Goal: Task Accomplishment & Management: Complete application form

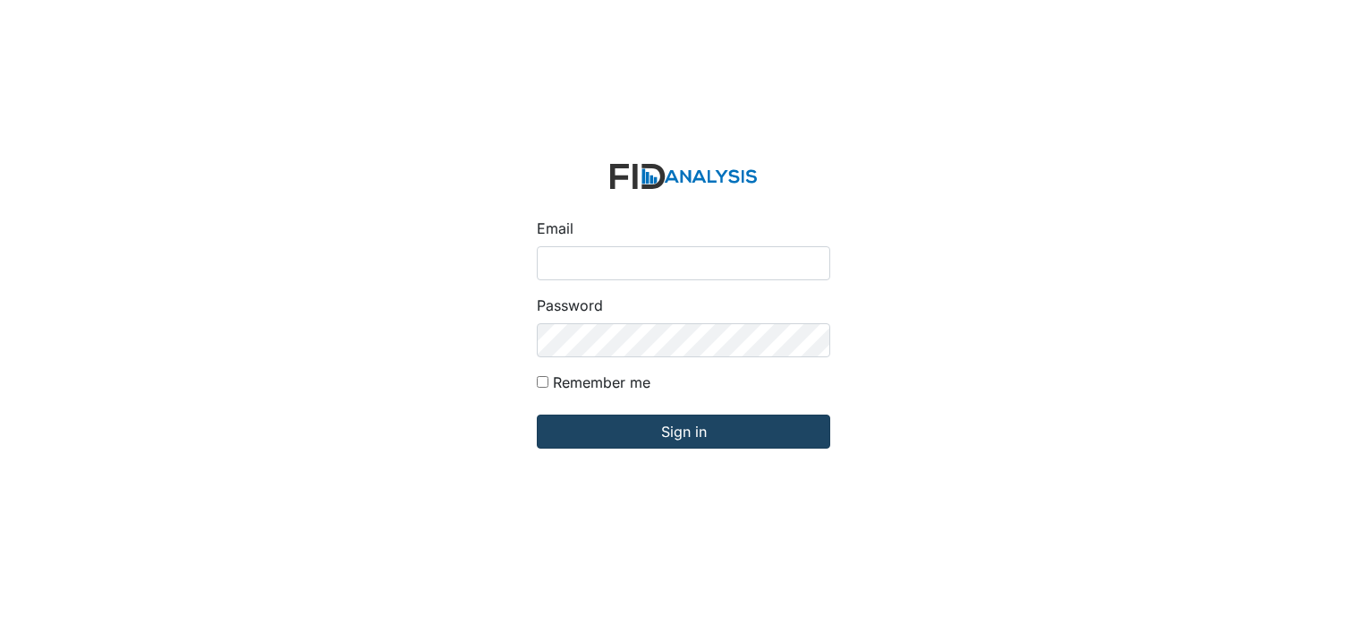
type input "[EMAIL_ADDRESS][DOMAIN_NAME]"
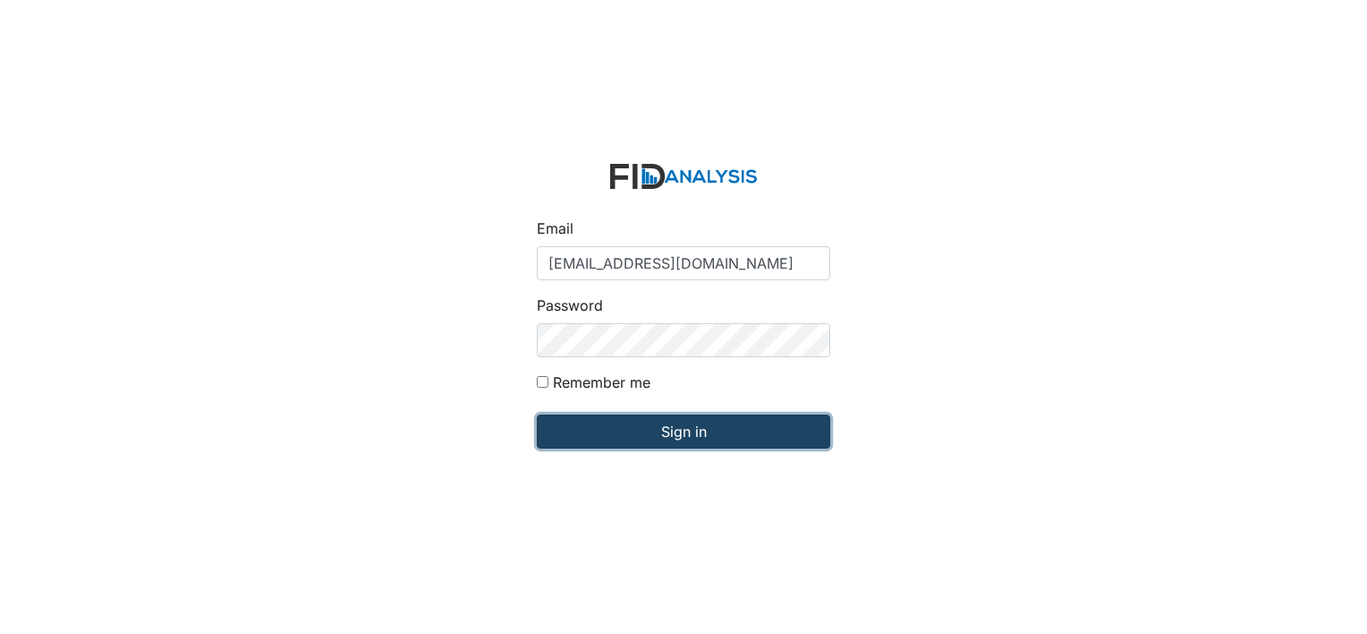
click at [619, 437] on input "Sign in" at bounding box center [684, 431] width 294 height 34
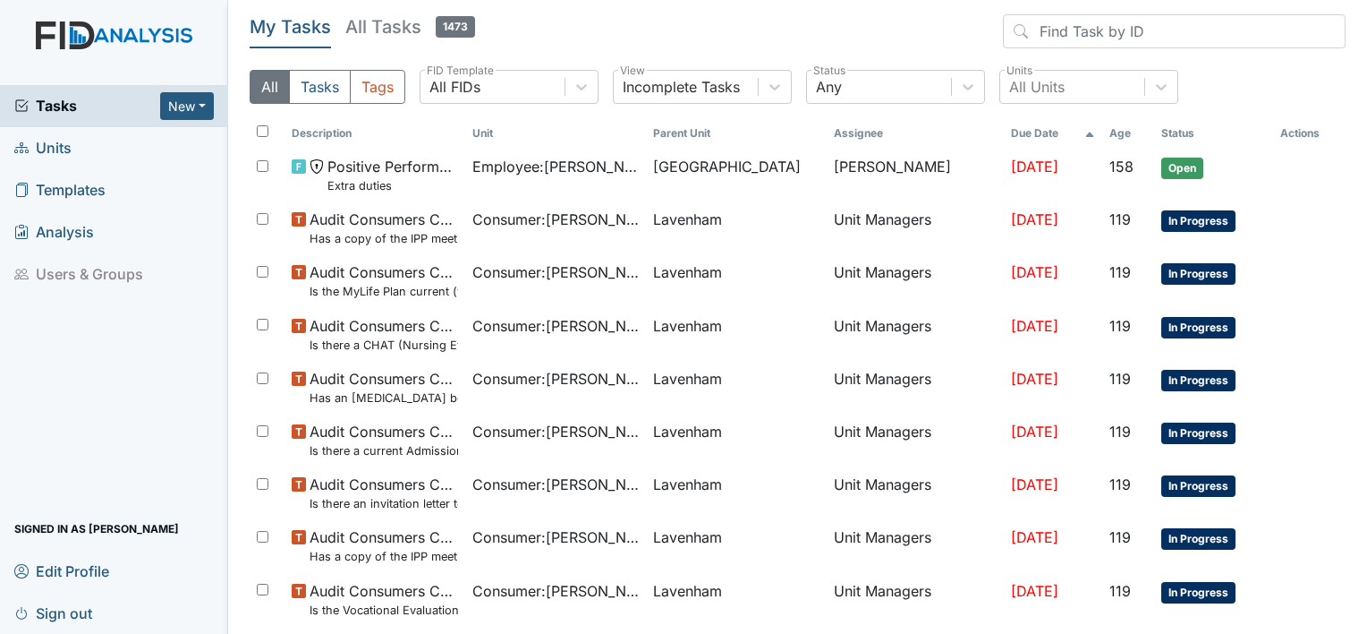
click at [97, 132] on link "Units" at bounding box center [114, 148] width 228 height 42
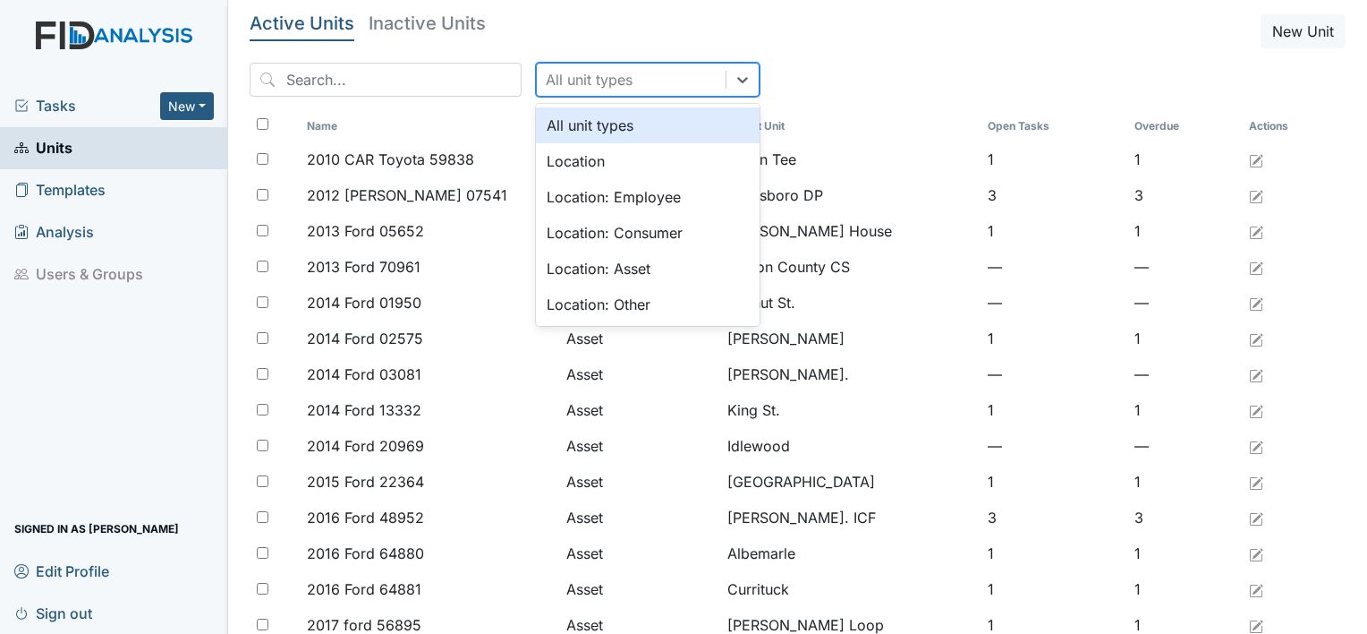
click at [563, 89] on div "All unit types" at bounding box center [631, 80] width 189 height 32
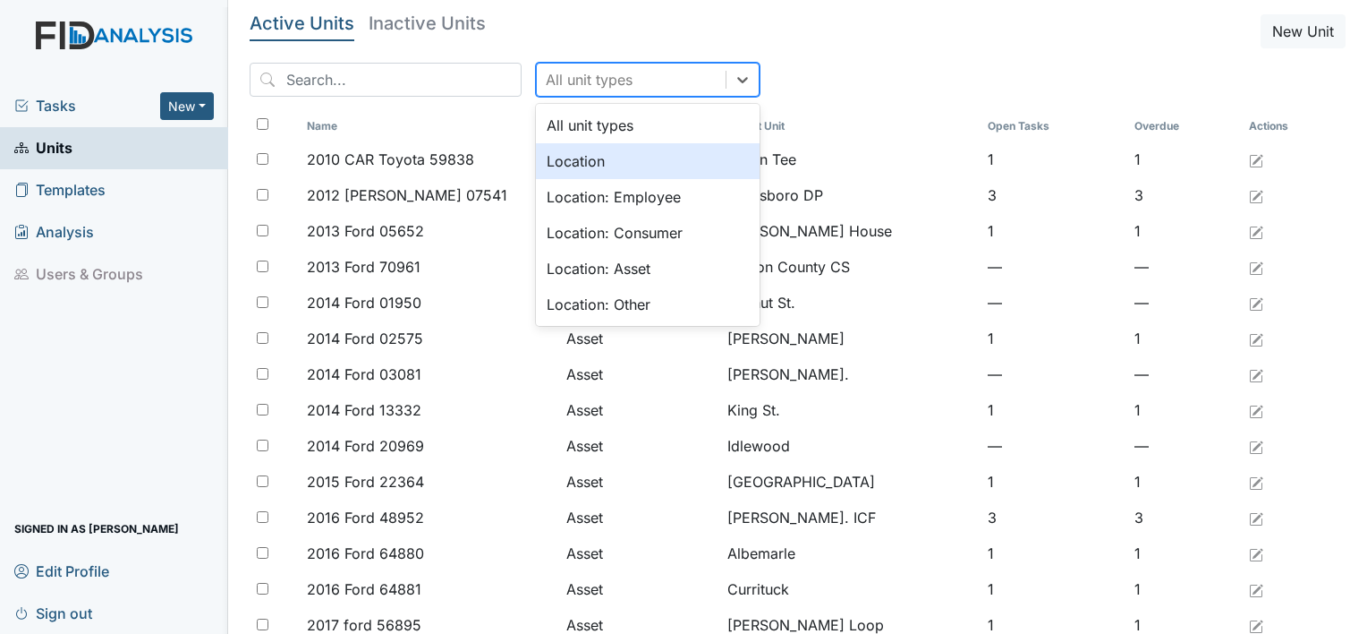
click at [576, 161] on div "Location" at bounding box center [648, 161] width 224 height 36
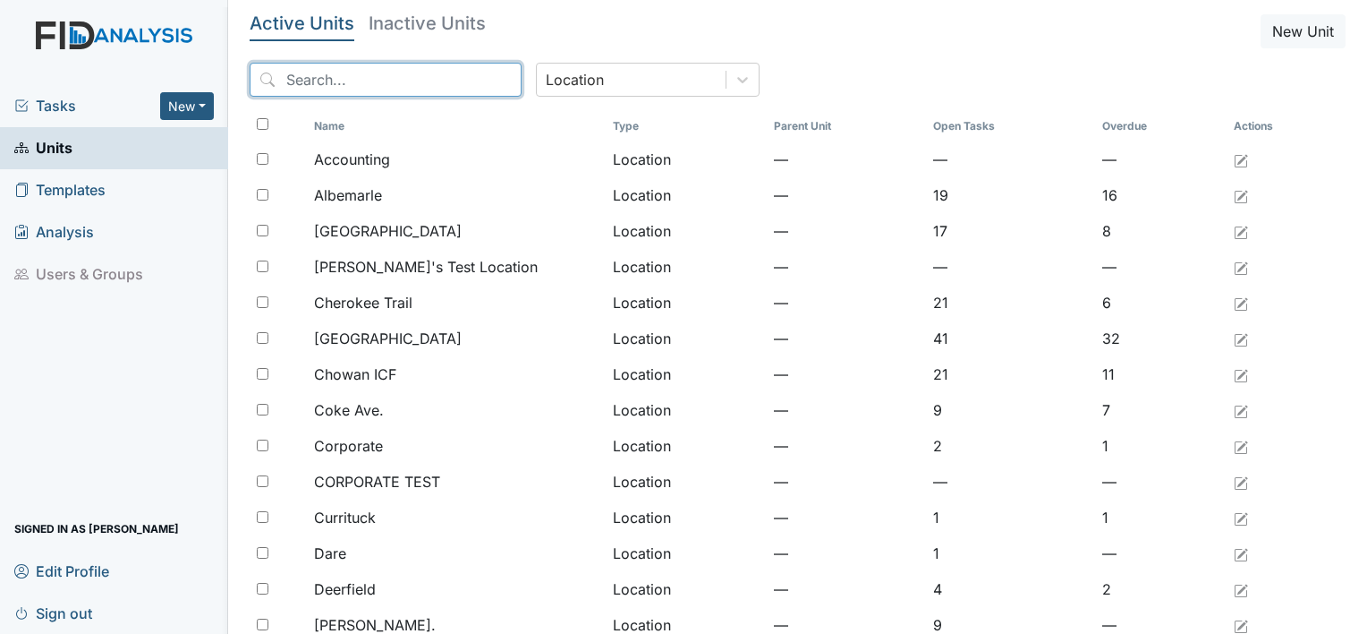
click at [408, 82] on input "search" at bounding box center [386, 80] width 272 height 34
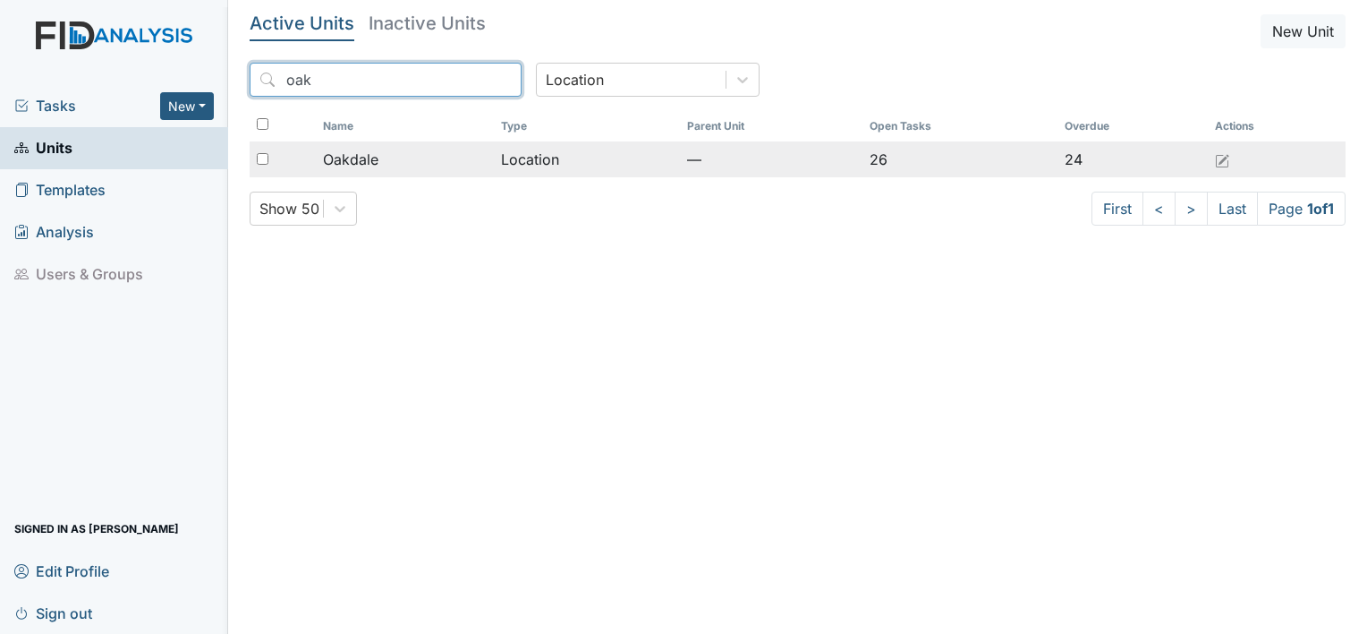
type input "oak"
click at [376, 152] on span "Oakdale" at bounding box center [350, 159] width 55 height 21
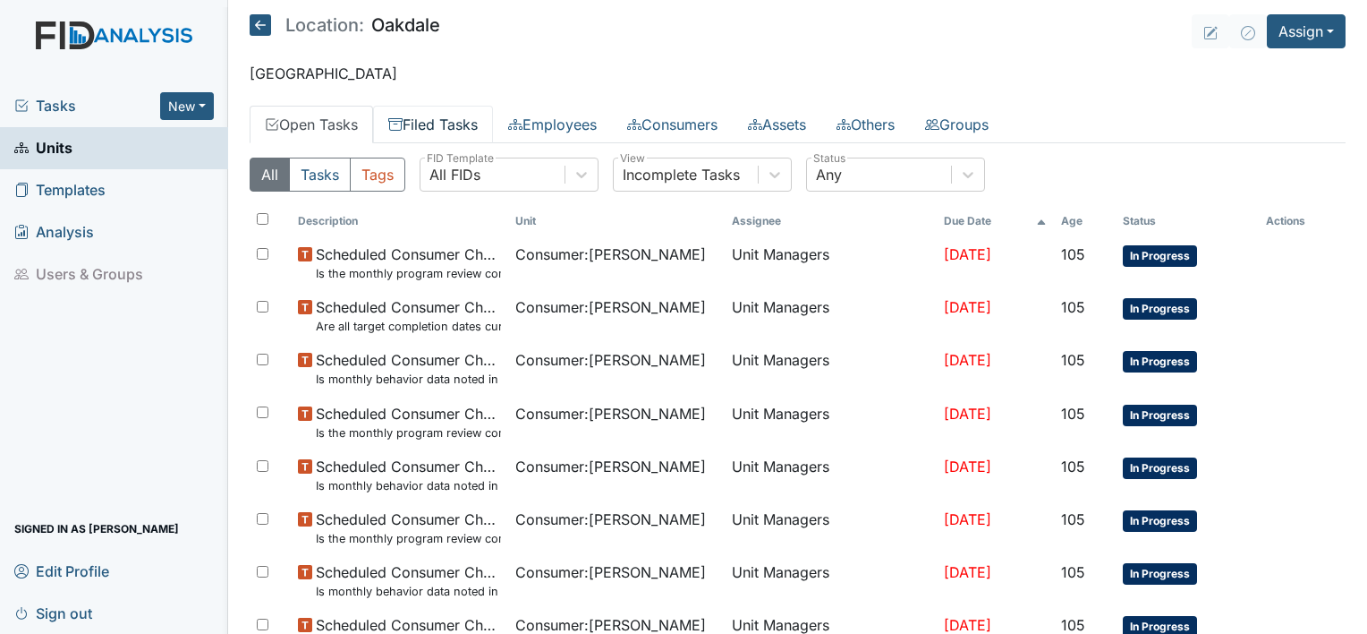
click at [435, 108] on link "Filed Tasks" at bounding box center [433, 125] width 120 height 38
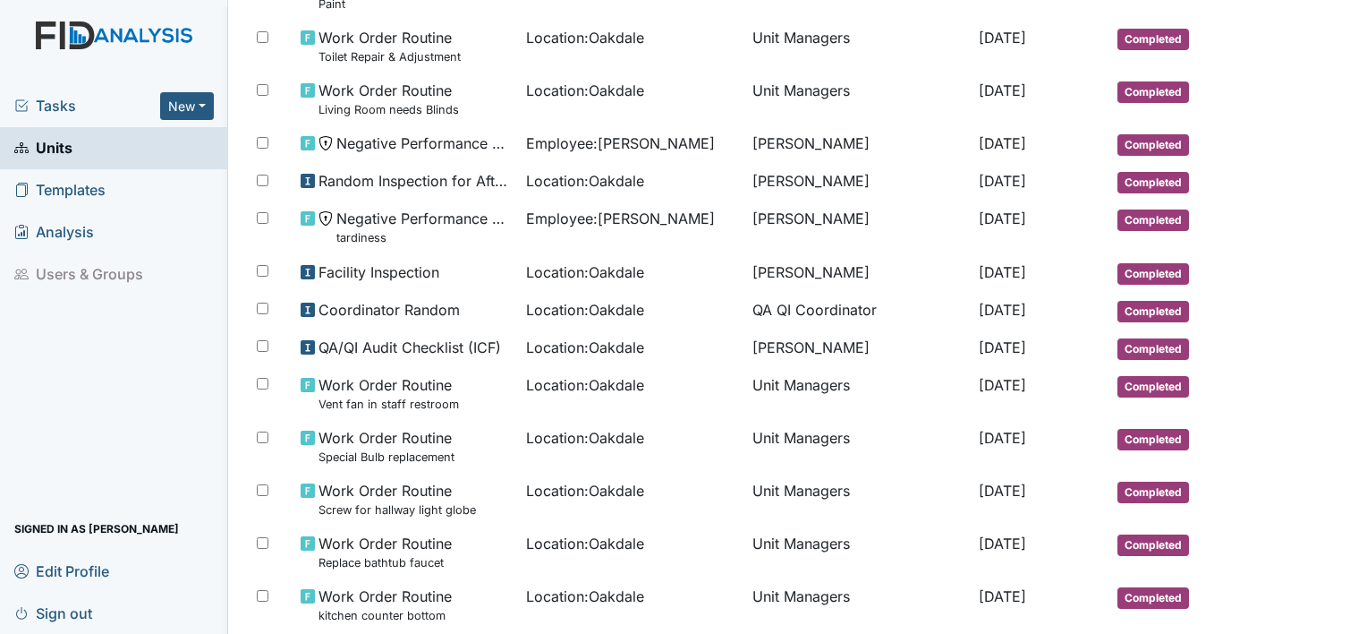
scroll to position [1067, 0]
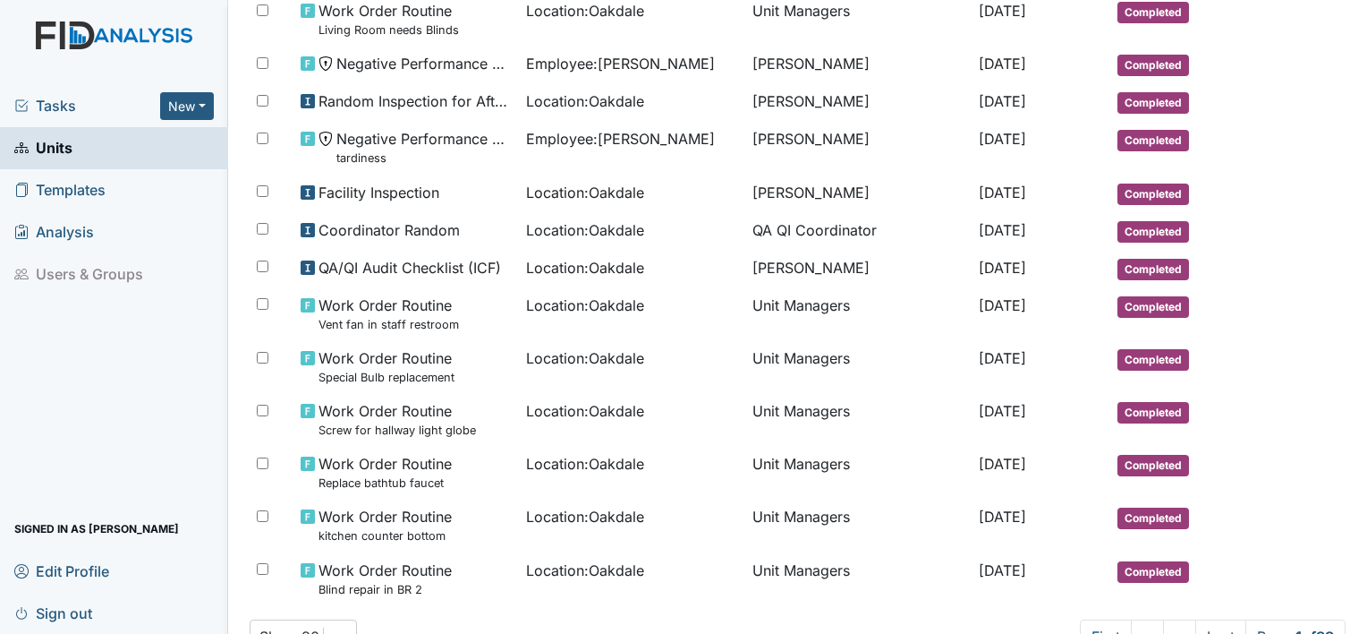
click at [435, 108] on td "Random Inspection for Afternoon" at bounding box center [407, 102] width 226 height 38
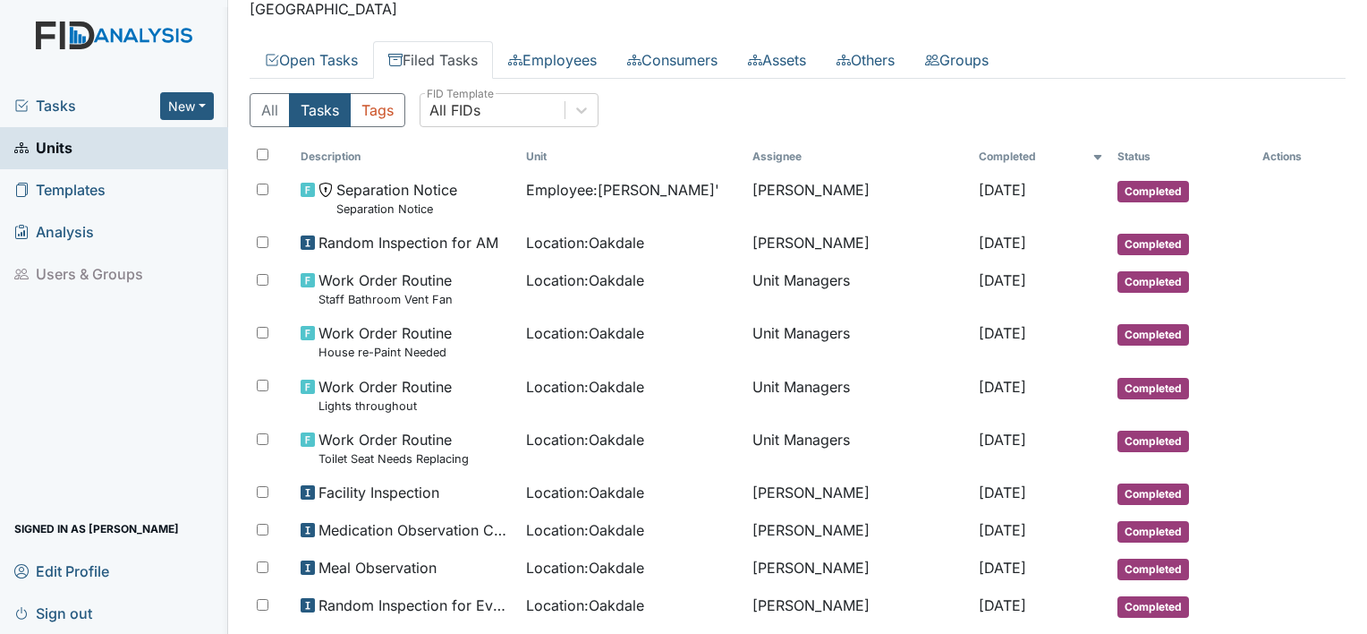
scroll to position [0, 0]
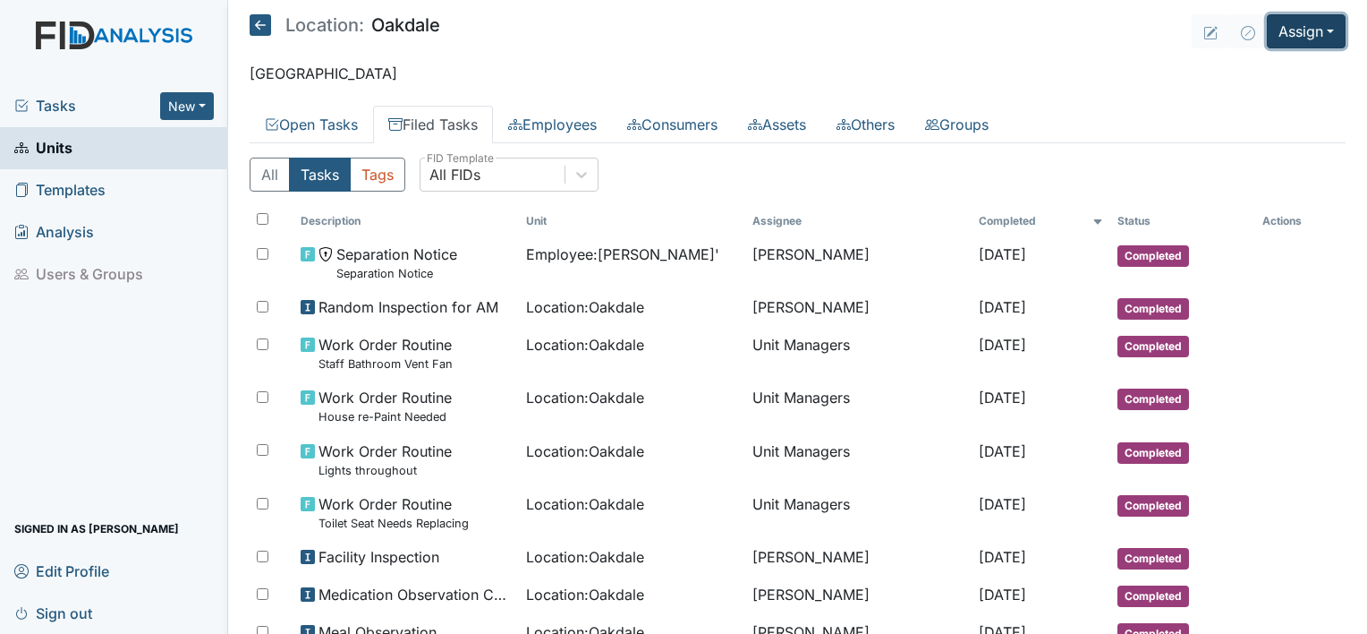
click at [1291, 29] on button "Assign" at bounding box center [1306, 31] width 79 height 34
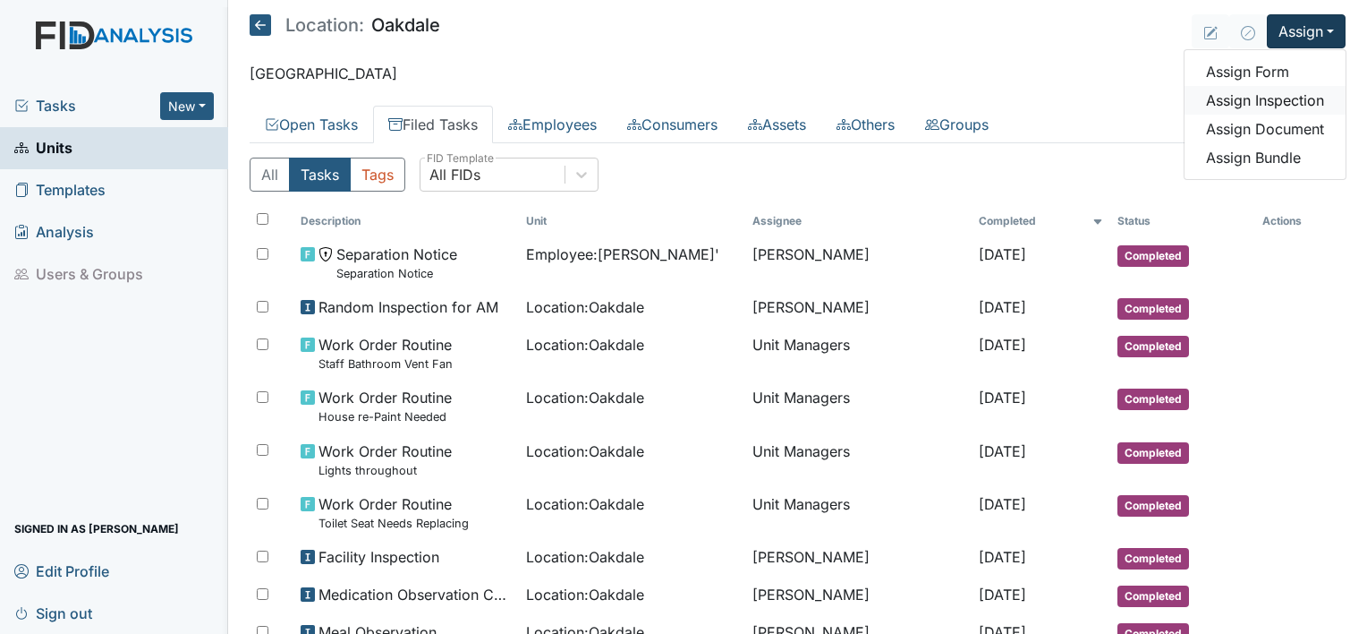
click at [1263, 94] on link "Assign Inspection" at bounding box center [1265, 100] width 161 height 29
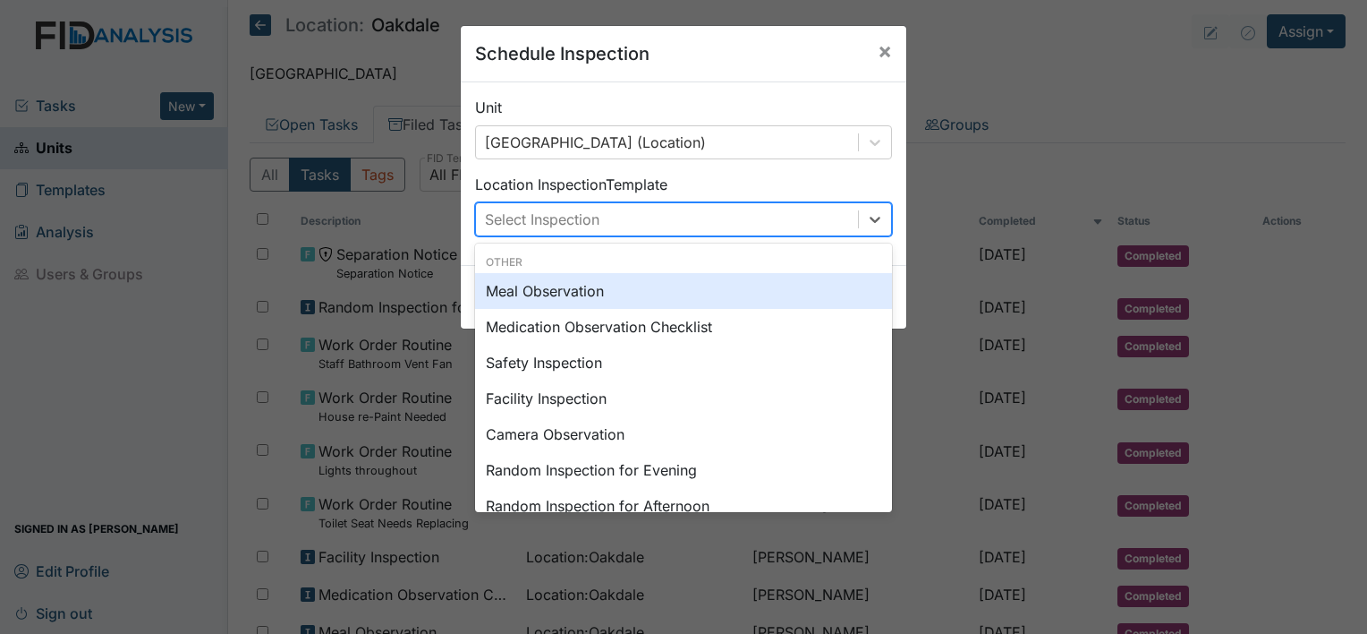
click at [803, 227] on div "Select Inspection" at bounding box center [667, 219] width 382 height 32
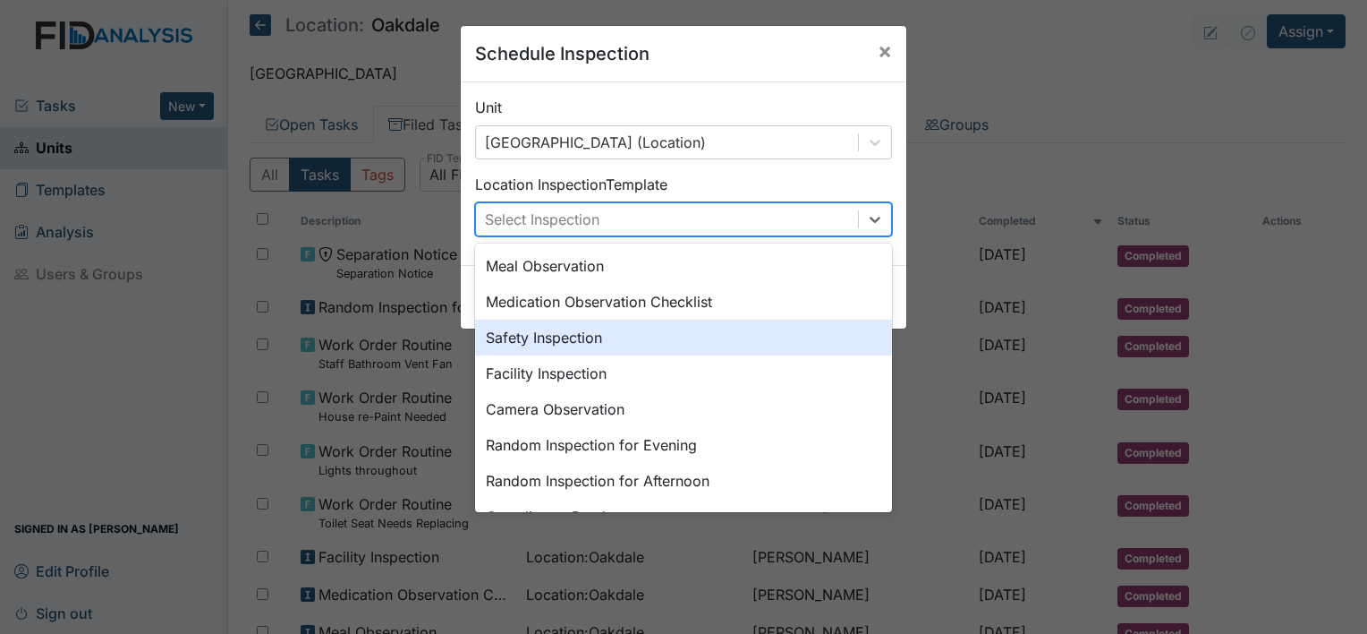
scroll to position [24, 0]
click at [726, 345] on div "Safety Inspection" at bounding box center [683, 338] width 417 height 36
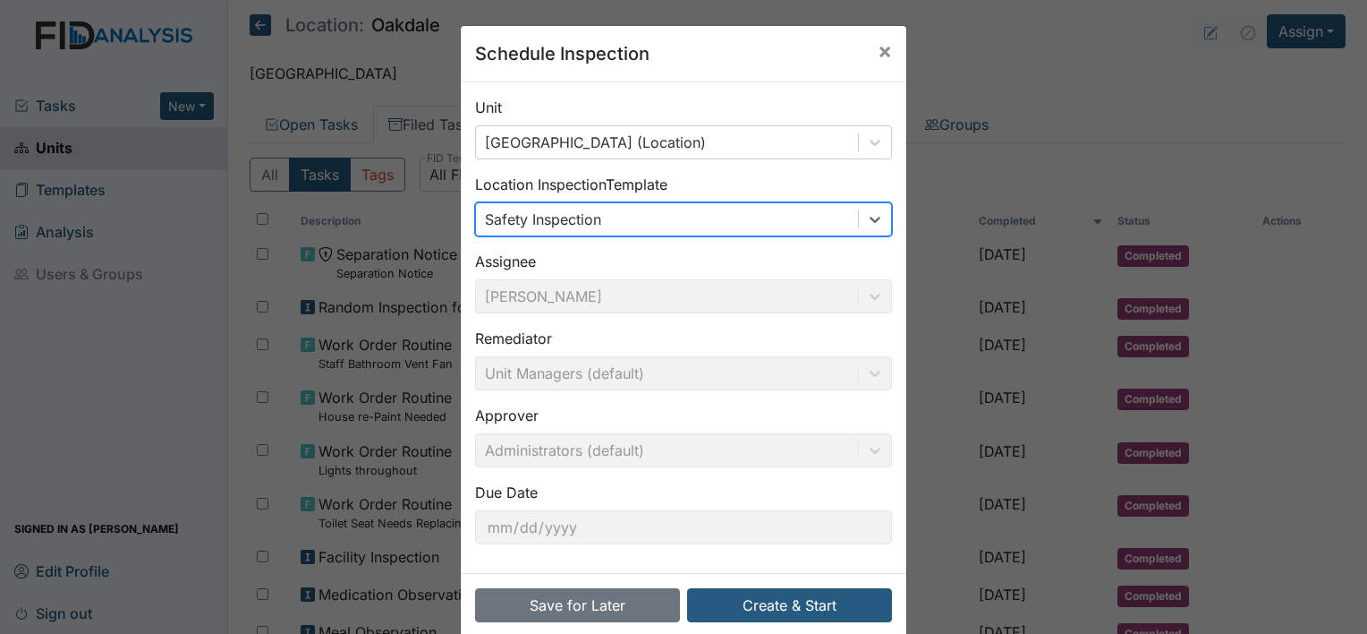
scroll to position [28, 0]
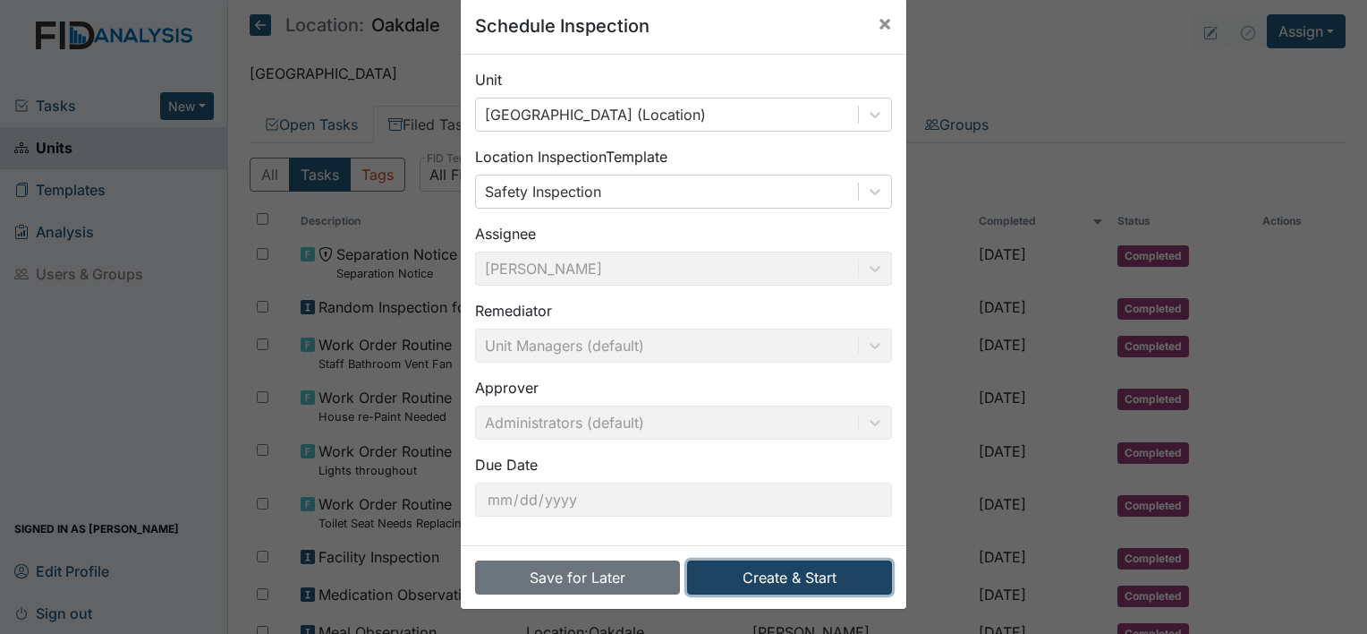
click at [745, 576] on button "Create & Start" at bounding box center [789, 577] width 205 height 34
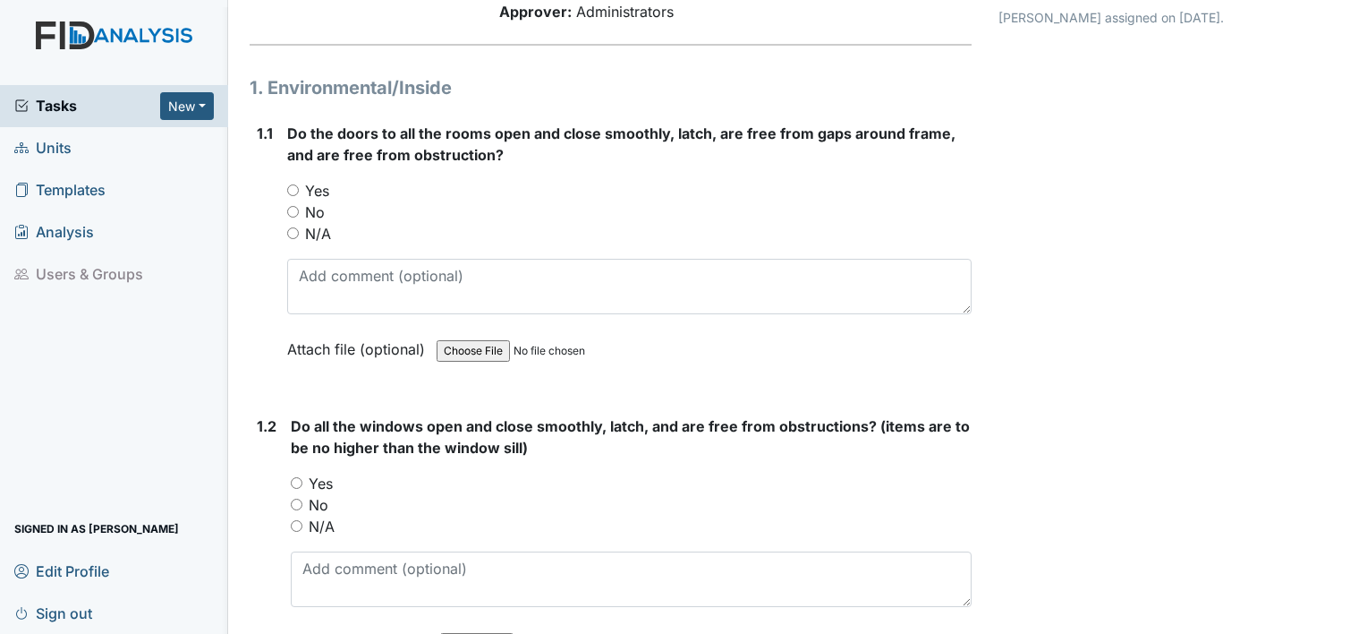
scroll to position [175, 0]
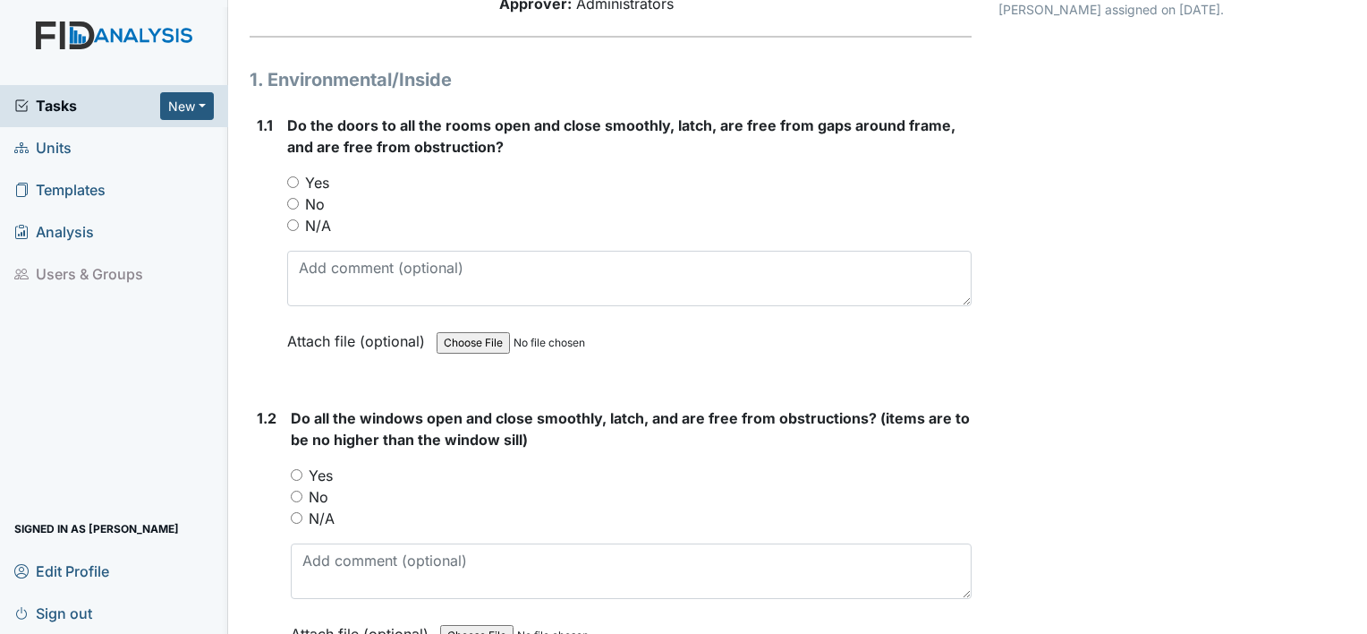
click at [326, 179] on label "Yes" at bounding box center [317, 182] width 24 height 21
click at [299, 179] on input "Yes" at bounding box center [293, 182] width 12 height 12
radio input "true"
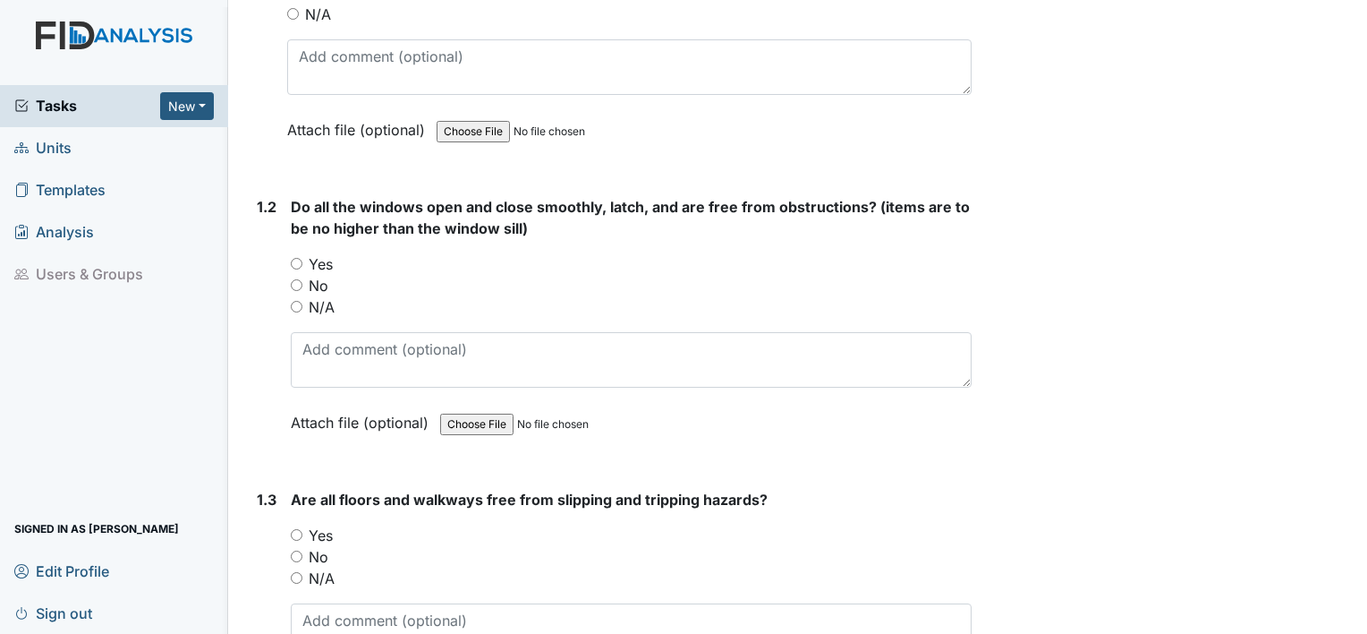
scroll to position [390, 0]
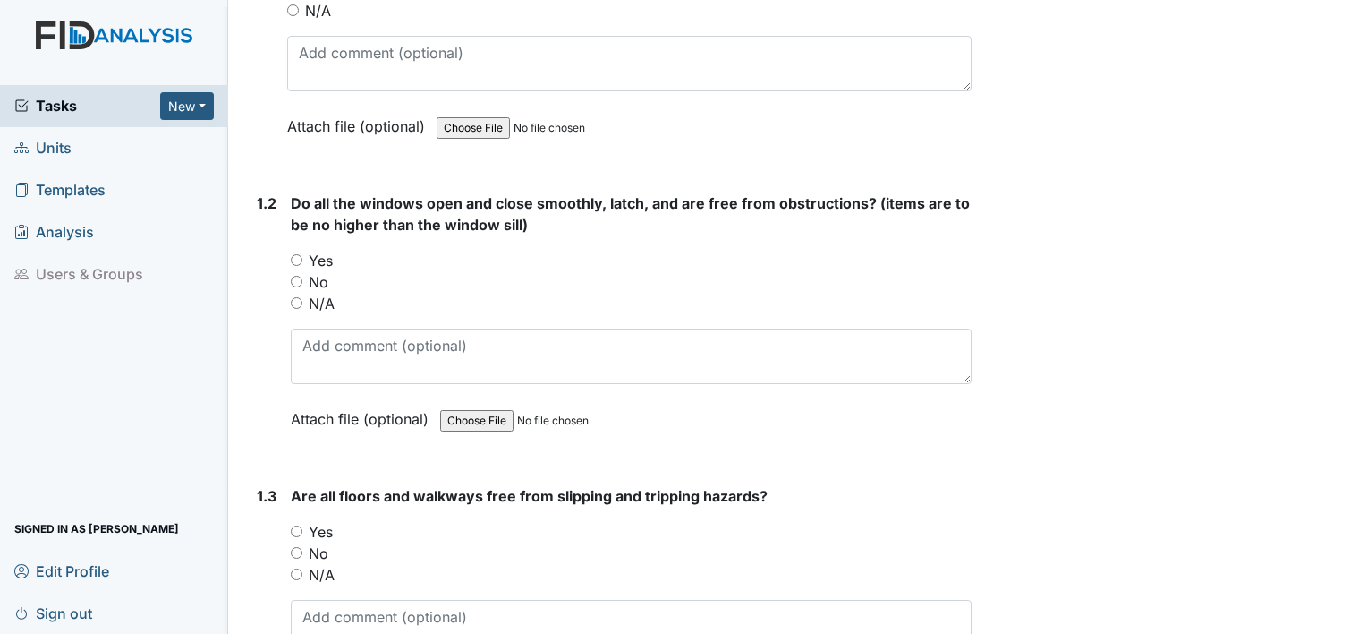
click at [328, 259] on label "Yes" at bounding box center [321, 260] width 24 height 21
click at [302, 259] on input "Yes" at bounding box center [297, 260] width 12 height 12
radio input "true"
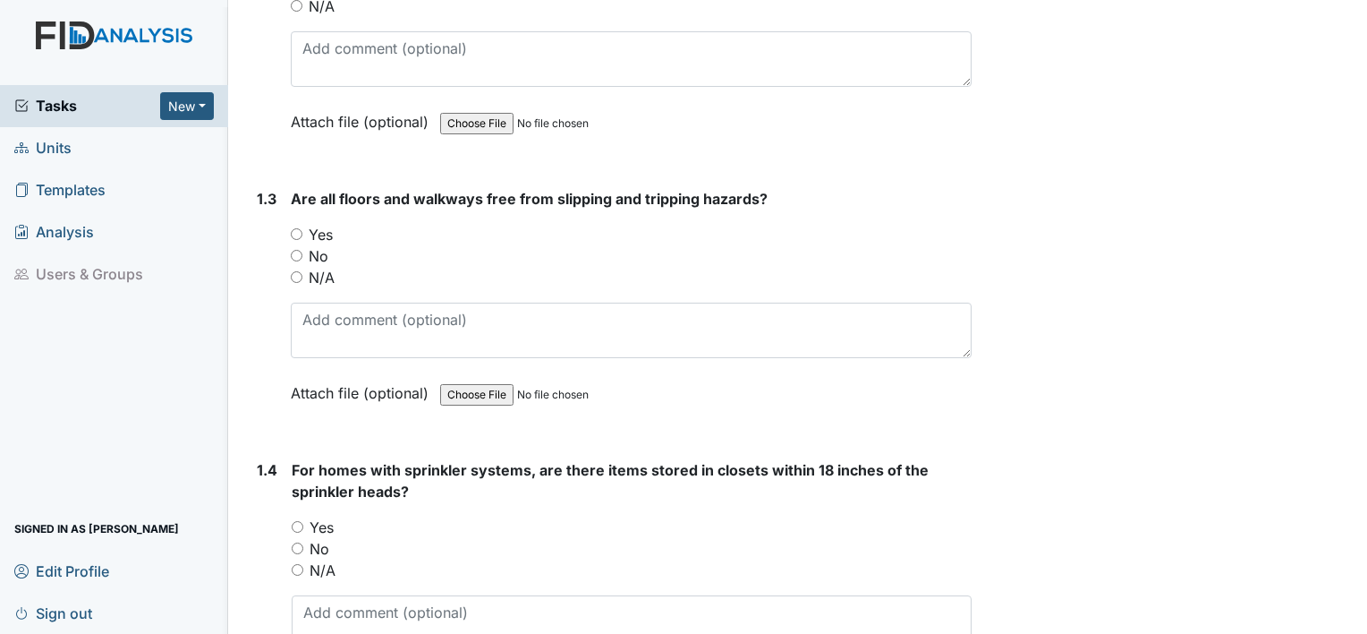
scroll to position [690, 0]
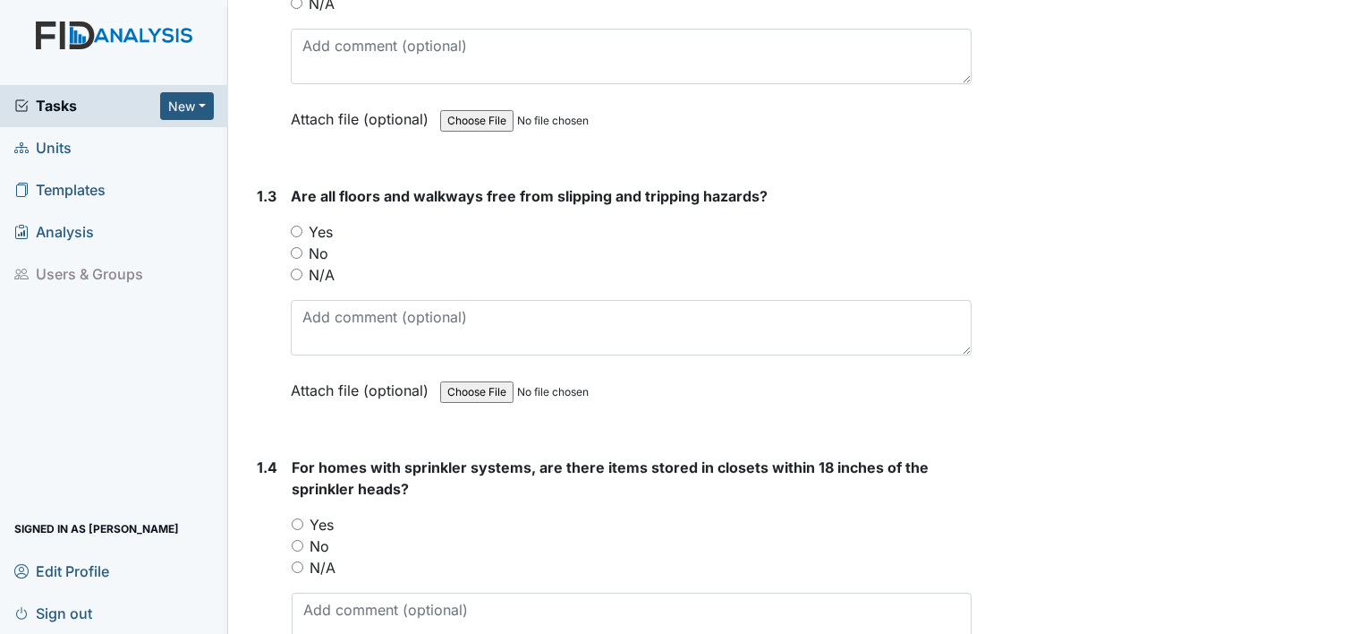
click at [326, 227] on label "Yes" at bounding box center [321, 231] width 24 height 21
click at [302, 227] on input "Yes" at bounding box center [297, 232] width 12 height 12
radio input "true"
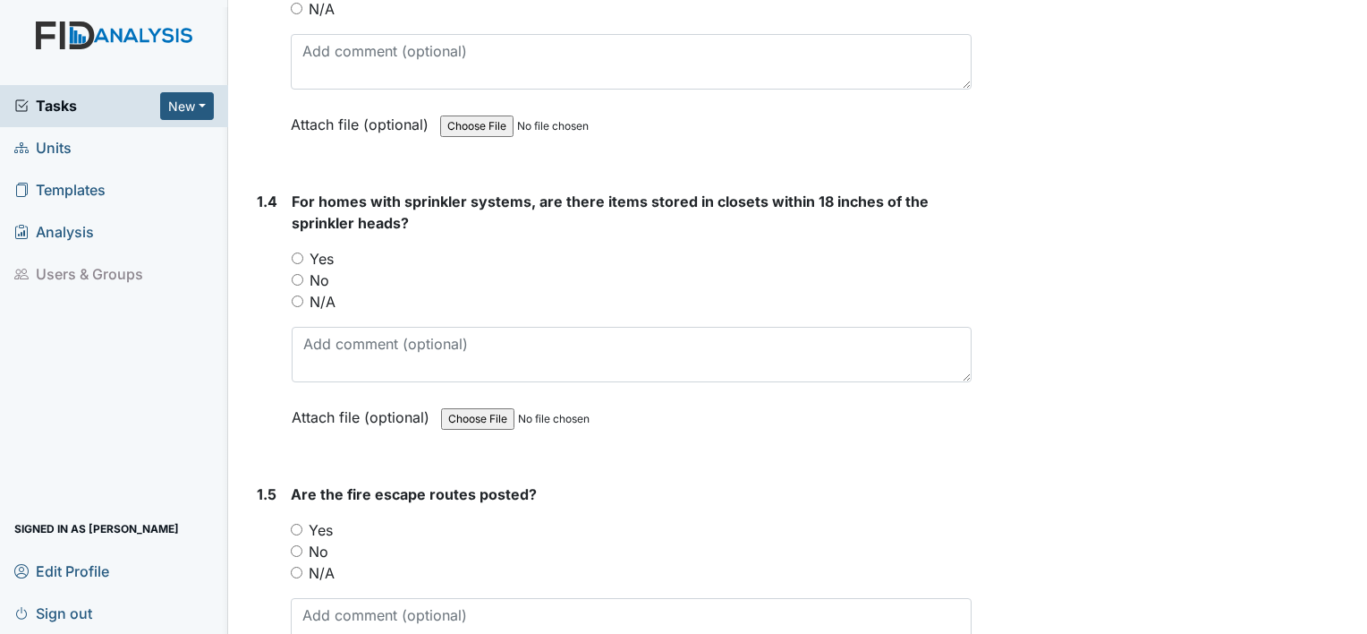
scroll to position [1006, 0]
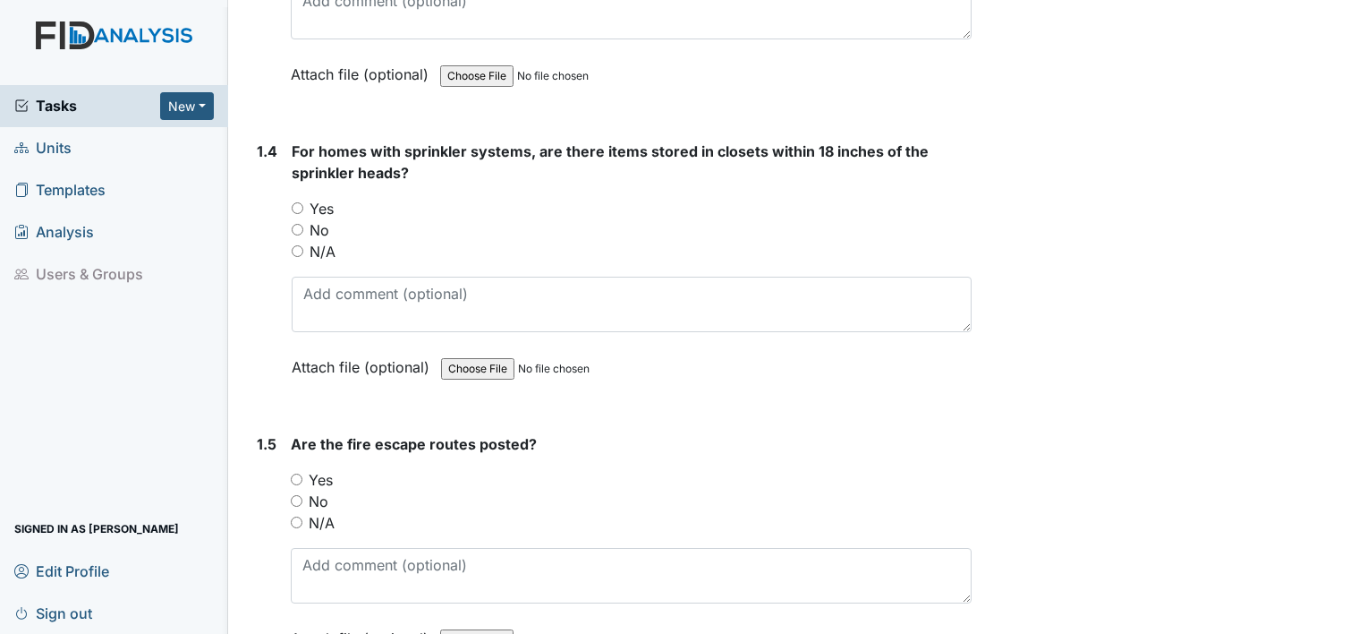
click at [336, 247] on div "N/A" at bounding box center [632, 251] width 680 height 21
click at [327, 245] on label "N/A" at bounding box center [323, 251] width 26 height 21
click at [303, 245] on input "N/A" at bounding box center [298, 251] width 12 height 12
radio input "true"
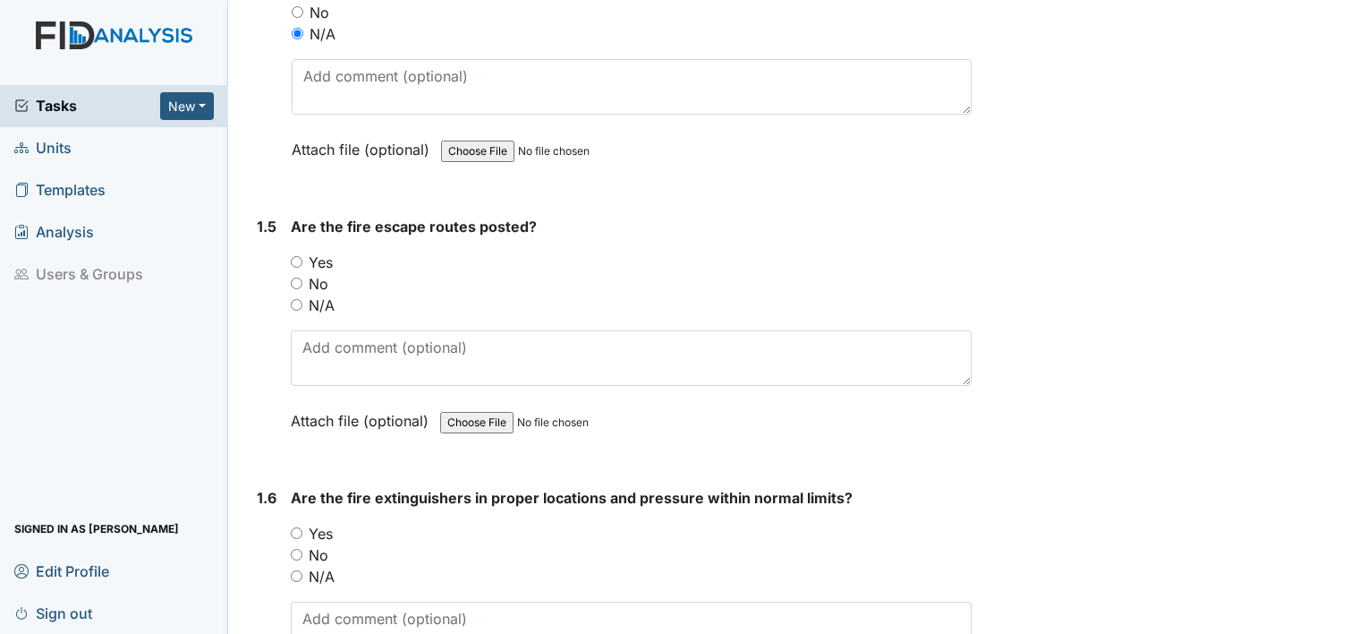
scroll to position [1245, 0]
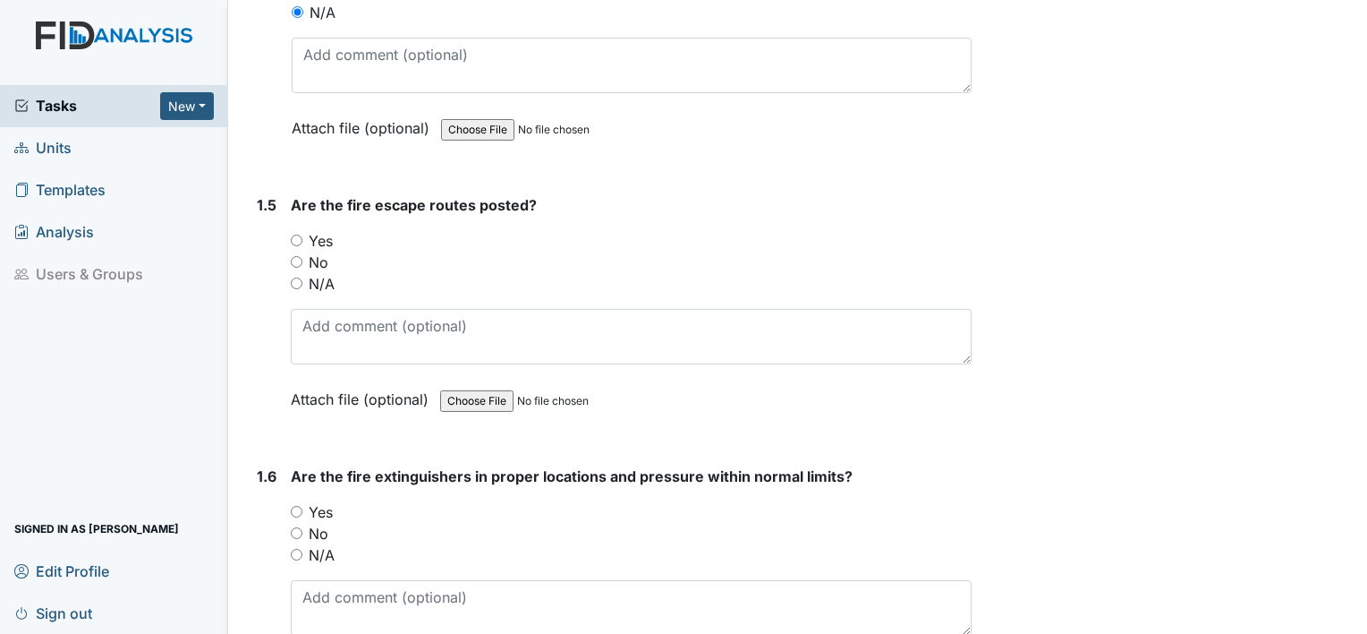
click at [325, 239] on label "Yes" at bounding box center [321, 240] width 24 height 21
click at [302, 239] on input "Yes" at bounding box center [297, 240] width 12 height 12
radio input "true"
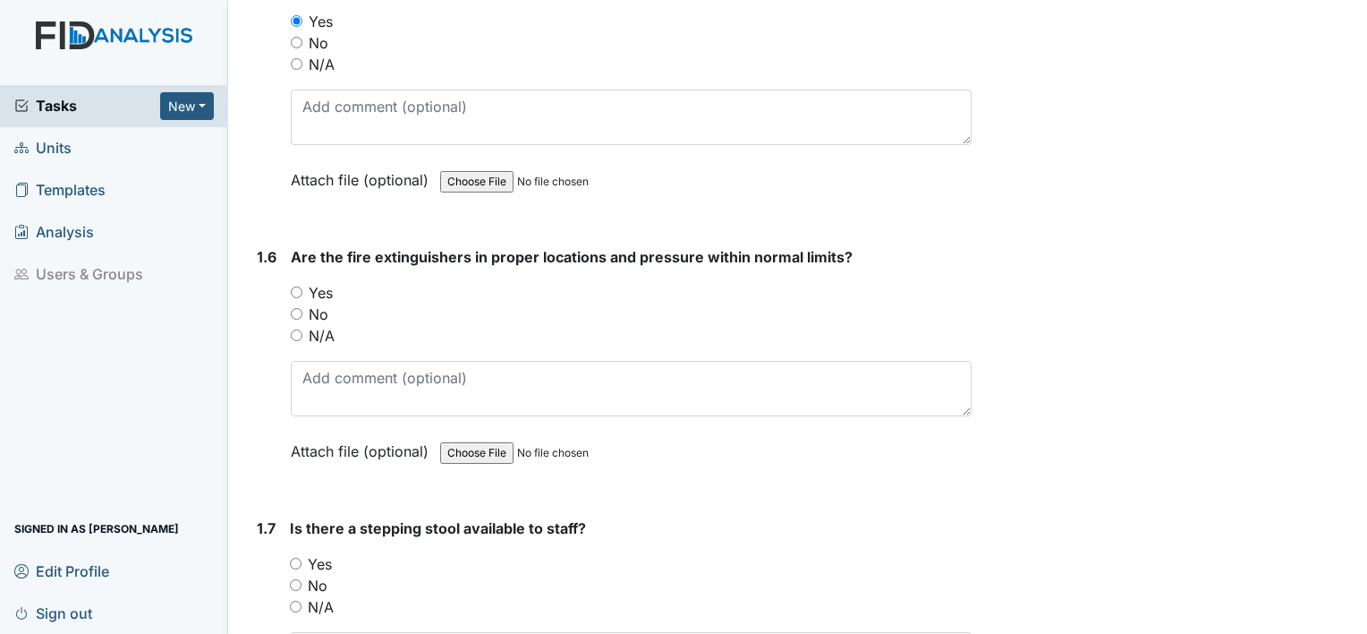
scroll to position [1466, 0]
click at [316, 283] on label "Yes" at bounding box center [321, 290] width 24 height 21
click at [302, 285] on input "Yes" at bounding box center [297, 291] width 12 height 12
radio input "true"
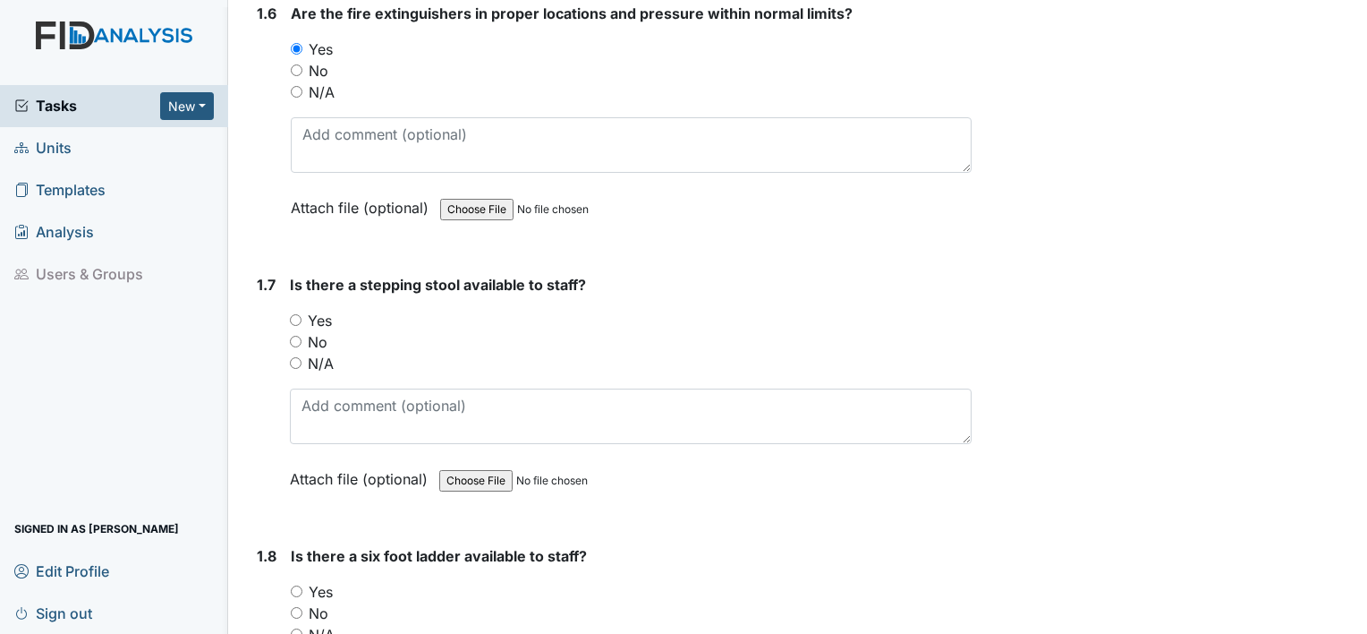
scroll to position [1713, 0]
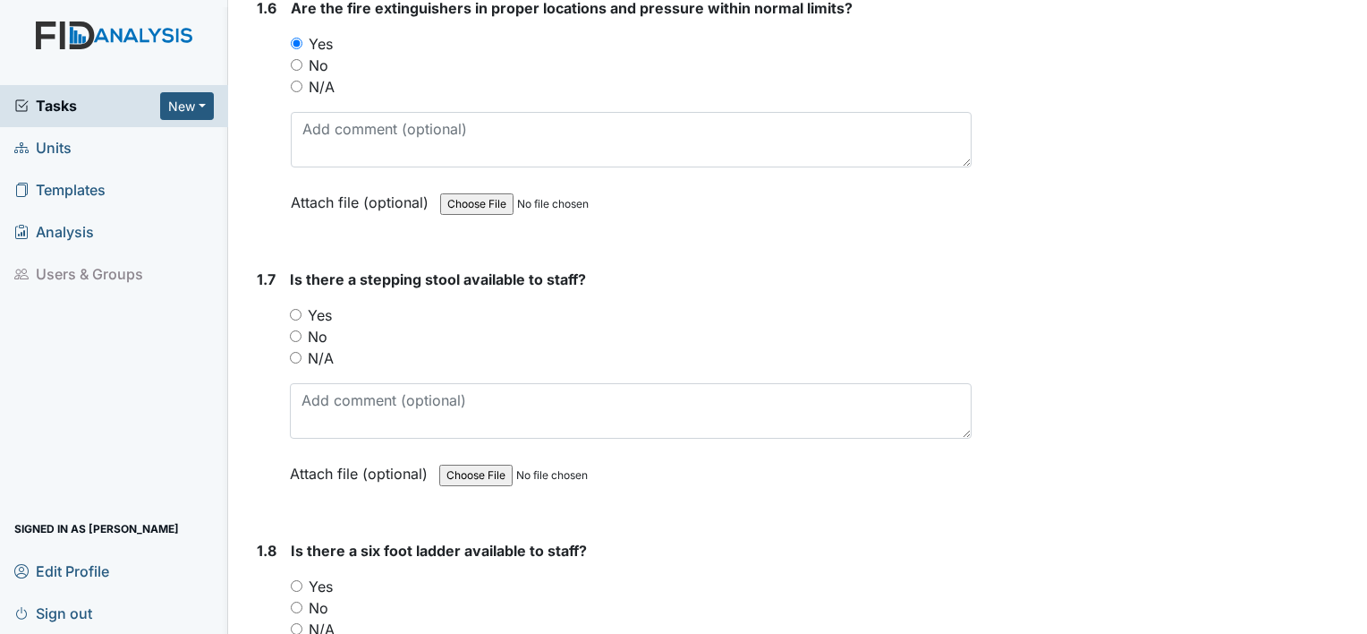
click at [328, 305] on label "Yes" at bounding box center [320, 314] width 24 height 21
click at [302, 309] on input "Yes" at bounding box center [296, 315] width 12 height 12
radio input "true"
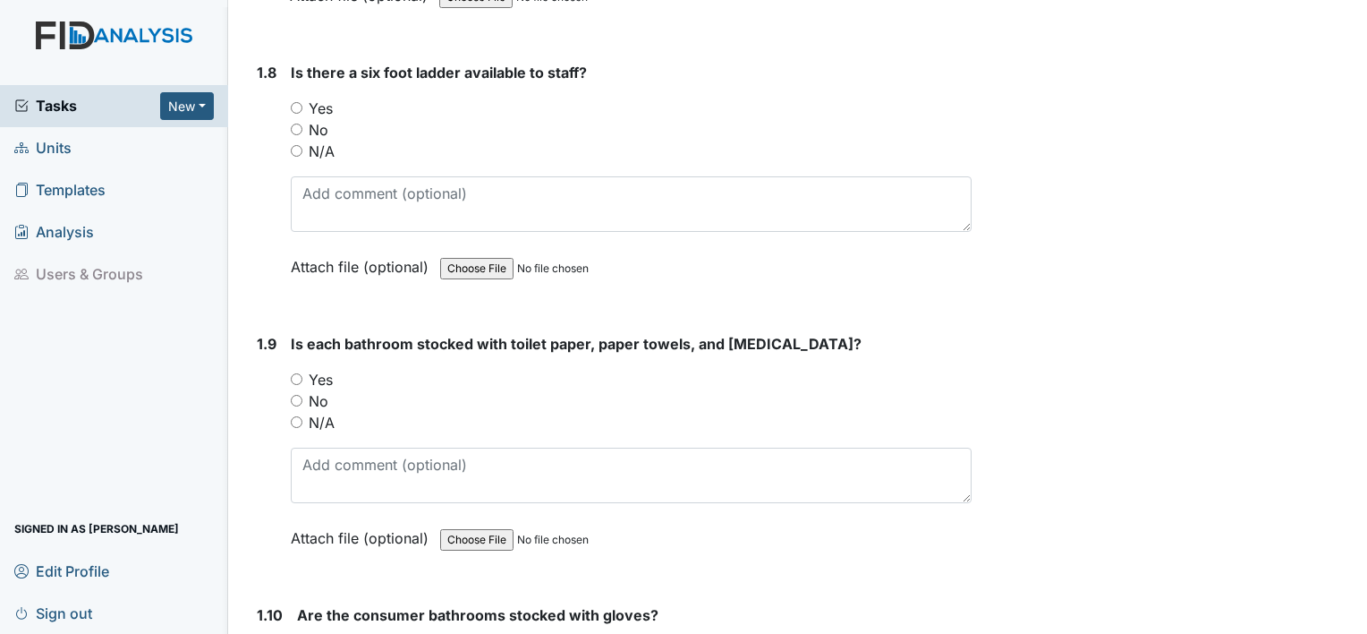
scroll to position [2196, 0]
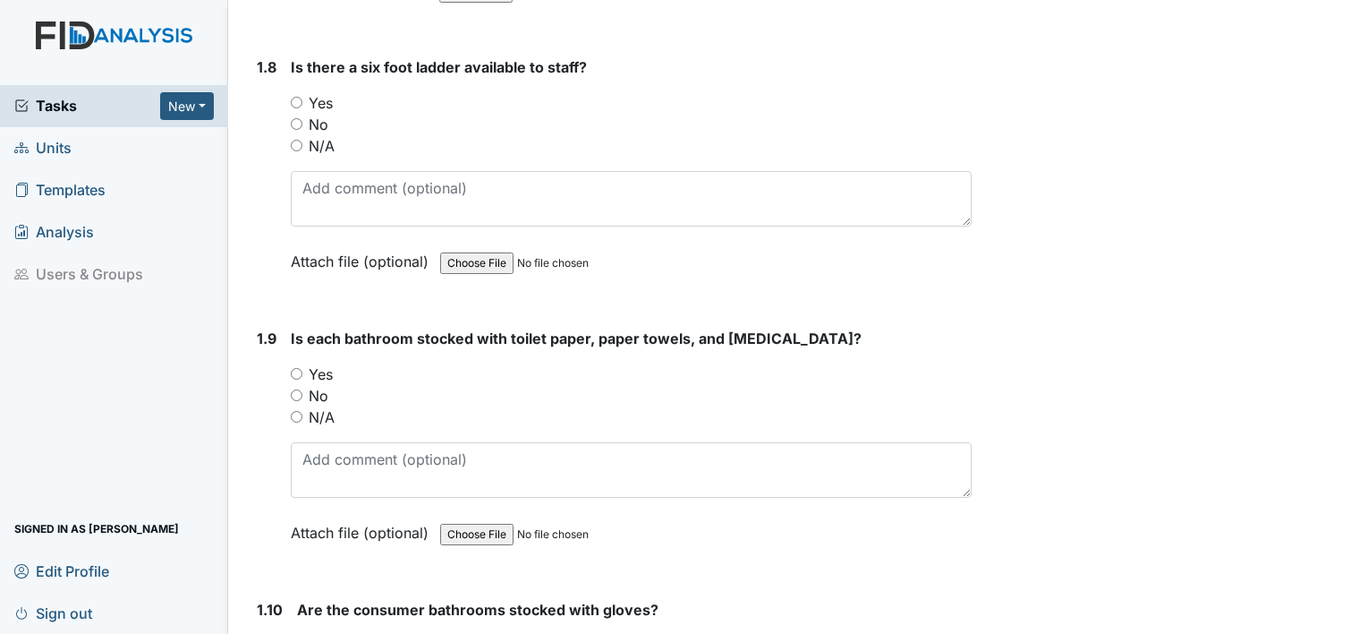
click at [326, 371] on label "Yes" at bounding box center [321, 373] width 24 height 21
click at [302, 371] on input "Yes" at bounding box center [297, 374] width 12 height 12
radio input "true"
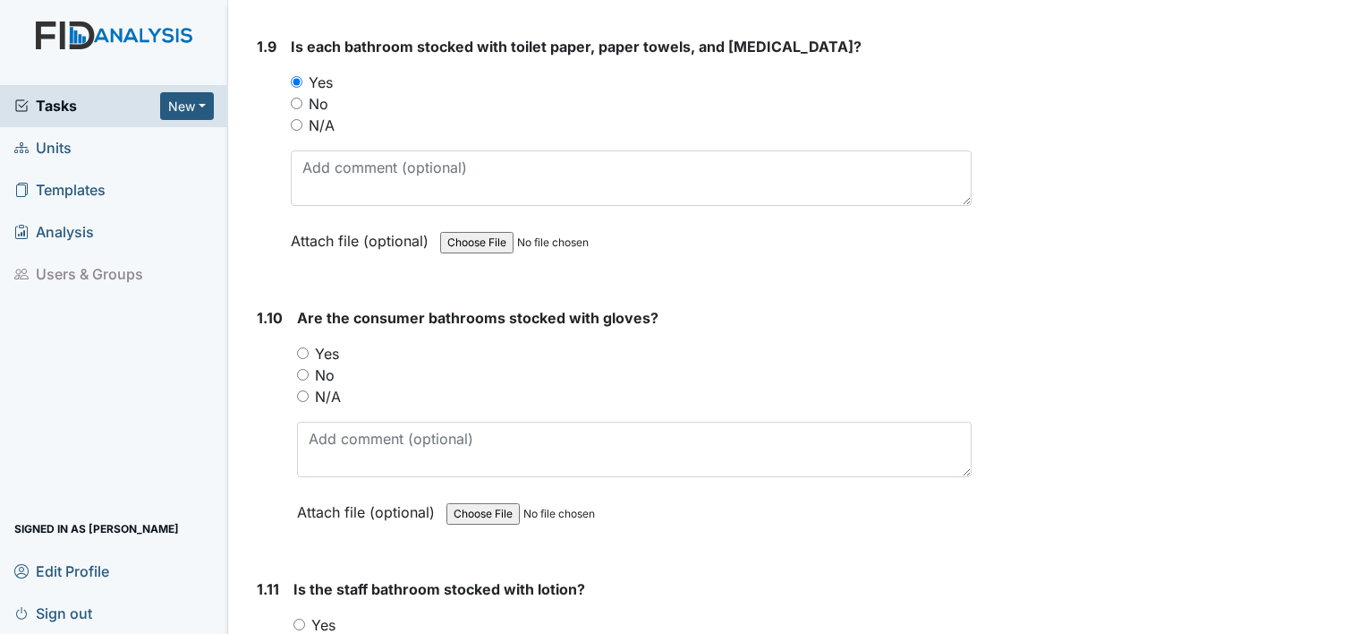
scroll to position [2495, 0]
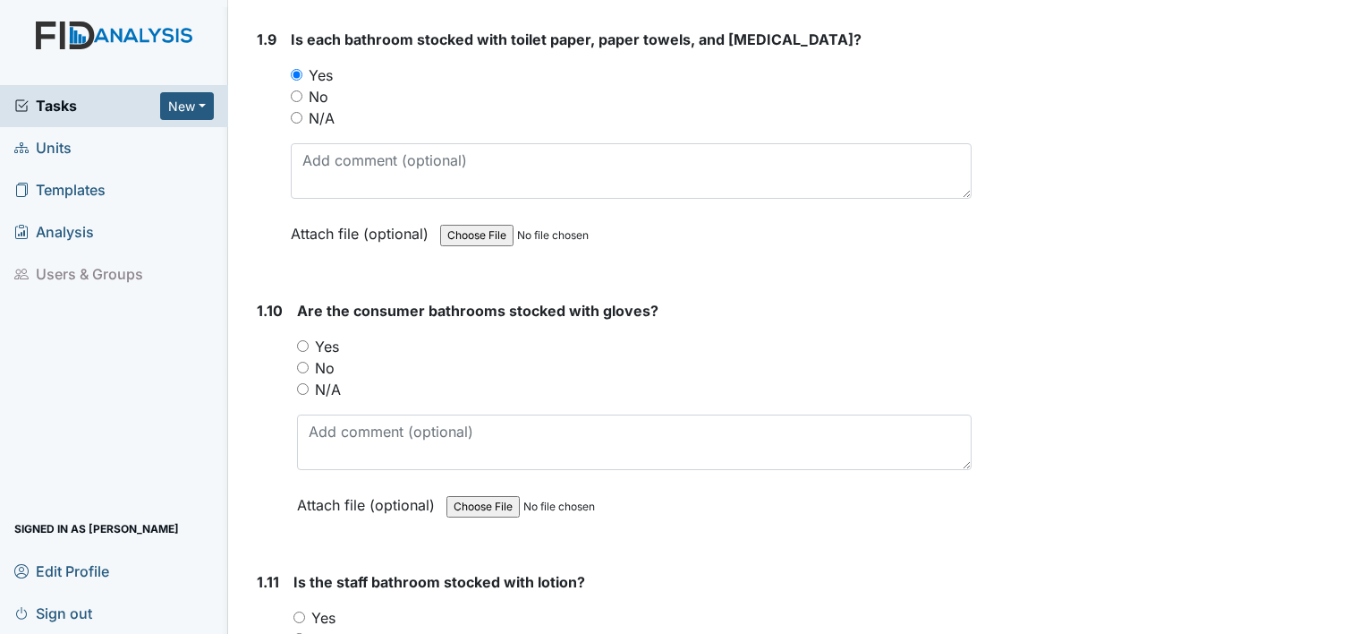
click at [332, 341] on label "Yes" at bounding box center [327, 346] width 24 height 21
click at [309, 341] on input "Yes" at bounding box center [303, 346] width 12 height 12
radio input "true"
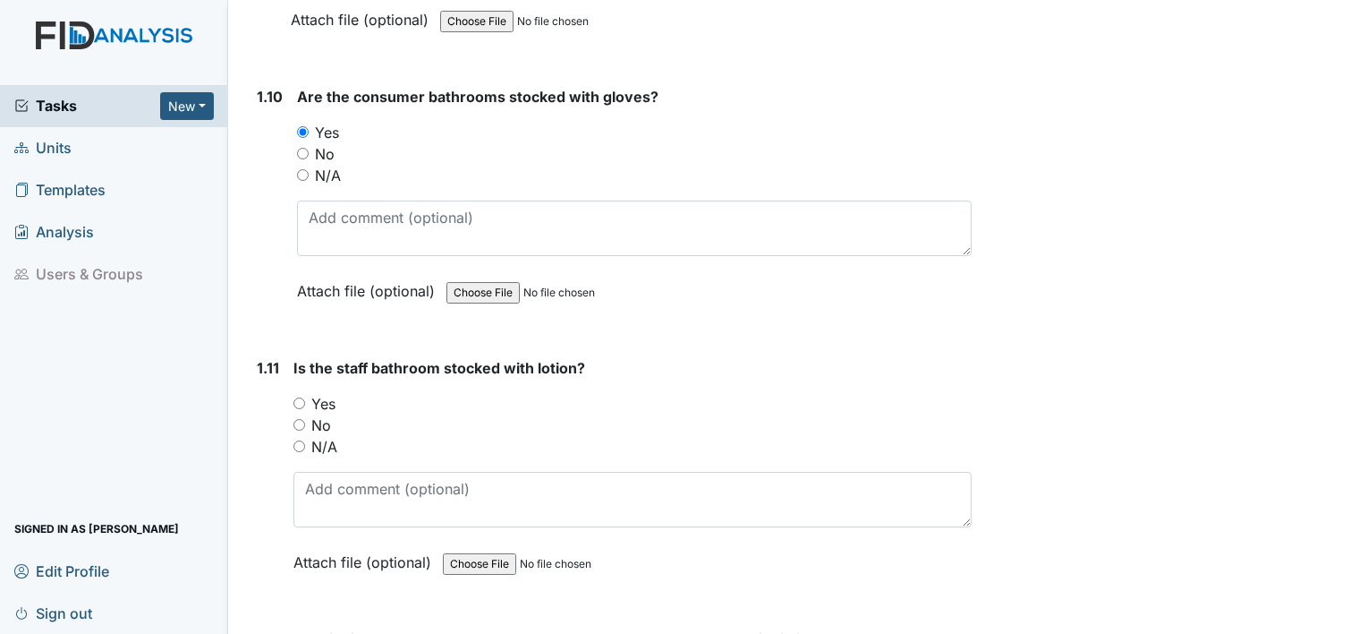
scroll to position [2710, 0]
click at [328, 392] on label "Yes" at bounding box center [323, 402] width 24 height 21
click at [305, 396] on input "Yes" at bounding box center [300, 402] width 12 height 12
radio input "true"
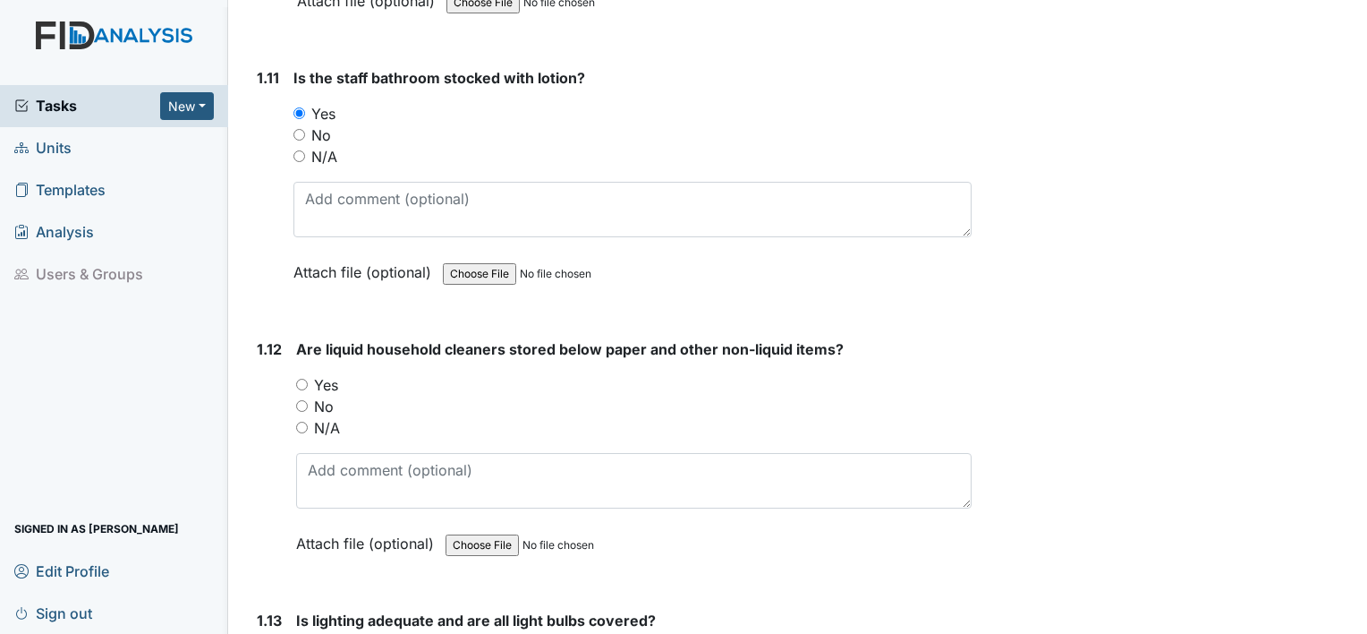
scroll to position [3000, 0]
click at [326, 375] on label "Yes" at bounding box center [326, 383] width 24 height 21
click at [308, 378] on input "Yes" at bounding box center [302, 384] width 12 height 12
radio input "true"
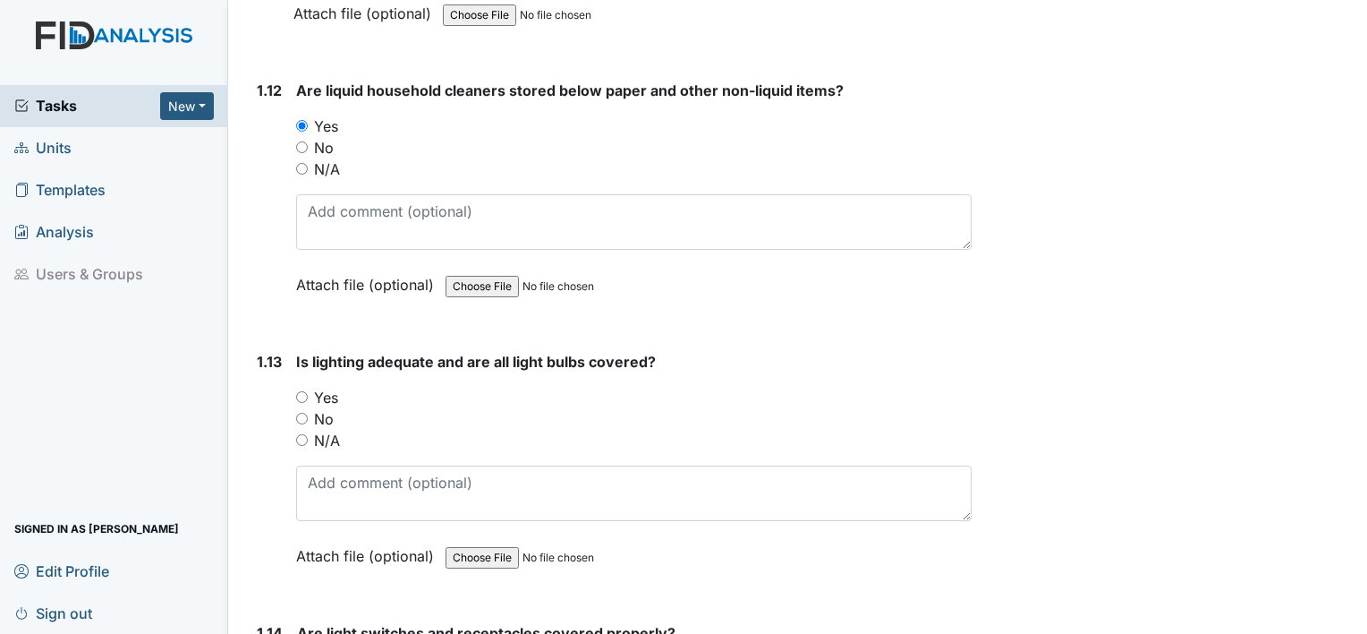
scroll to position [3261, 0]
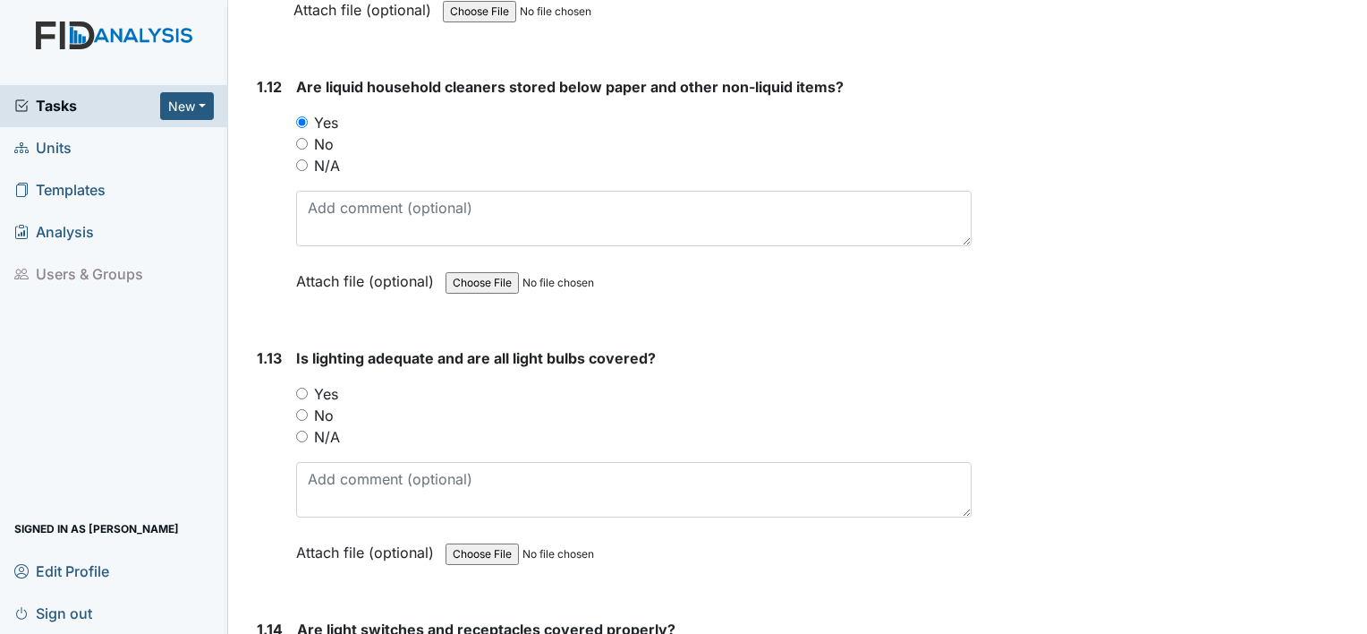
click at [326, 383] on label "Yes" at bounding box center [326, 393] width 24 height 21
click at [308, 387] on input "Yes" at bounding box center [302, 393] width 12 height 12
radio input "true"
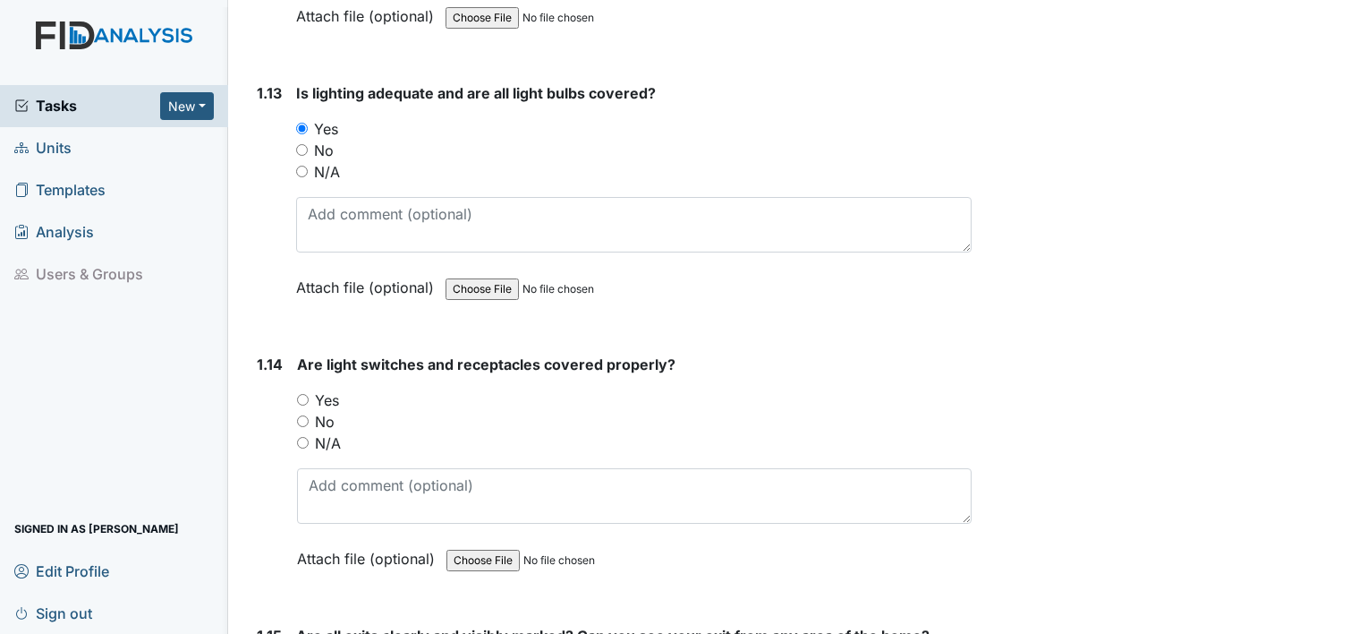
scroll to position [3526, 0]
click at [328, 389] on label "Yes" at bounding box center [327, 399] width 24 height 21
click at [309, 394] on input "Yes" at bounding box center [303, 400] width 12 height 12
radio input "true"
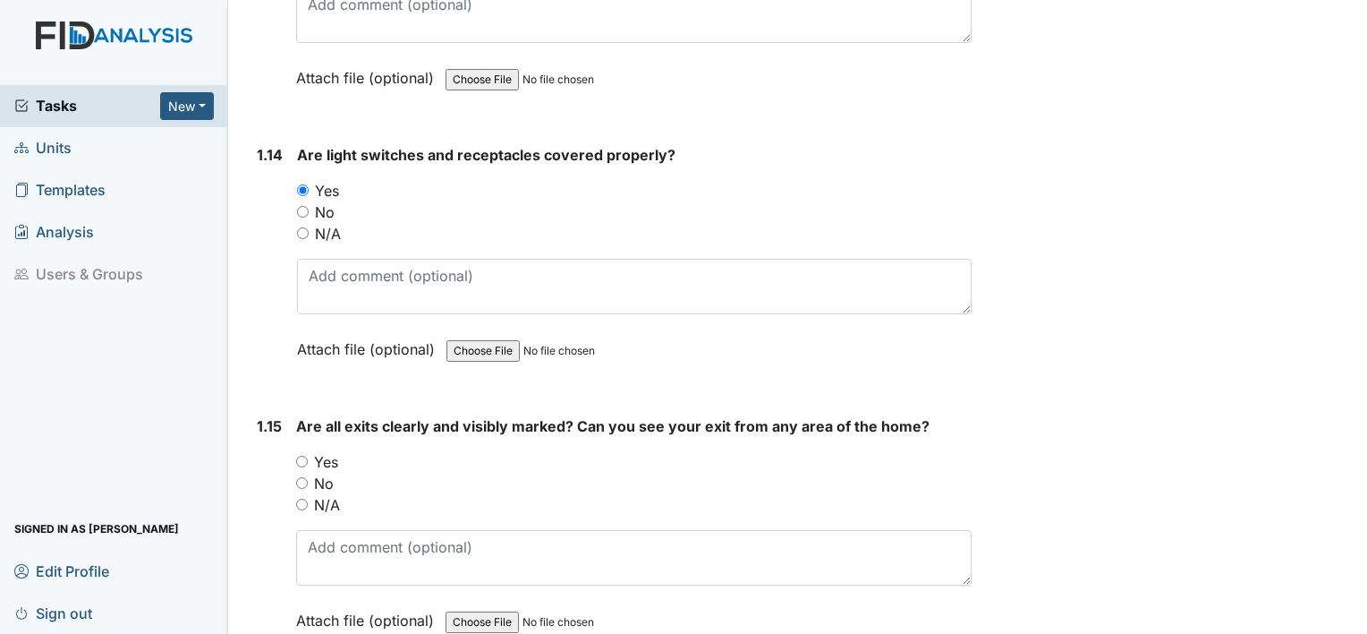
scroll to position [3773, 0]
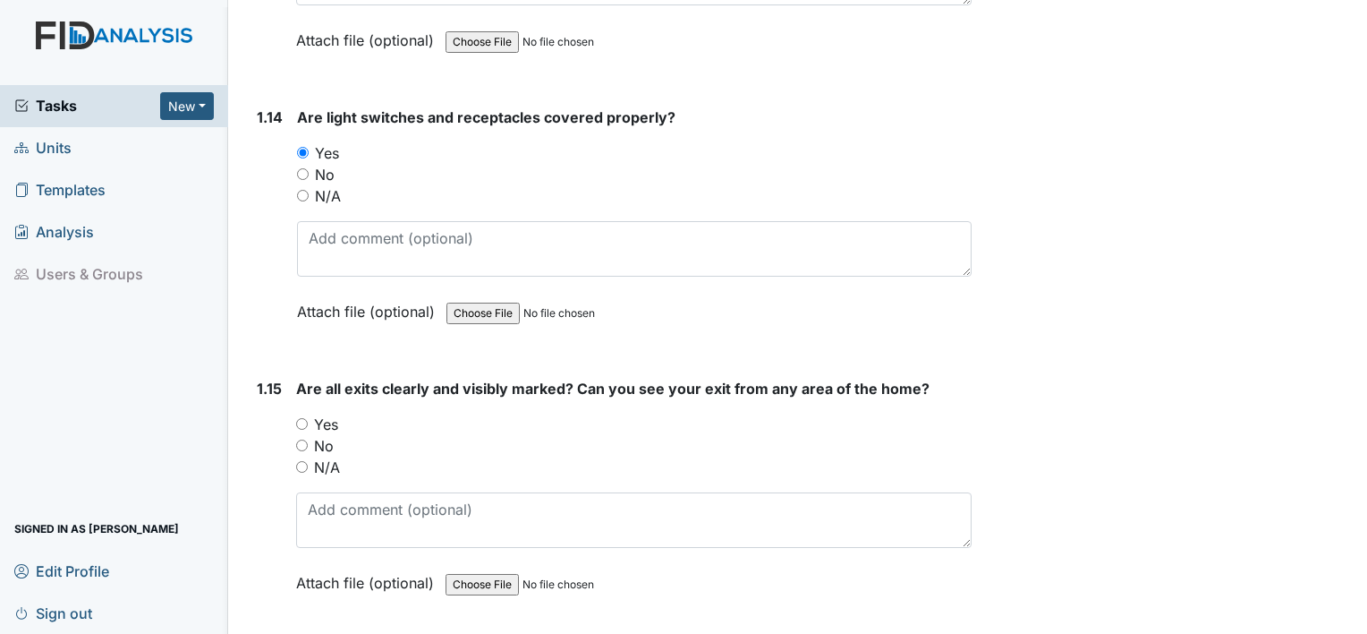
click at [324, 413] on label "Yes" at bounding box center [326, 423] width 24 height 21
click at [308, 418] on input "Yes" at bounding box center [302, 424] width 12 height 12
radio input "true"
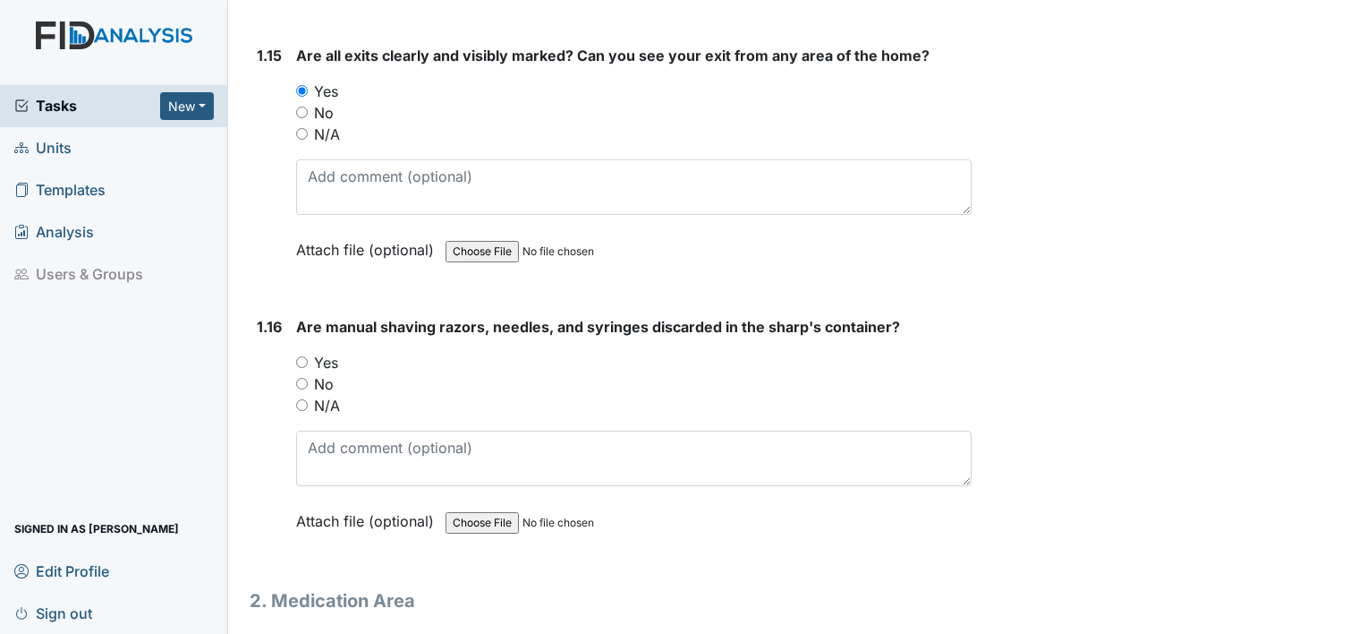
scroll to position [4109, 0]
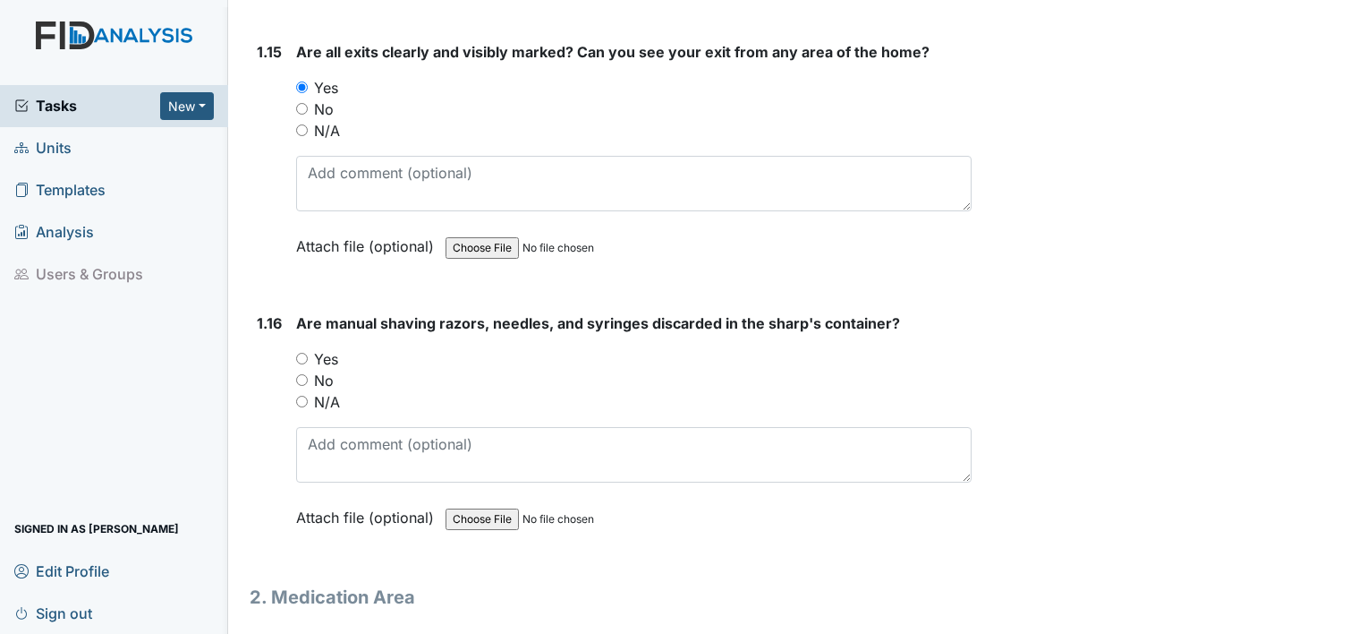
click at [333, 348] on label "Yes" at bounding box center [326, 358] width 24 height 21
click at [308, 353] on input "Yes" at bounding box center [302, 359] width 12 height 12
radio input "true"
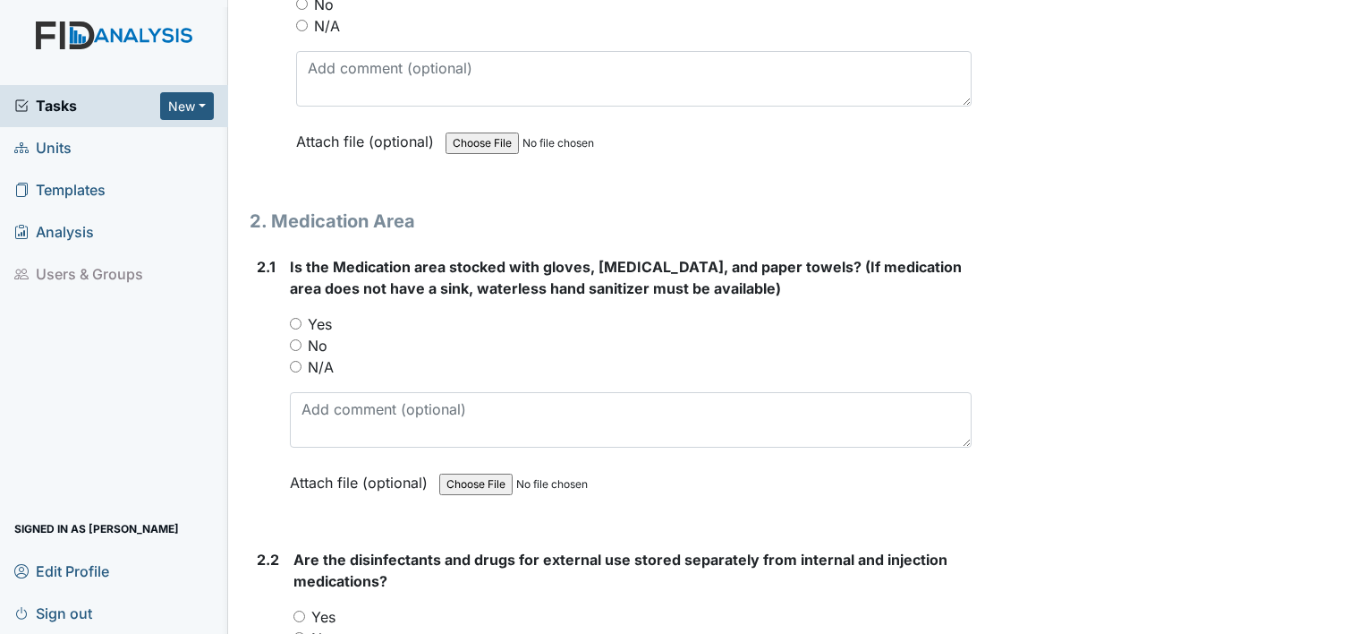
scroll to position [4487, 0]
click at [327, 311] on label "Yes" at bounding box center [320, 321] width 24 height 21
click at [302, 316] on input "Yes" at bounding box center [296, 322] width 12 height 12
radio input "true"
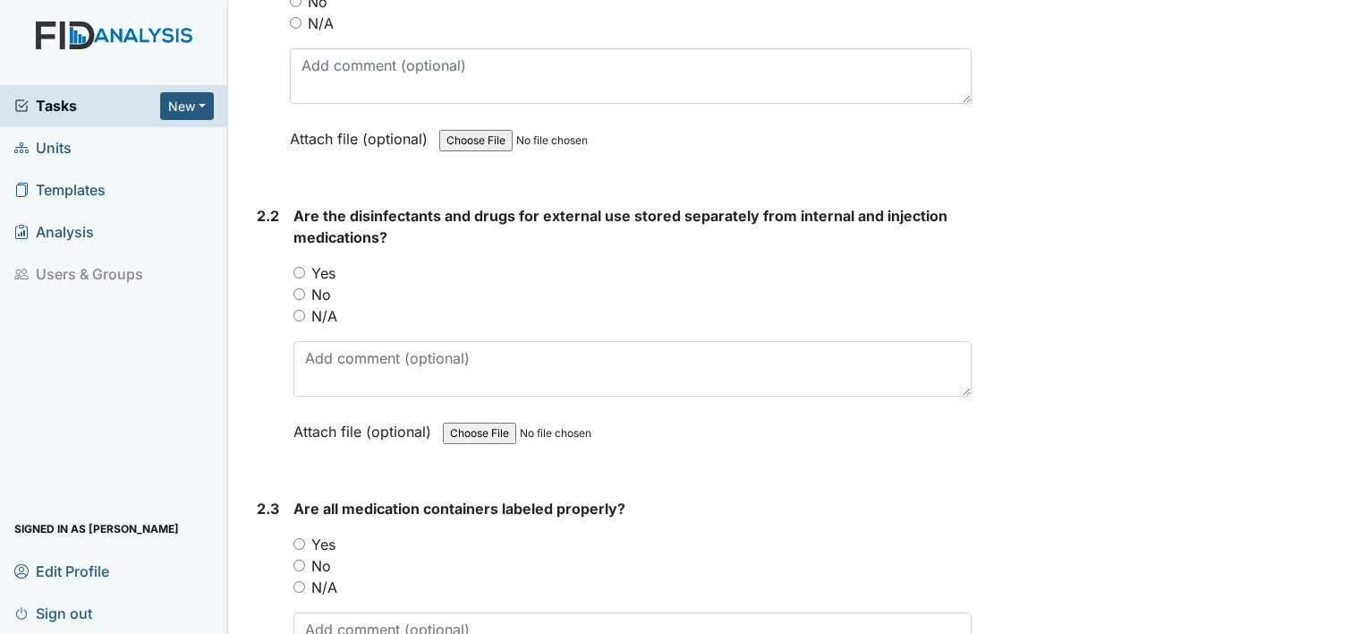
scroll to position [4831, 0]
click at [324, 260] on label "Yes" at bounding box center [323, 270] width 24 height 21
click at [305, 265] on input "Yes" at bounding box center [300, 271] width 12 height 12
radio input "true"
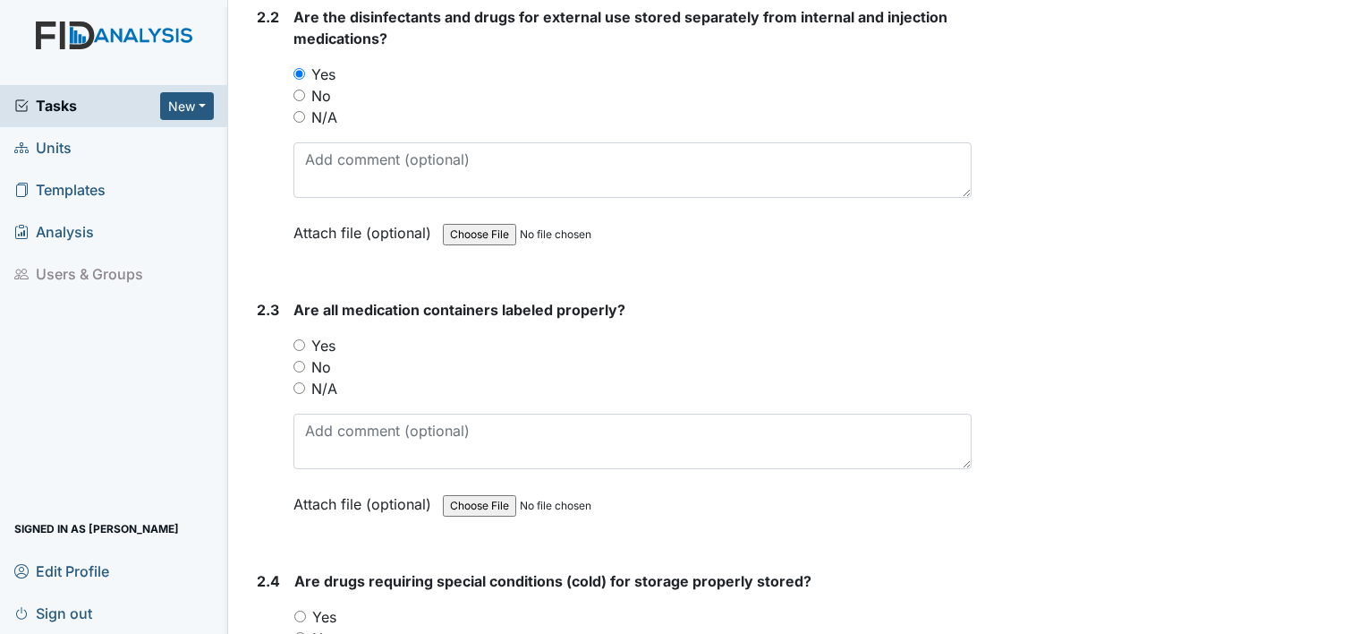
scroll to position [5029, 0]
click at [319, 333] on label "Yes" at bounding box center [323, 343] width 24 height 21
click at [305, 337] on input "Yes" at bounding box center [300, 343] width 12 height 12
radio input "true"
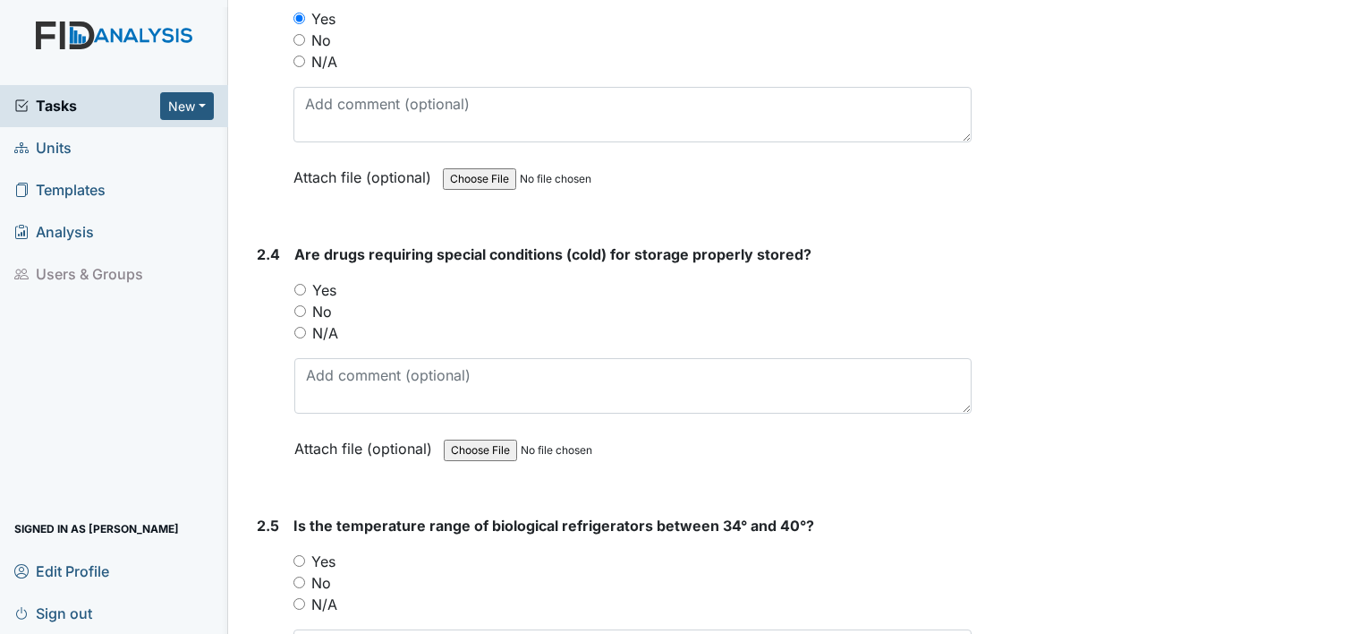
scroll to position [5355, 0]
click at [330, 321] on label "N/A" at bounding box center [325, 331] width 26 height 21
click at [306, 326] on input "N/A" at bounding box center [300, 332] width 12 height 12
radio input "true"
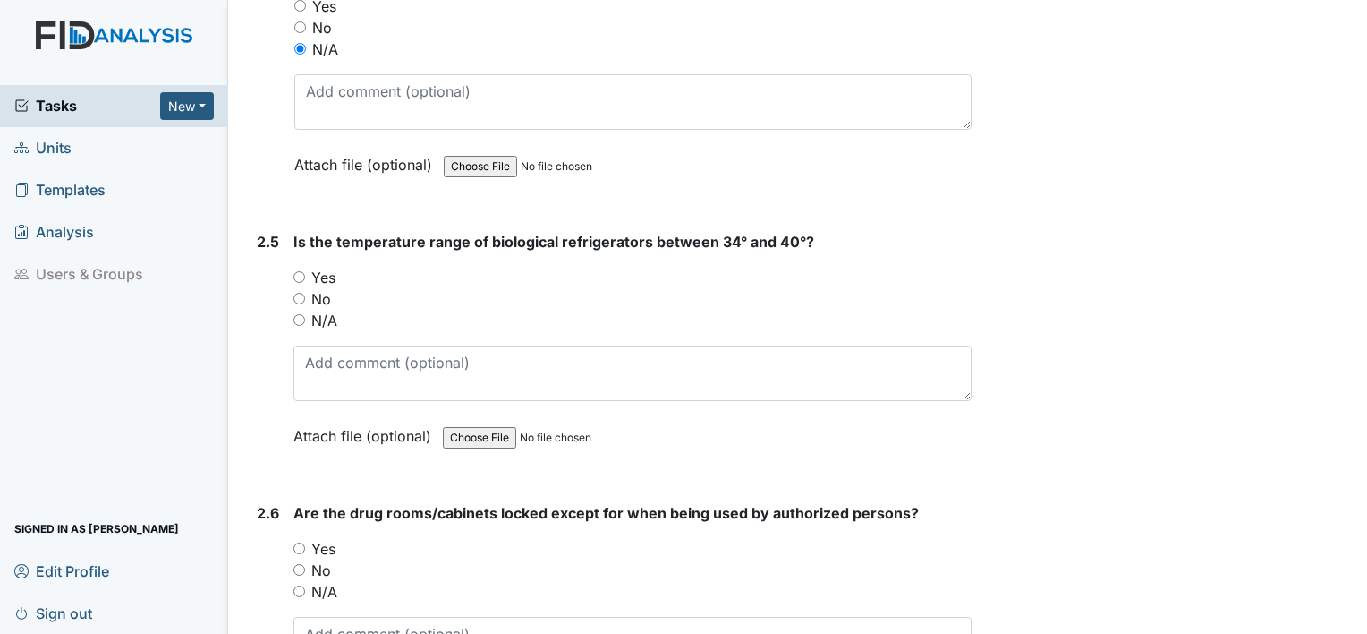
scroll to position [5640, 0]
click at [329, 308] on label "N/A" at bounding box center [324, 318] width 26 height 21
click at [305, 312] on input "N/A" at bounding box center [300, 318] width 12 height 12
radio input "true"
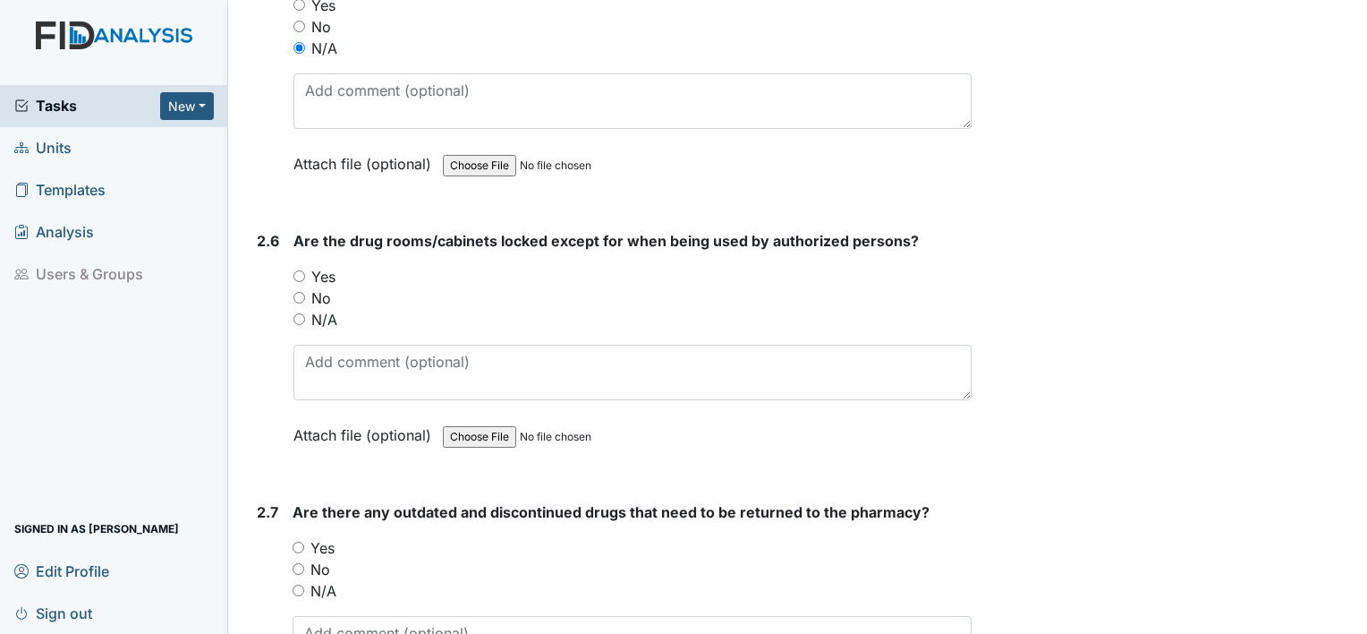
click at [323, 266] on label "Yes" at bounding box center [323, 276] width 24 height 21
click at [305, 270] on input "Yes" at bounding box center [300, 276] width 12 height 12
radio input "true"
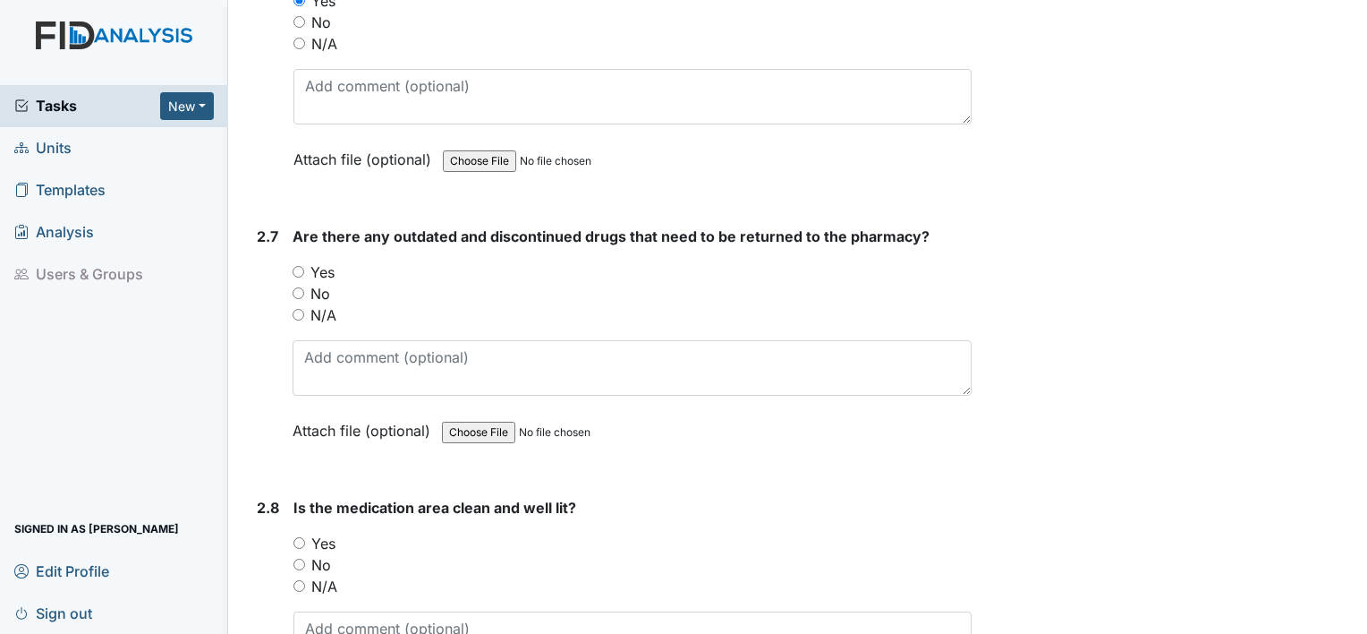
scroll to position [6186, 0]
click at [314, 283] on label "No" at bounding box center [321, 293] width 20 height 21
click at [304, 287] on input "No" at bounding box center [299, 293] width 12 height 12
radio input "true"
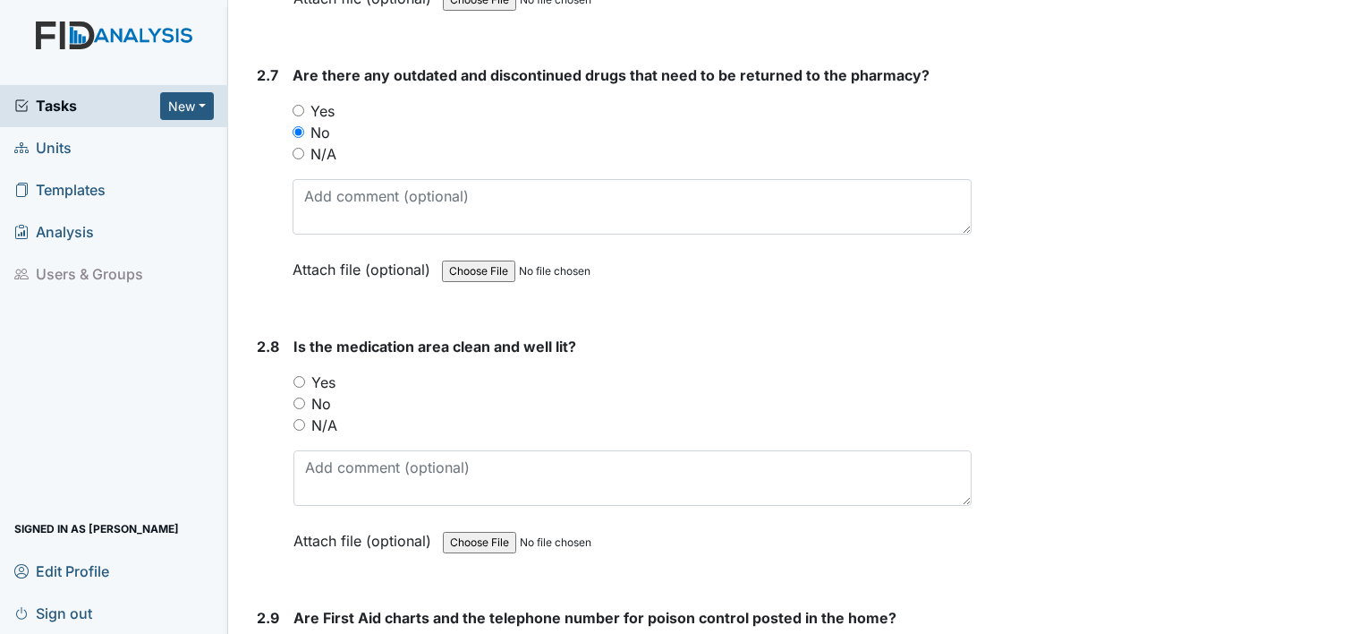
scroll to position [6375, 0]
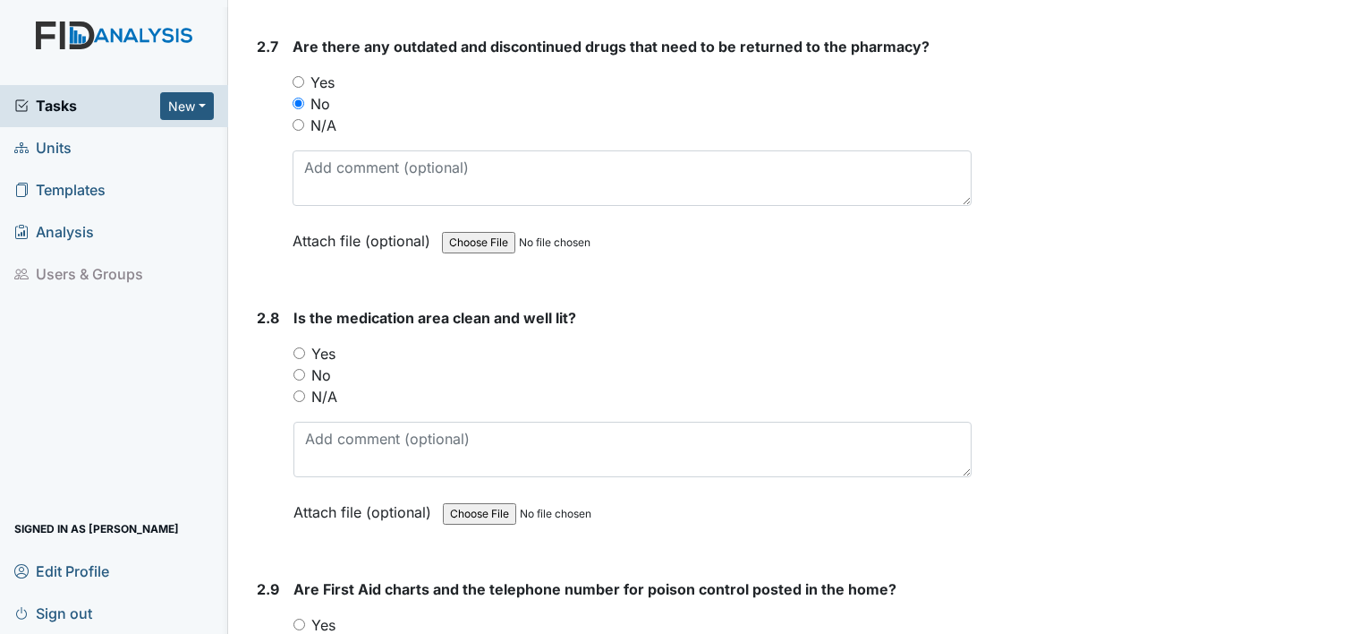
click at [324, 343] on label "Yes" at bounding box center [323, 353] width 24 height 21
click at [305, 347] on input "Yes" at bounding box center [300, 353] width 12 height 12
radio input "true"
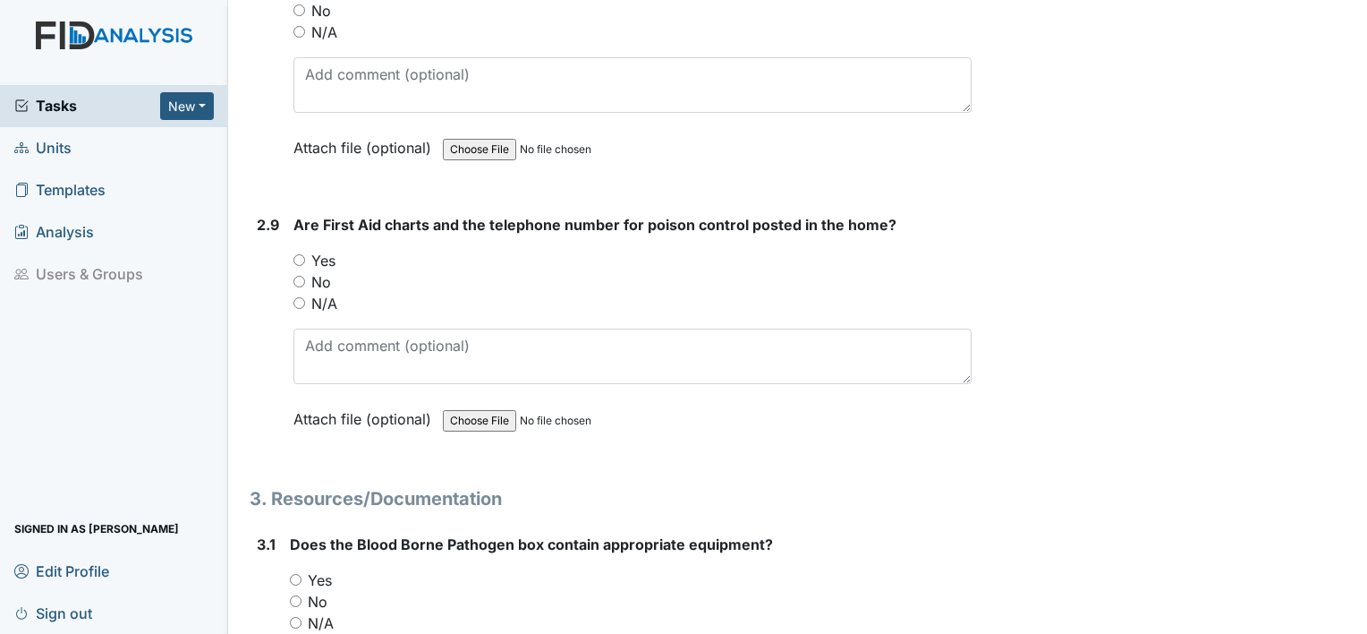
scroll to position [6740, 0]
click at [330, 249] on label "Yes" at bounding box center [323, 259] width 24 height 21
click at [305, 253] on input "Yes" at bounding box center [300, 259] width 12 height 12
radio input "true"
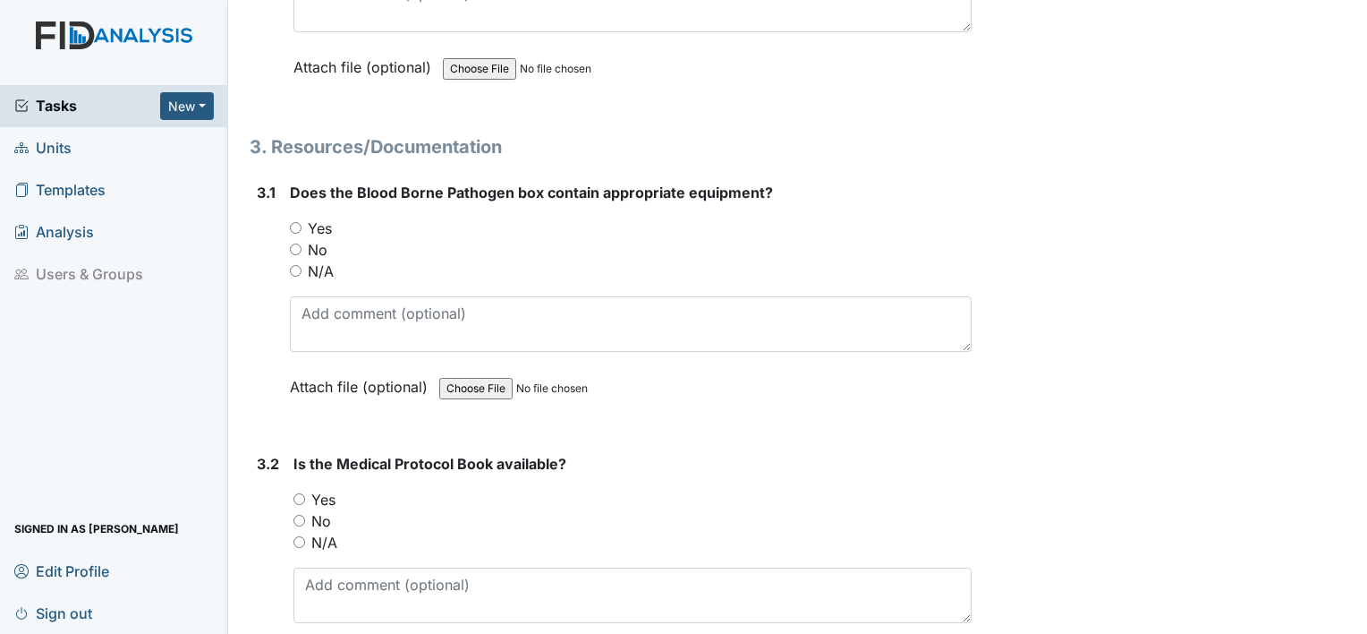
scroll to position [7108, 0]
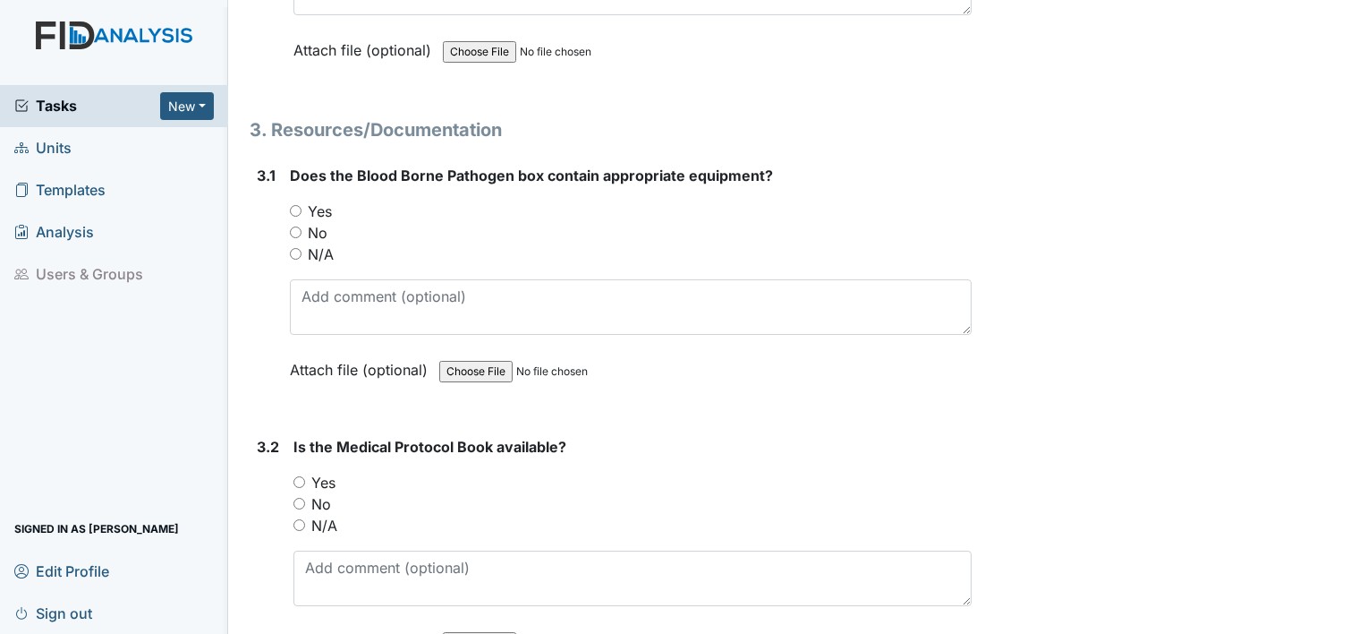
click at [319, 200] on label "Yes" at bounding box center [320, 210] width 24 height 21
click at [302, 205] on input "Yes" at bounding box center [296, 211] width 12 height 12
radio input "true"
click at [322, 472] on label "Yes" at bounding box center [323, 482] width 24 height 21
click at [305, 476] on input "Yes" at bounding box center [300, 482] width 12 height 12
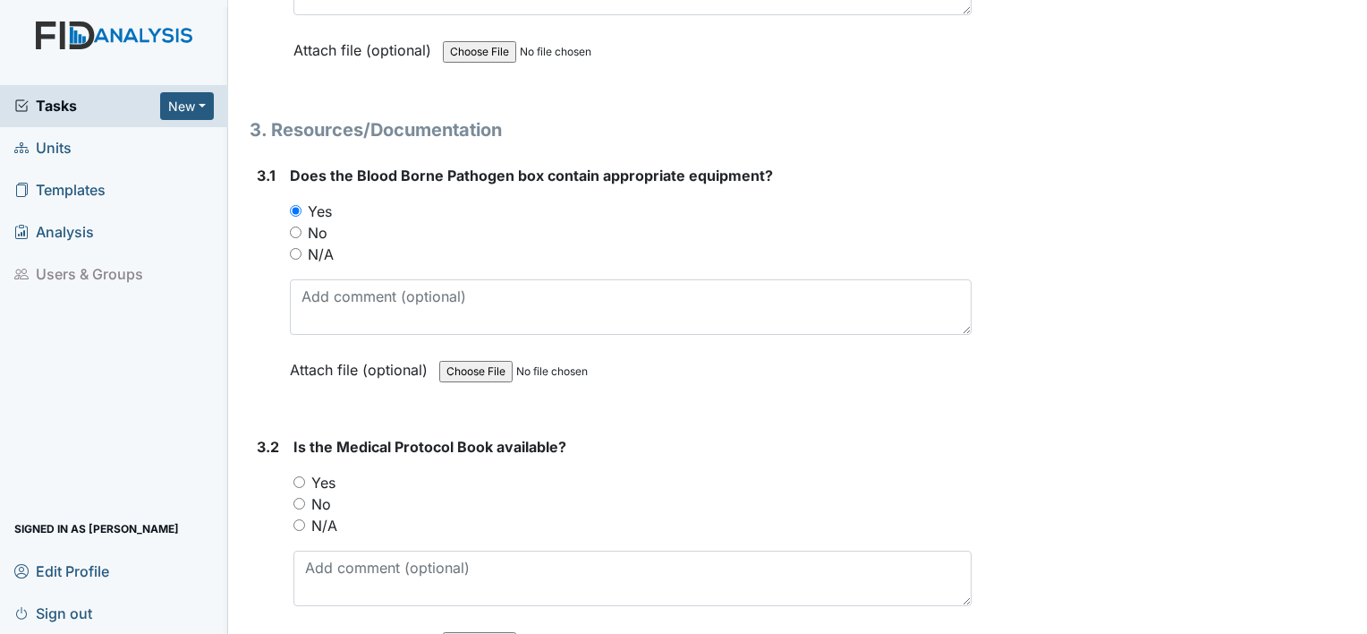
radio input "true"
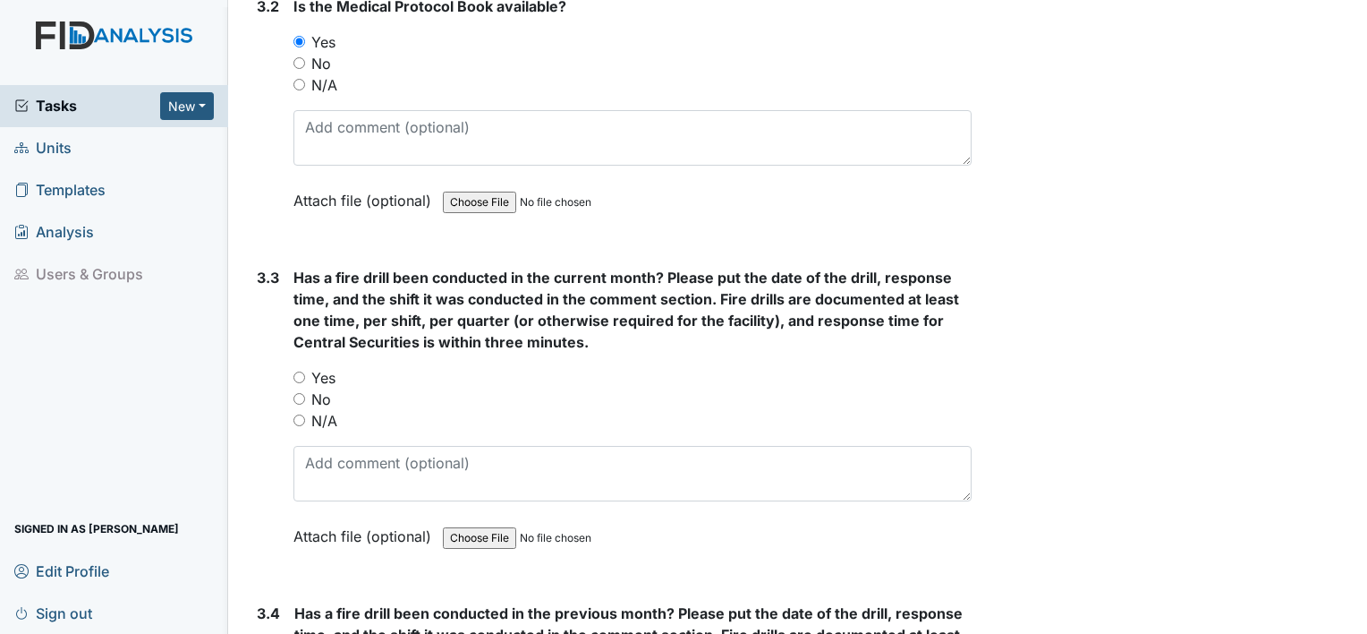
scroll to position [7549, 0]
click at [324, 366] on label "Yes" at bounding box center [323, 376] width 24 height 21
click at [305, 370] on input "Yes" at bounding box center [300, 376] width 12 height 12
radio input "true"
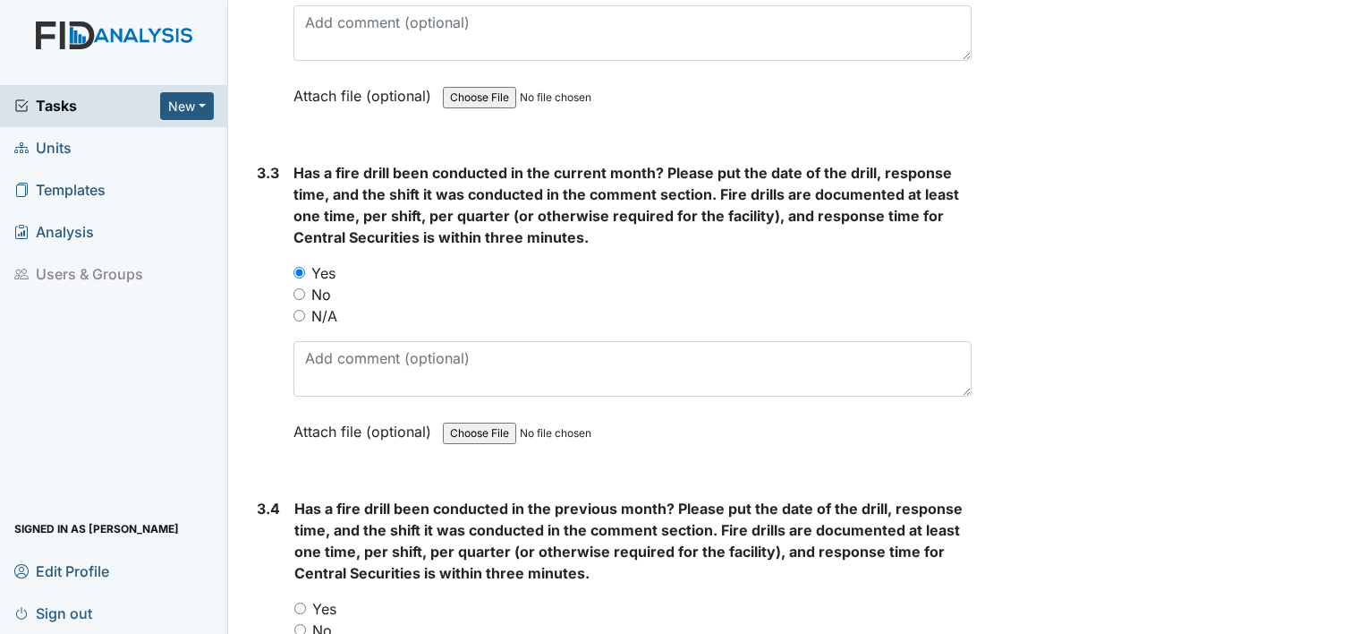
scroll to position [7660, 0]
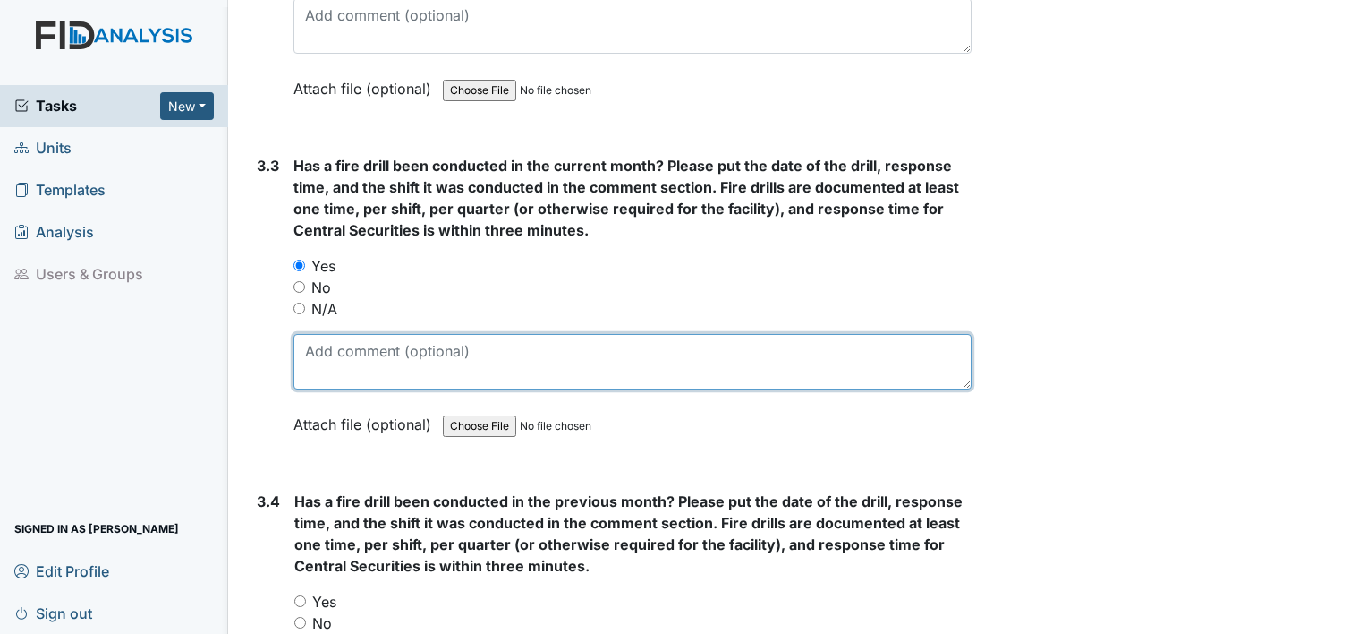
click at [408, 334] on textarea at bounding box center [633, 361] width 678 height 55
type textarea "8.13.25; 2nd shift 2 minutes"
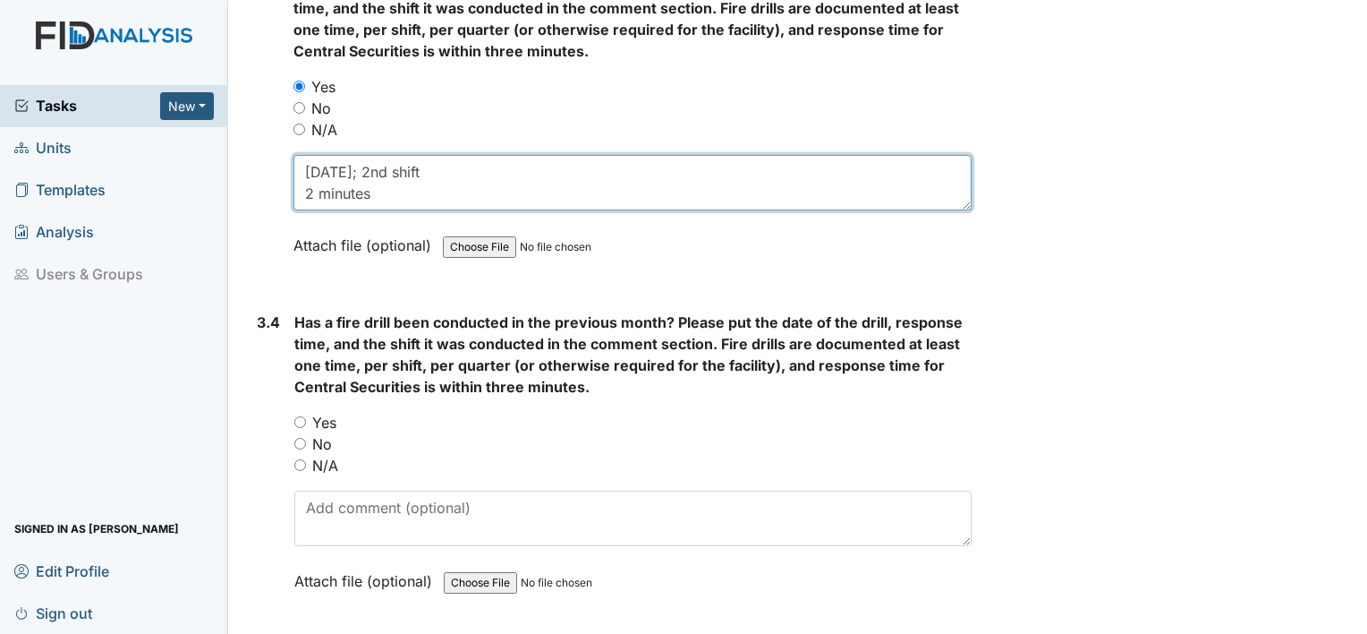
scroll to position [7846, 0]
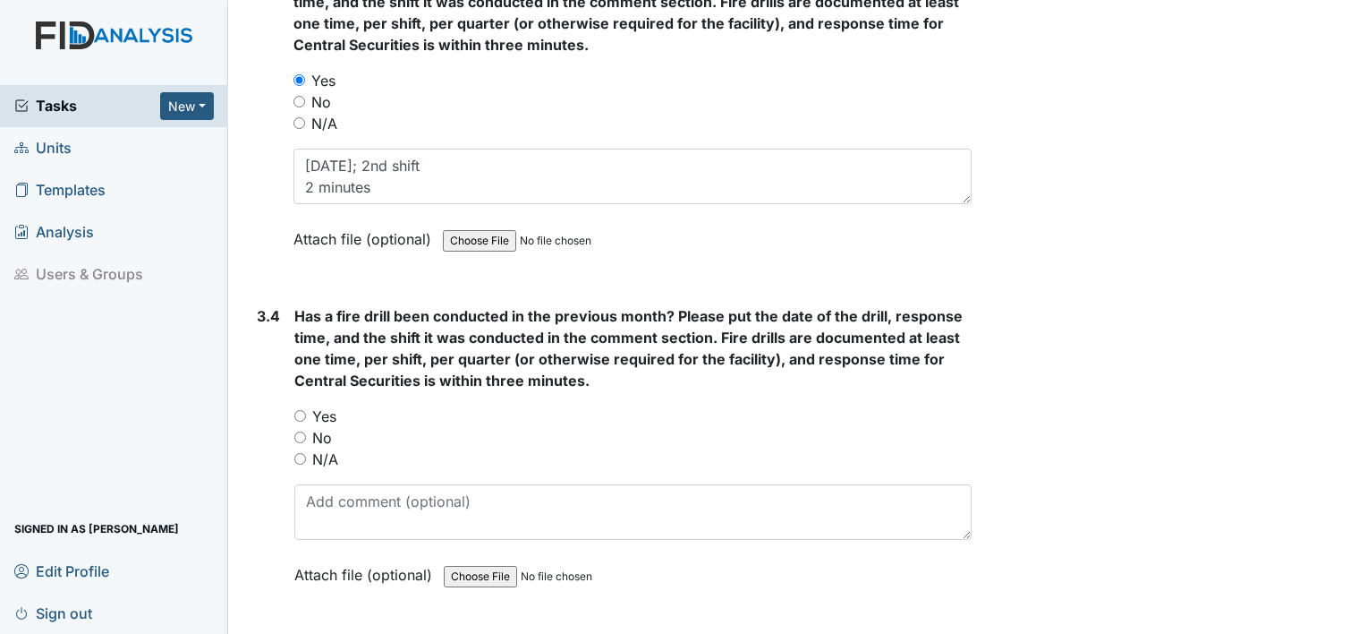
click at [334, 405] on label "Yes" at bounding box center [324, 415] width 24 height 21
click at [306, 410] on input "Yes" at bounding box center [300, 416] width 12 height 12
radio input "true"
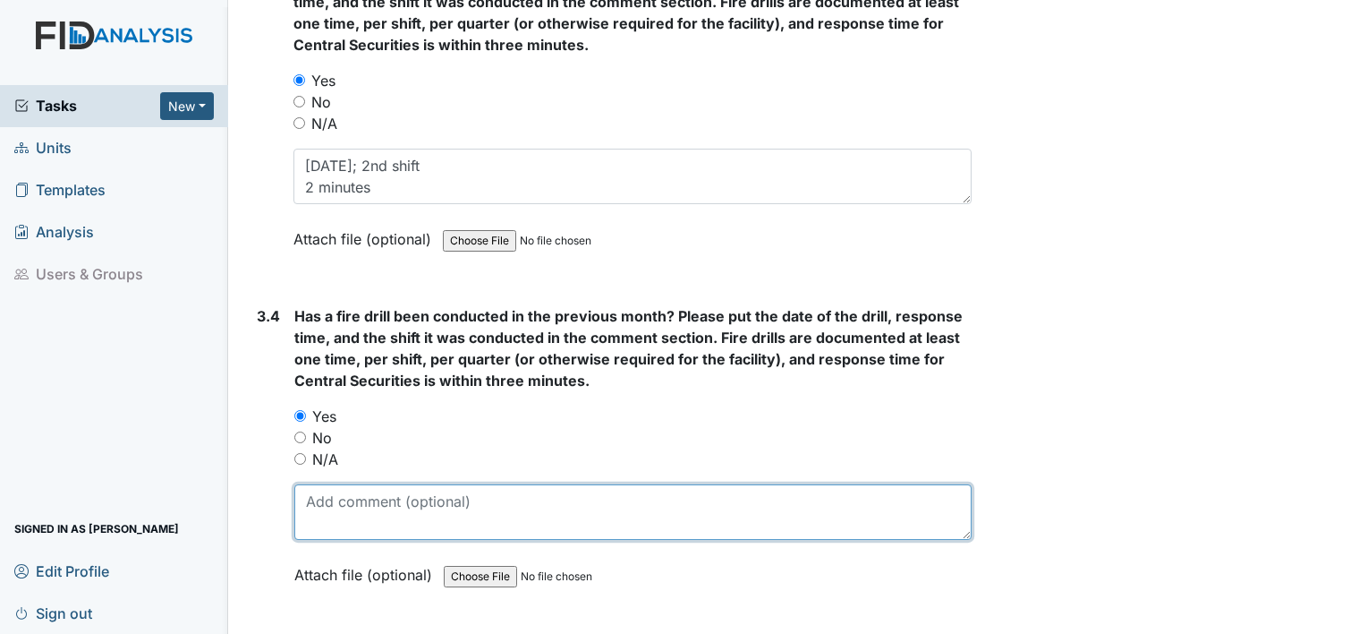
click at [334, 491] on textarea at bounding box center [632, 511] width 677 height 55
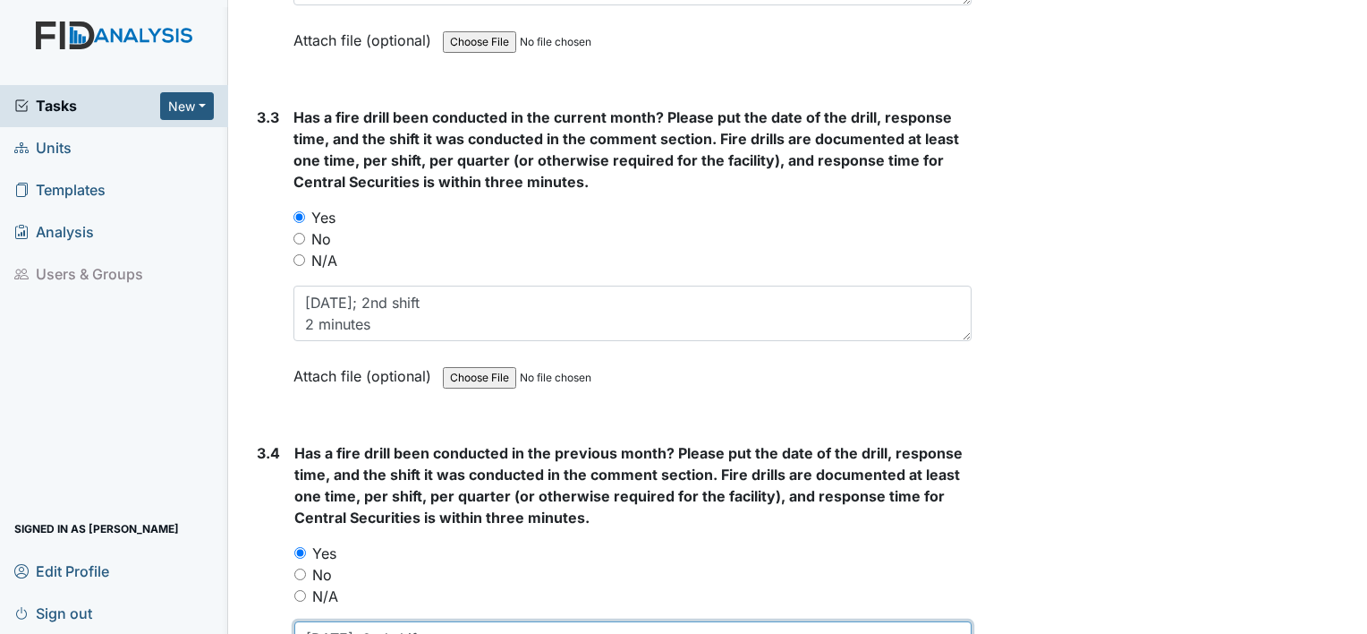
scroll to position [7663, 0]
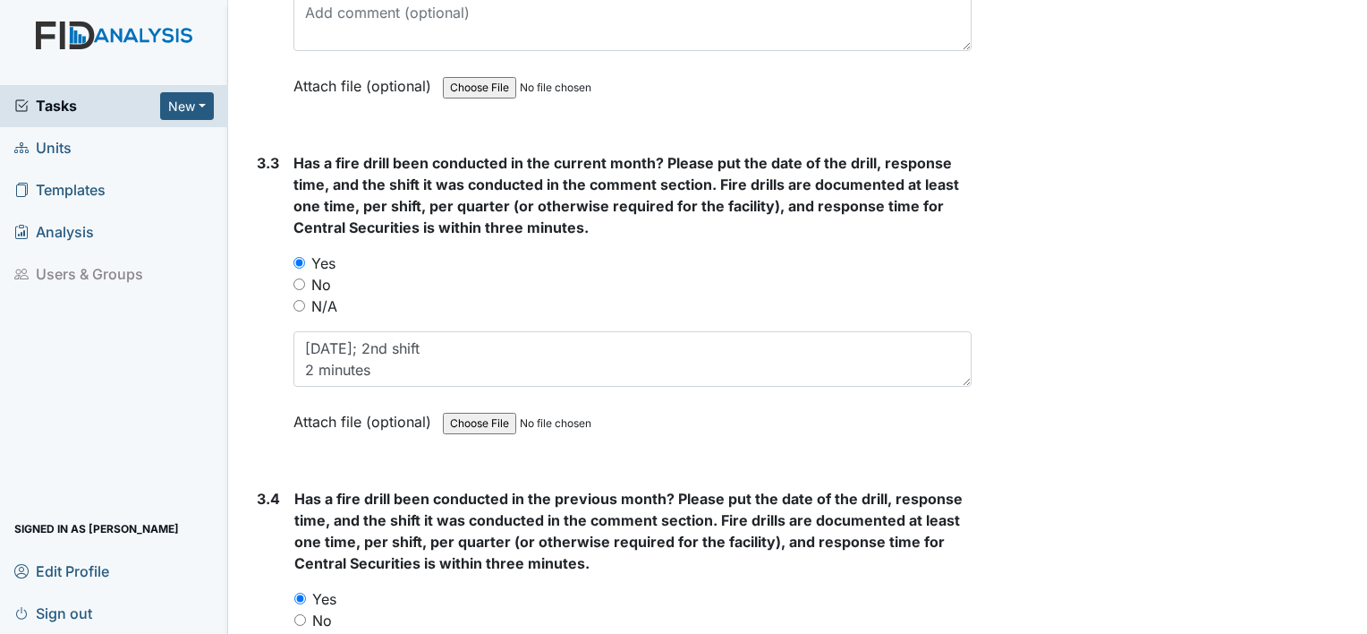
type textarea "8.13.25; 2nd shift 2 minutes"
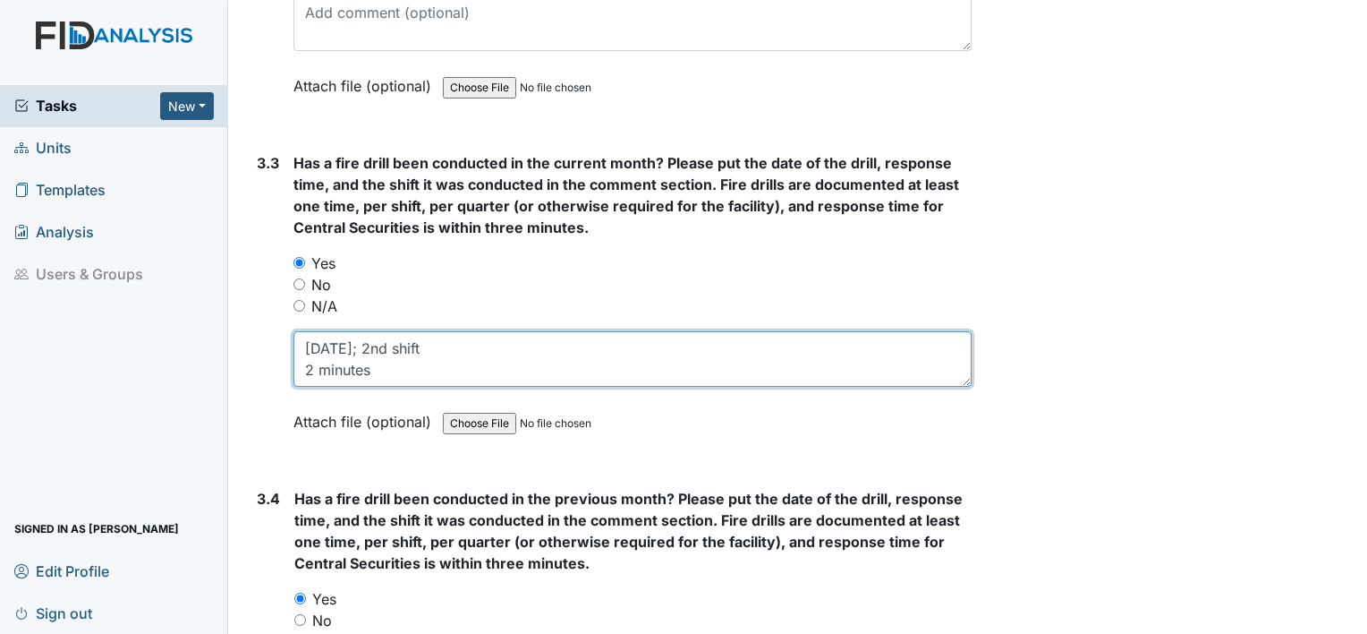
click at [401, 336] on textarea "8.13.25; 2nd shift 2 minutes" at bounding box center [633, 358] width 678 height 55
type textarea "8"
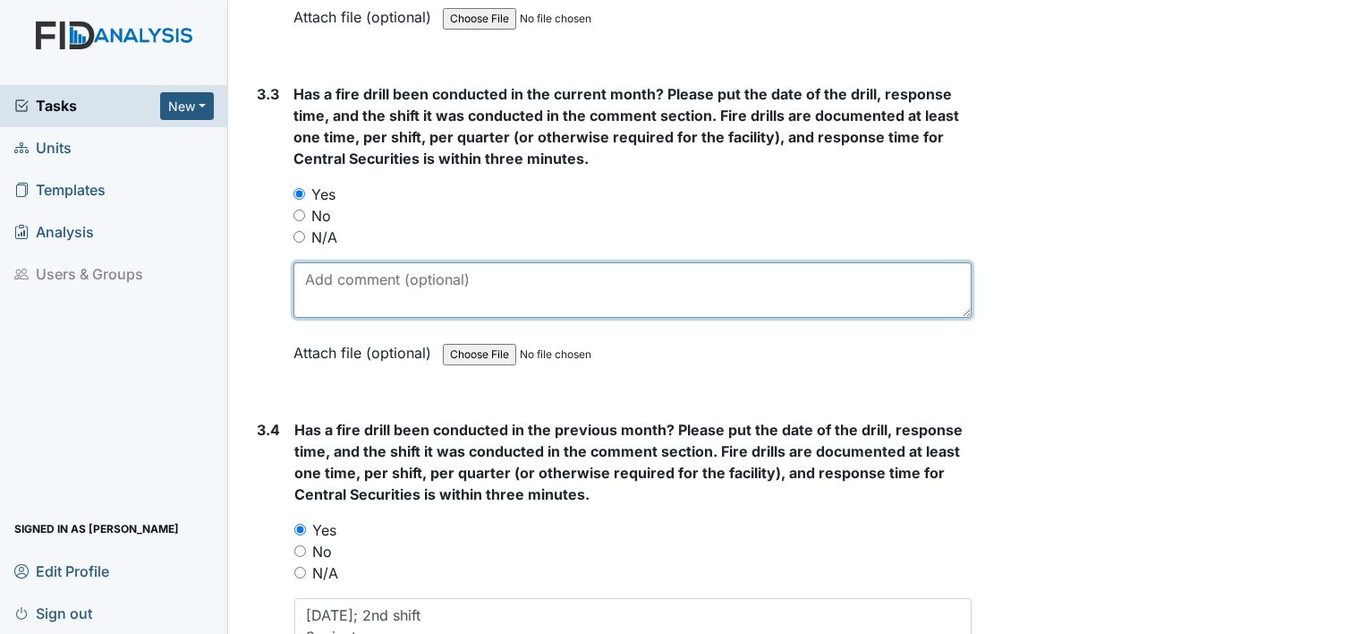
scroll to position [7734, 0]
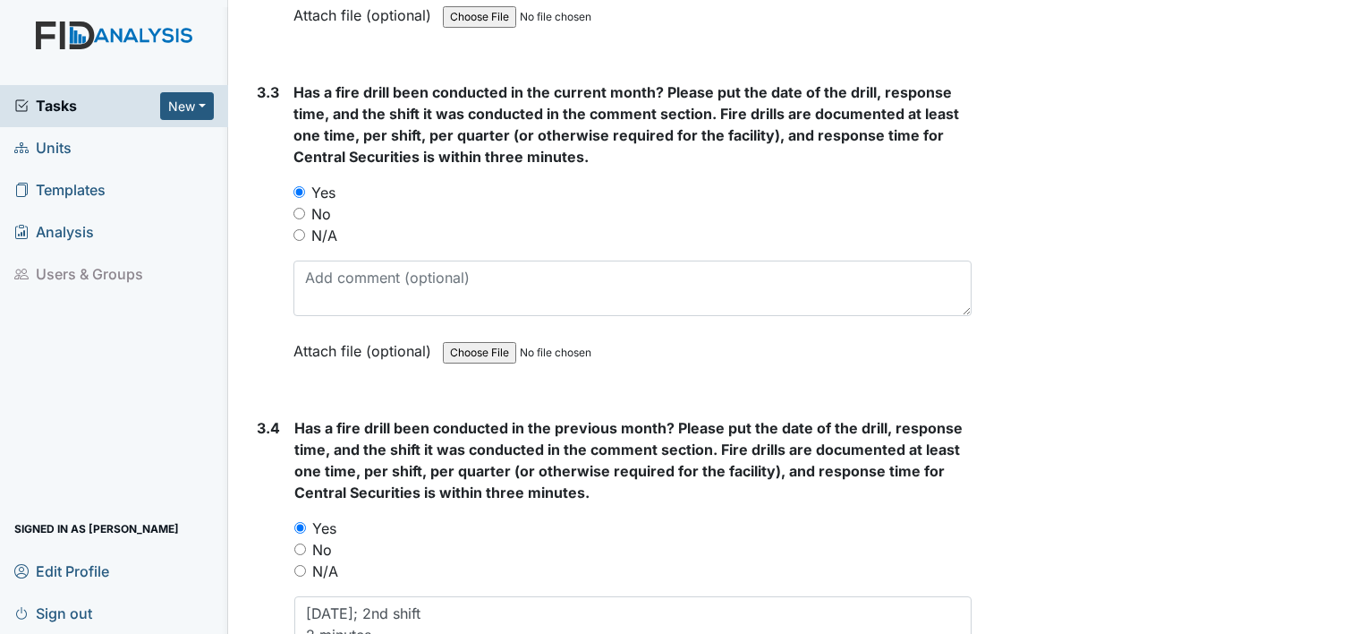
click at [325, 203] on label "No" at bounding box center [321, 213] width 20 height 21
click at [305, 208] on input "No" at bounding box center [300, 214] width 12 height 12
radio input "true"
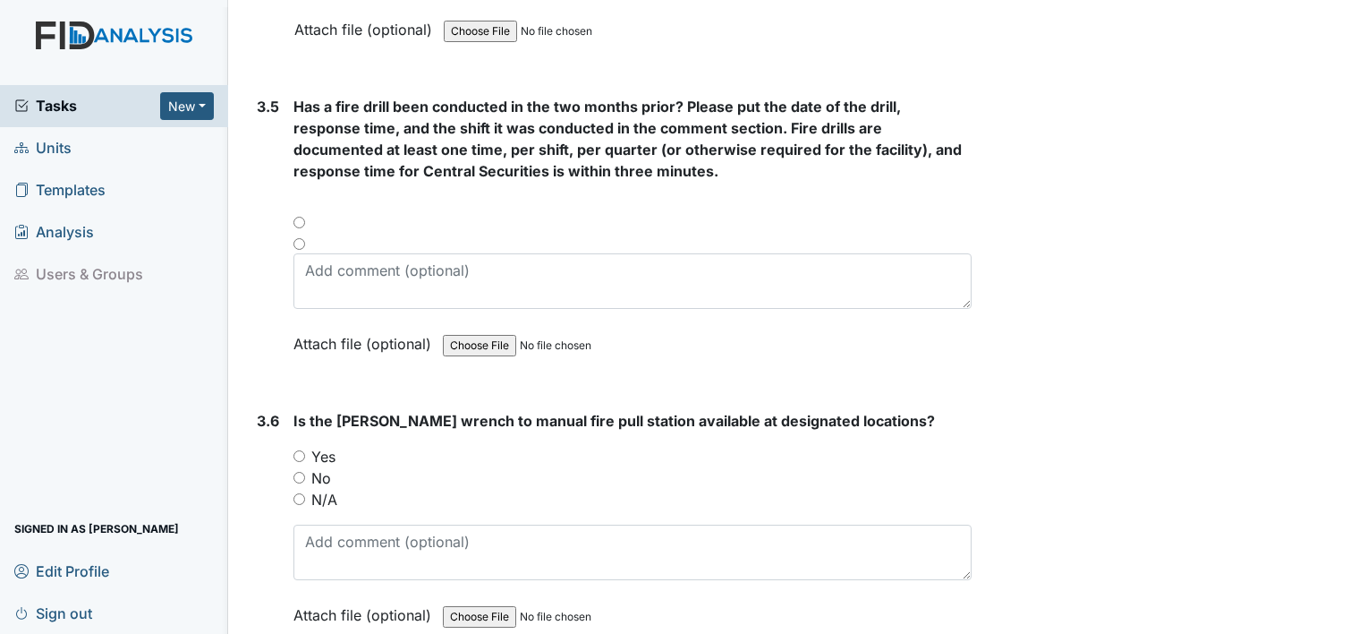
scroll to position [8394, 0]
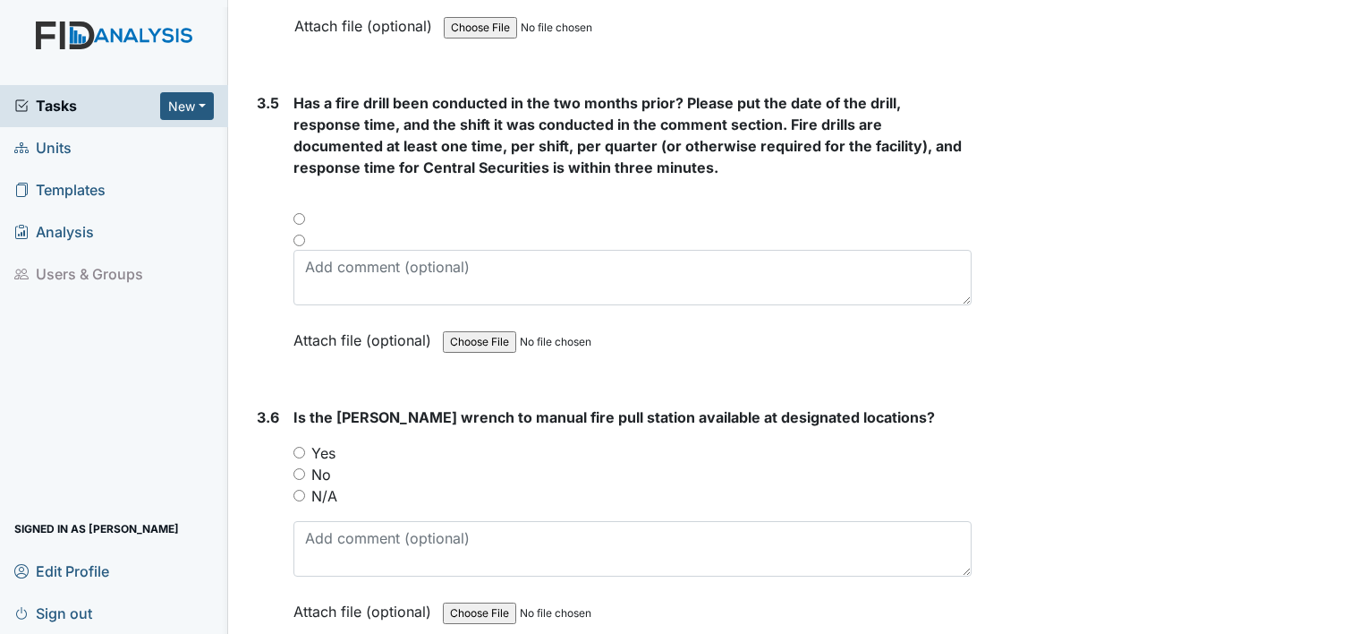
click at [298, 214] on div at bounding box center [633, 224] width 678 height 21
click at [295, 214] on div at bounding box center [633, 224] width 678 height 21
click at [299, 214] on div at bounding box center [633, 224] width 678 height 21
drag, startPoint x: 299, startPoint y: 190, endPoint x: 328, endPoint y: 253, distance: 69.7
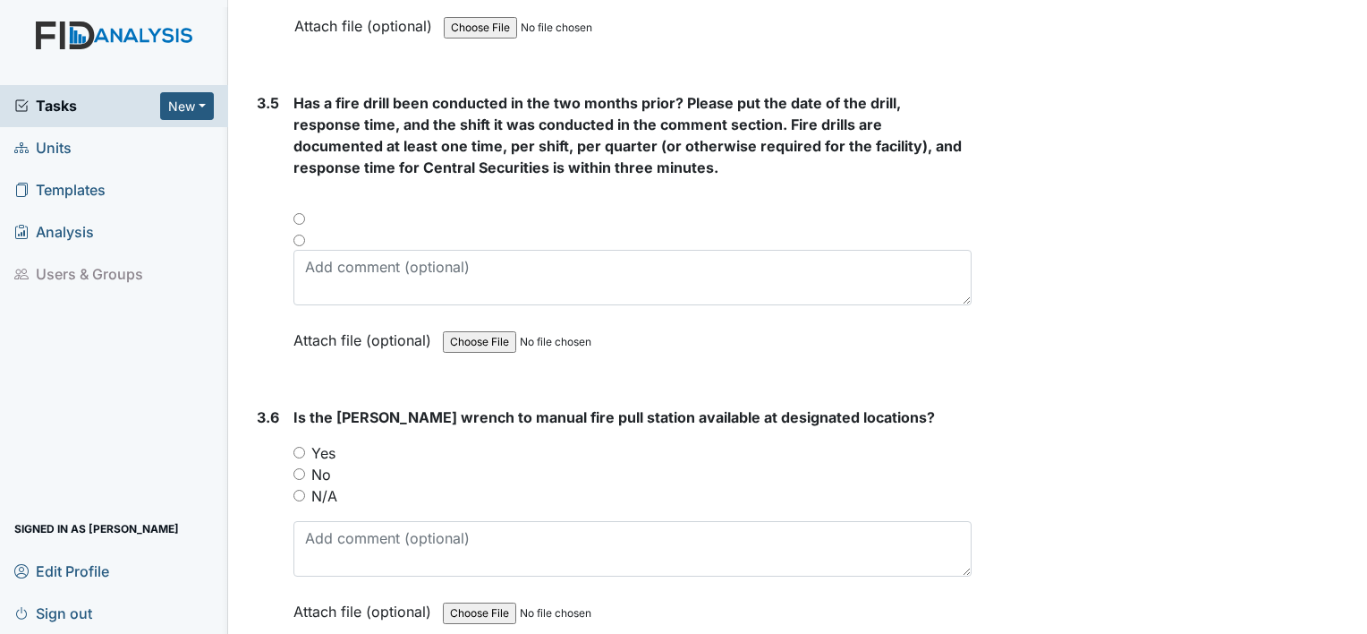
click at [328, 253] on div "Has a fire drill been conducted in the two months prior? Please put the date of…" at bounding box center [633, 227] width 678 height 271
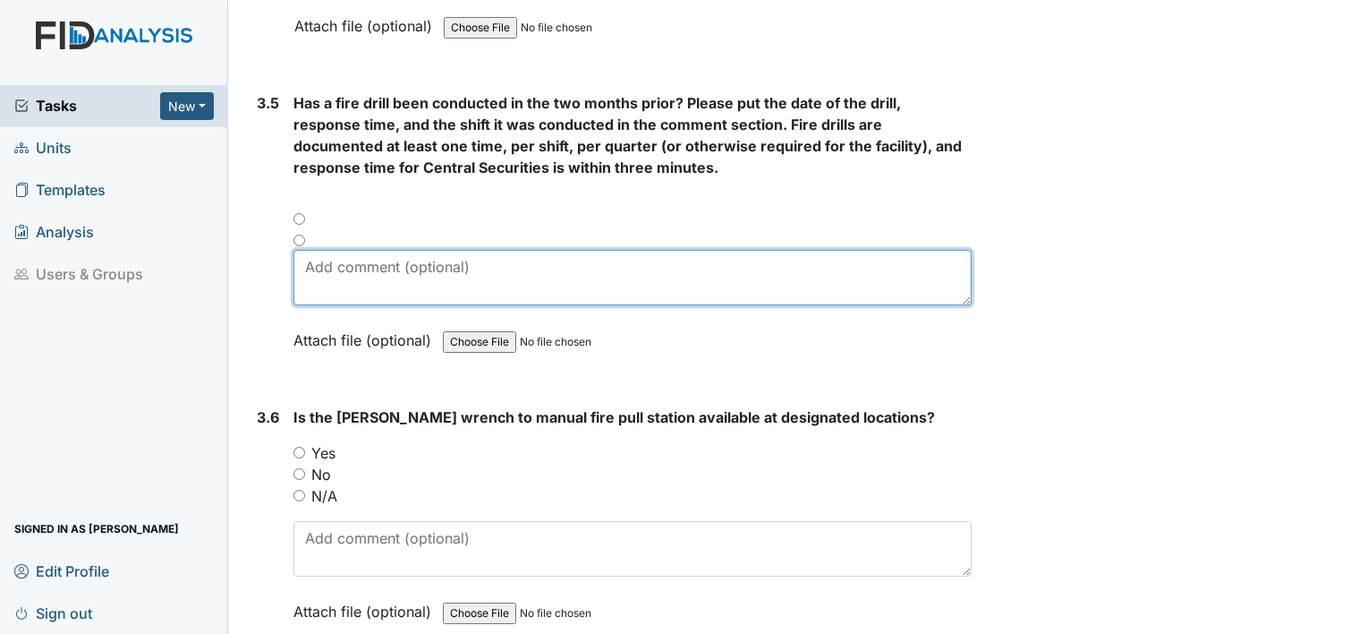
click at [328, 253] on textarea at bounding box center [633, 277] width 678 height 55
click at [423, 250] on textarea at bounding box center [633, 277] width 678 height 55
type textarea "7.5.25; 1st shift"
click at [319, 262] on textarea "7.5.25; 1st shift" at bounding box center [633, 277] width 678 height 55
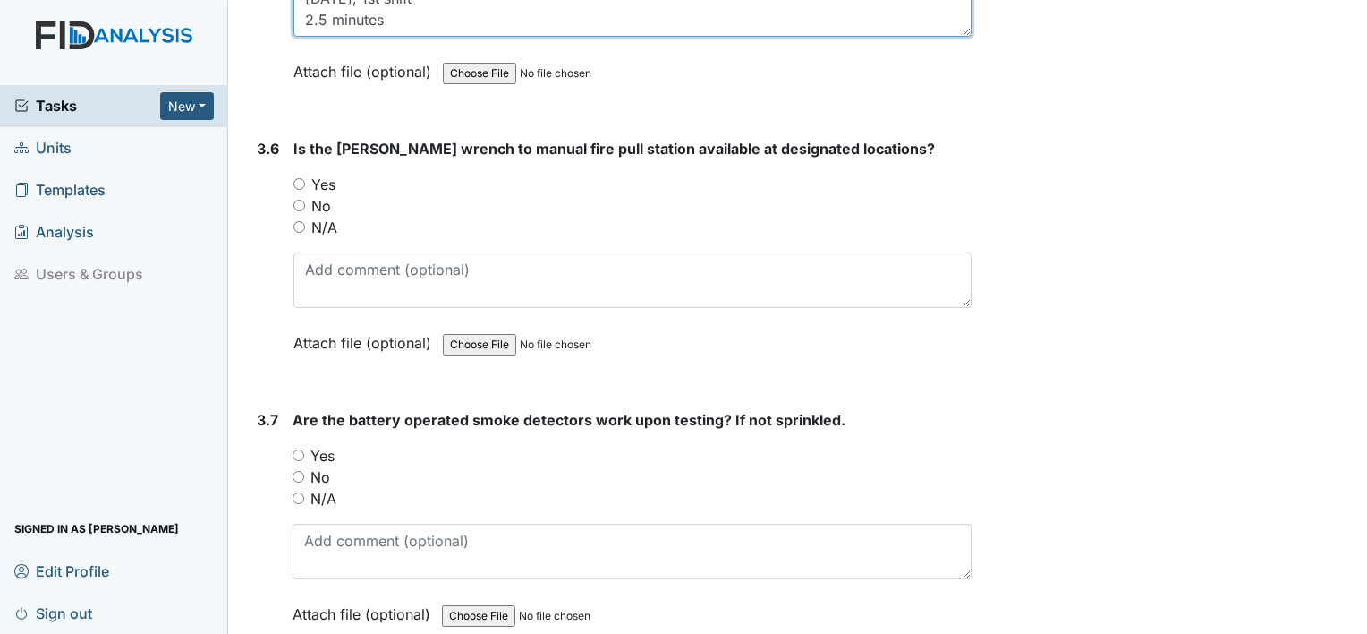
scroll to position [8670, 0]
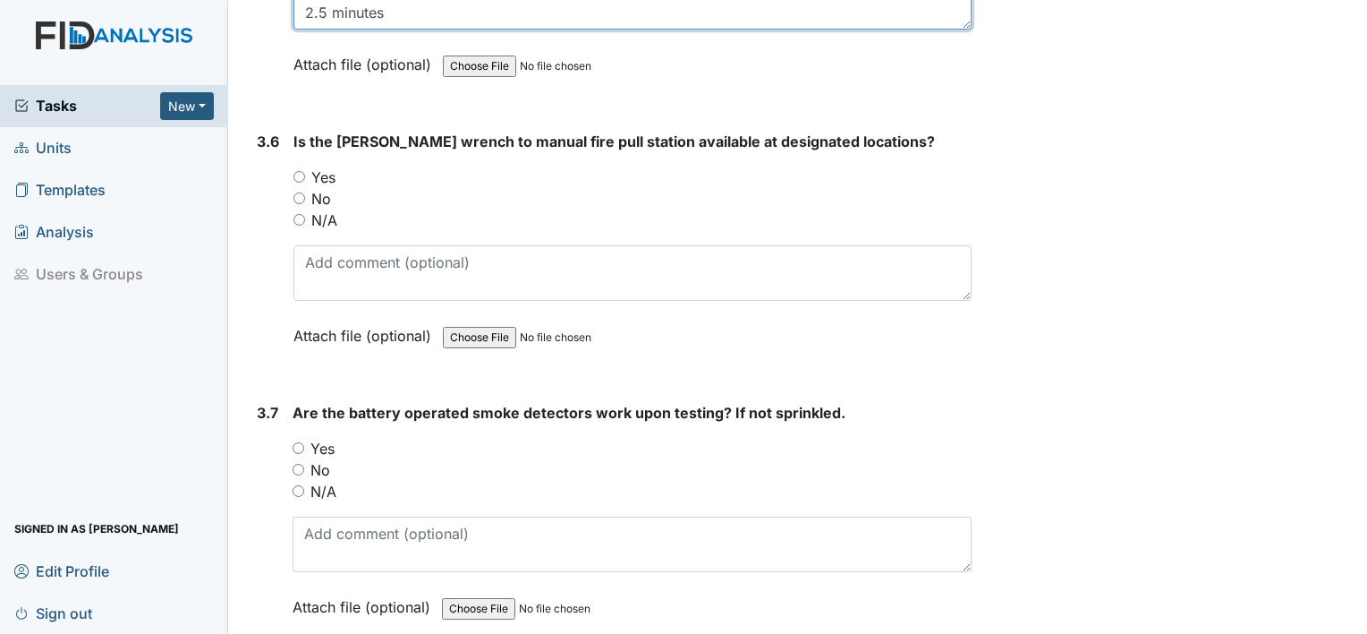
type textarea "7.5.25; 1st shift 2.5 minutes"
click at [324, 209] on label "N/A" at bounding box center [324, 219] width 26 height 21
click at [305, 214] on input "N/A" at bounding box center [300, 220] width 12 height 12
radio input "true"
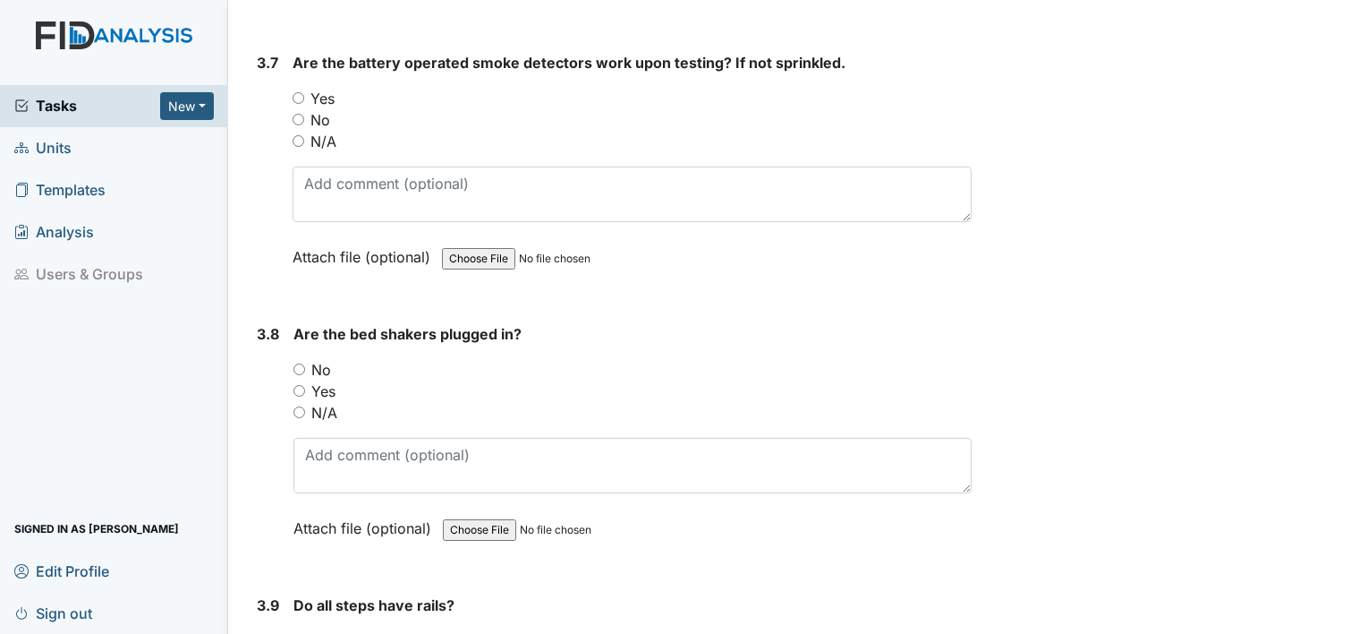
scroll to position [9049, 0]
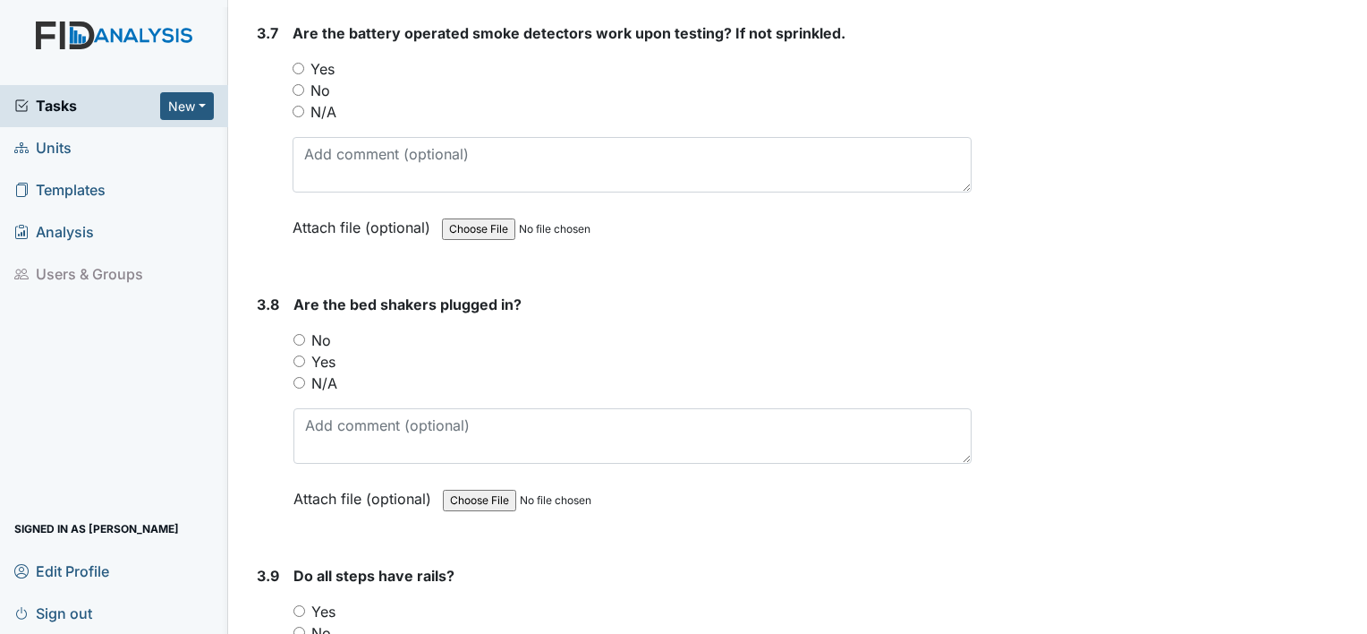
click at [315, 372] on label "N/A" at bounding box center [324, 382] width 26 height 21
click at [305, 377] on input "N/A" at bounding box center [300, 383] width 12 height 12
radio input "true"
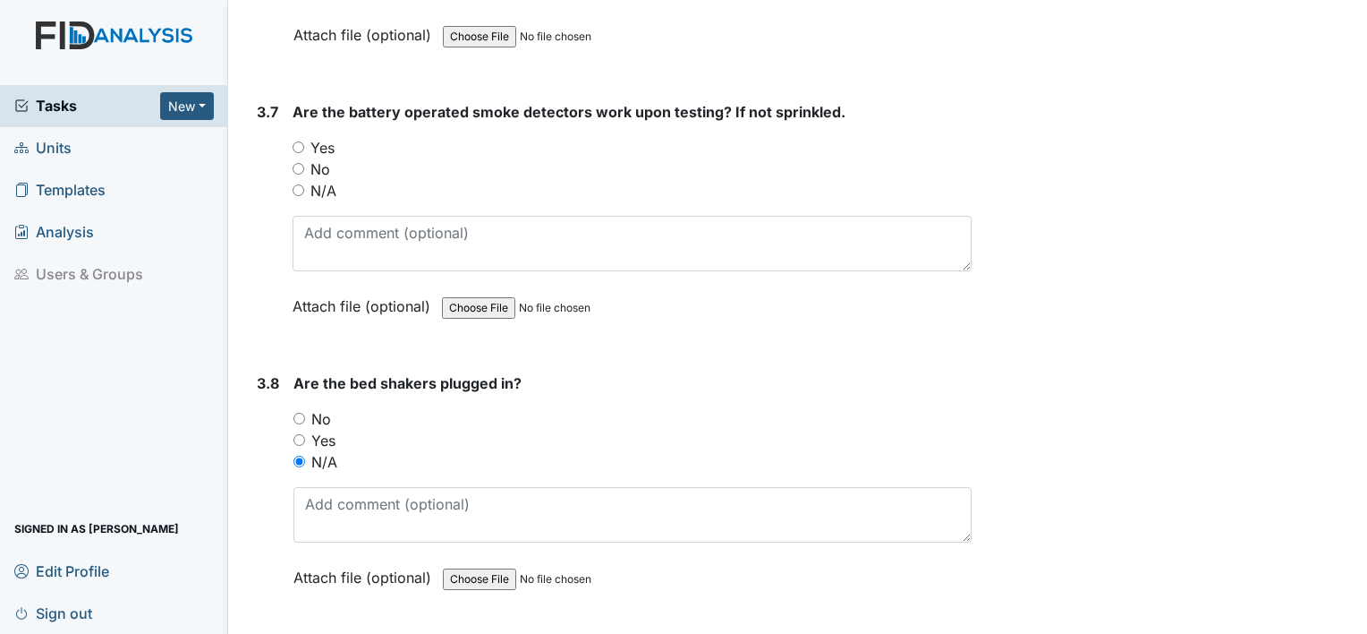
scroll to position [8970, 0]
click at [320, 137] on label "Yes" at bounding box center [323, 147] width 24 height 21
click at [304, 141] on input "Yes" at bounding box center [299, 147] width 12 height 12
radio input "true"
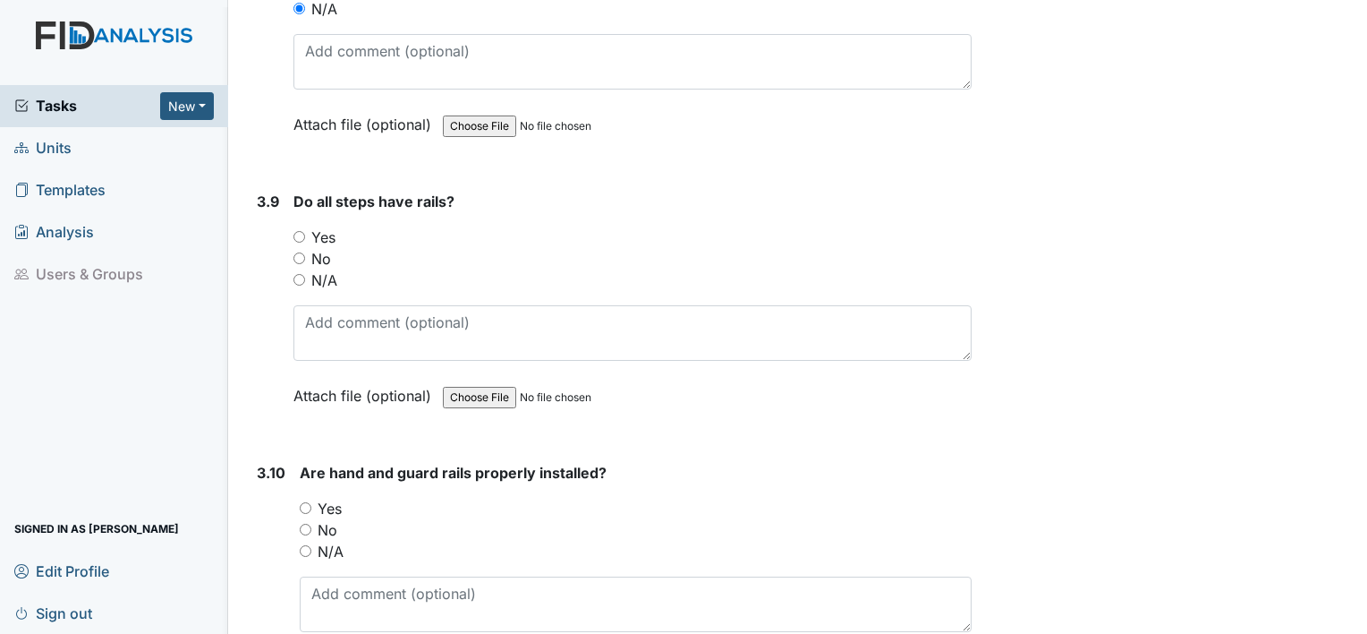
scroll to position [9425, 0]
click at [329, 225] on label "Yes" at bounding box center [323, 235] width 24 height 21
click at [305, 229] on input "Yes" at bounding box center [300, 235] width 12 height 12
radio input "true"
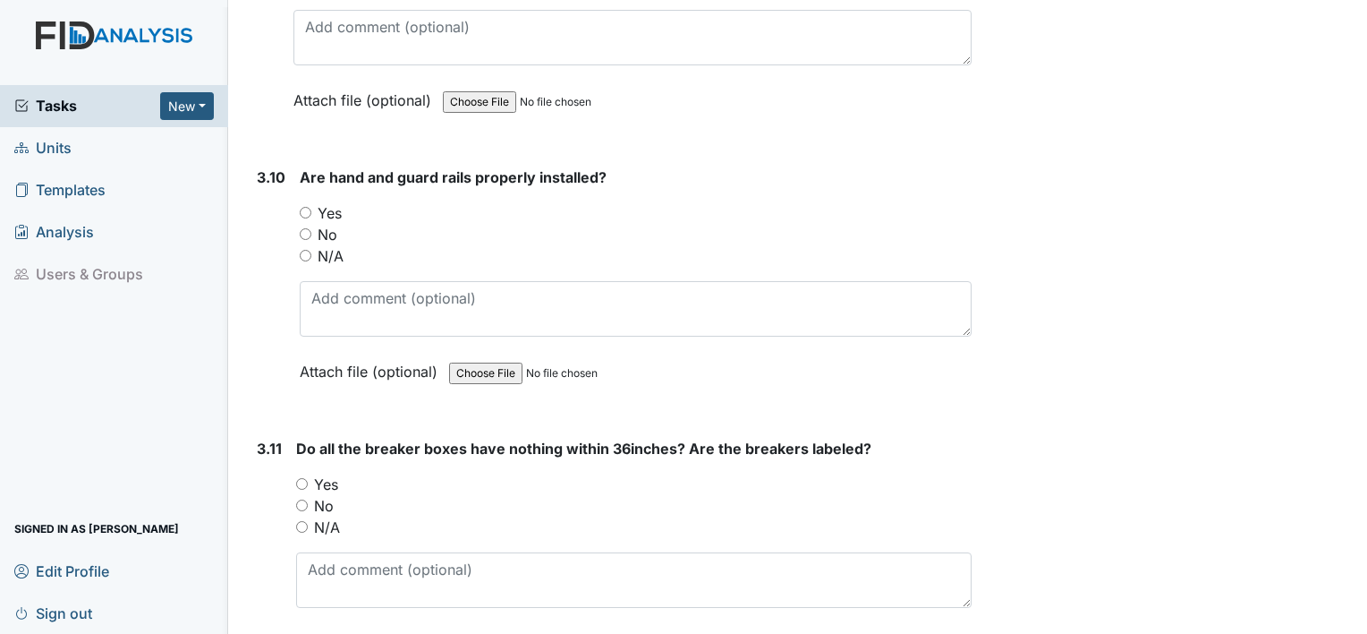
scroll to position [9722, 0]
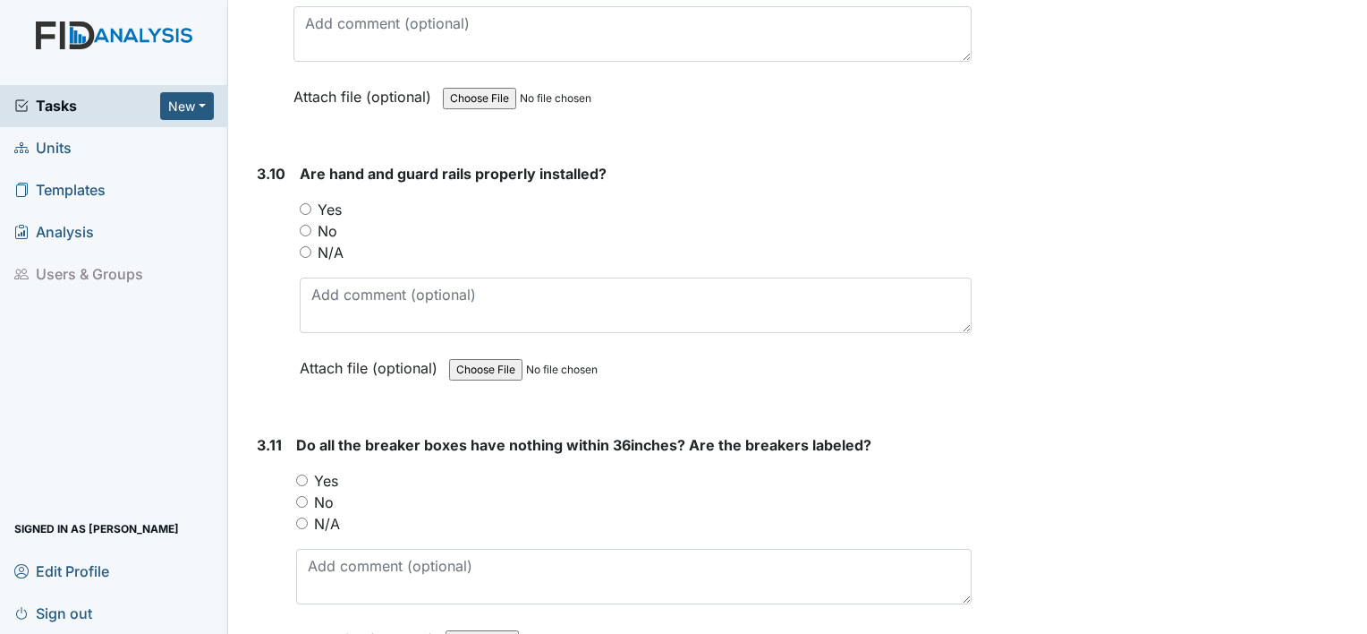
click at [329, 199] on label "Yes" at bounding box center [330, 209] width 24 height 21
click at [311, 203] on input "Yes" at bounding box center [306, 209] width 12 height 12
radio input "true"
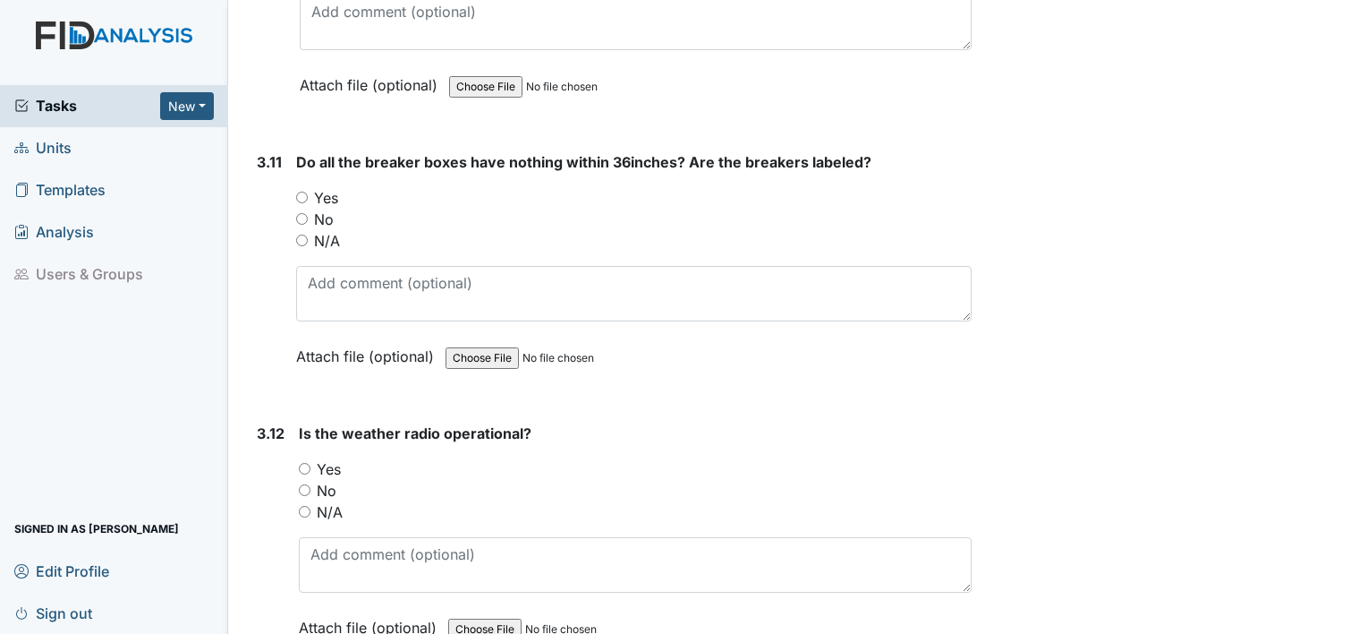
scroll to position [10007, 0]
click at [332, 185] on label "Yes" at bounding box center [326, 195] width 24 height 21
click at [308, 190] on input "Yes" at bounding box center [302, 196] width 12 height 12
radio input "true"
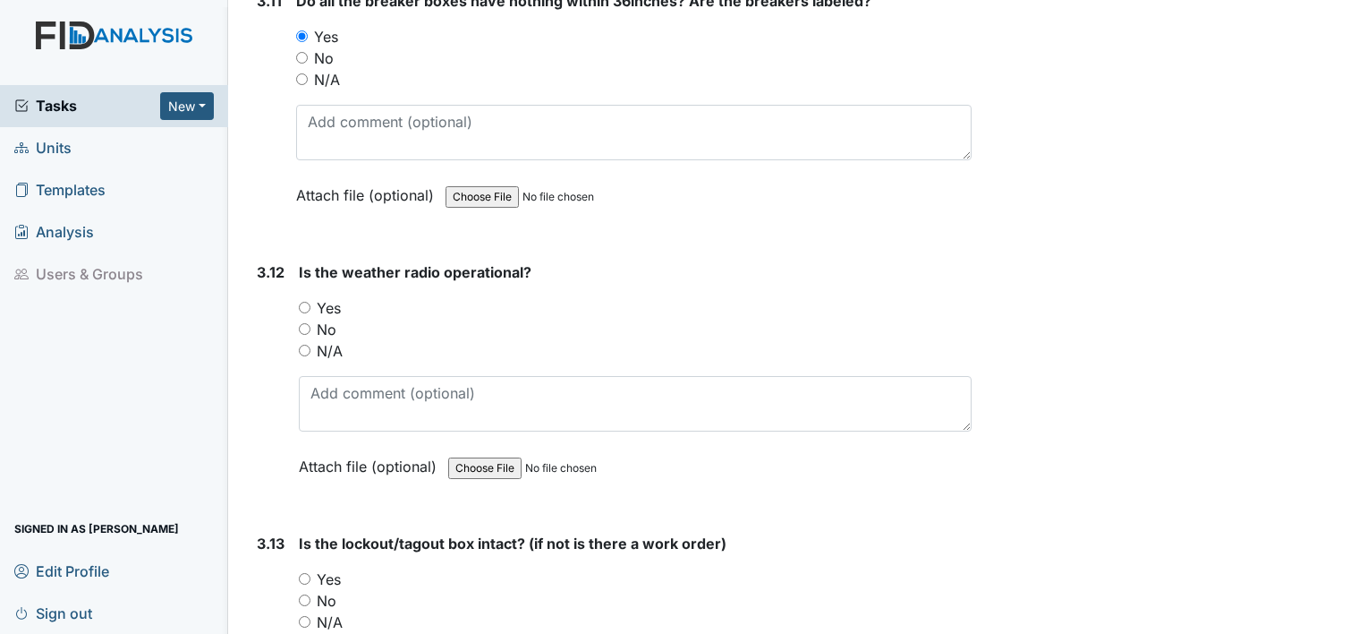
scroll to position [10175, 0]
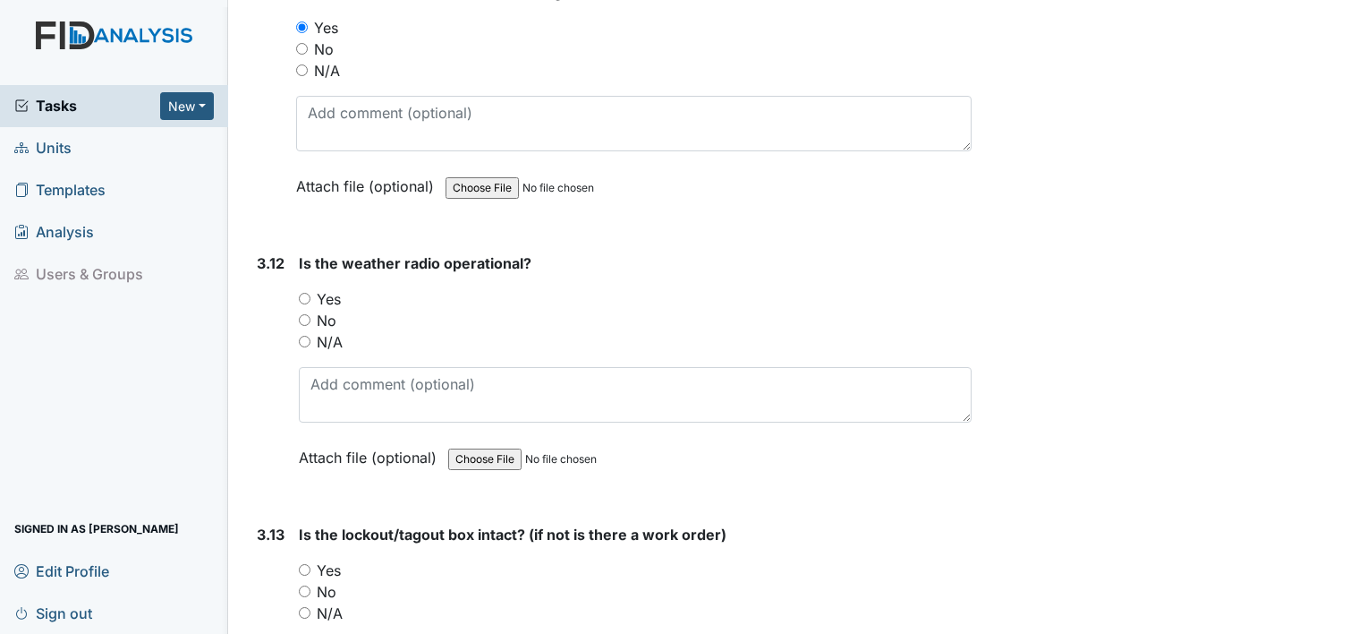
click at [328, 288] on label "Yes" at bounding box center [329, 298] width 24 height 21
click at [311, 293] on input "Yes" at bounding box center [305, 299] width 12 height 12
radio input "true"
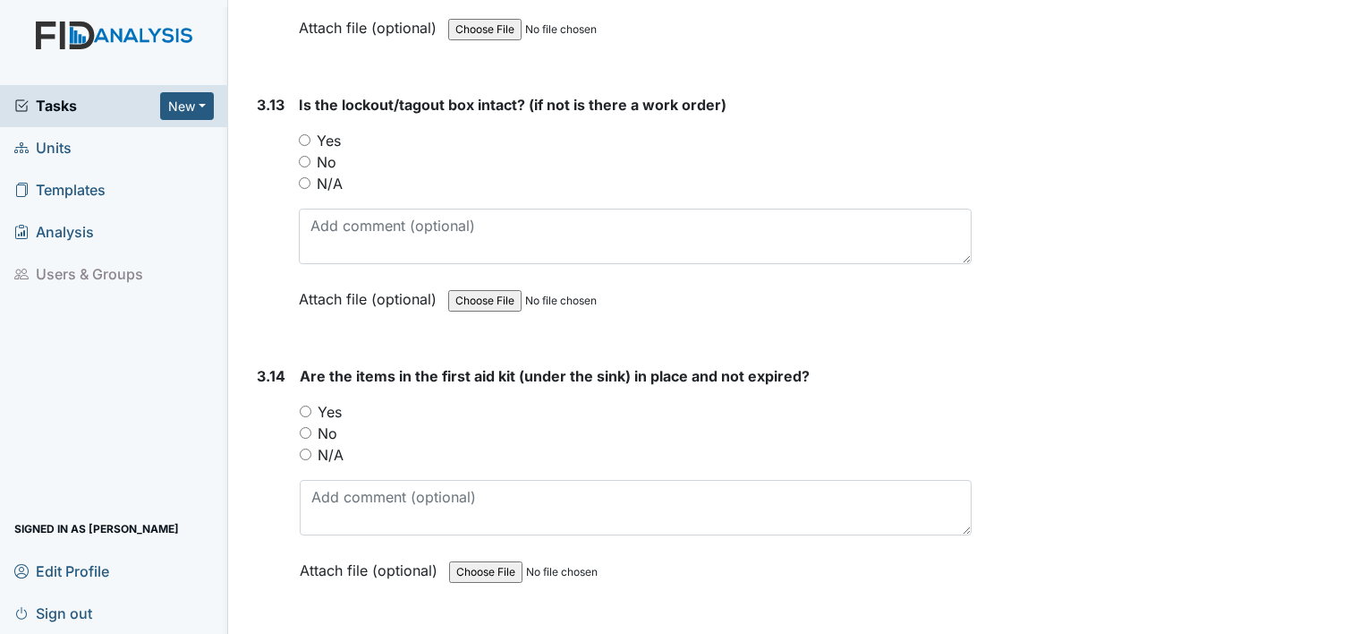
scroll to position [10605, 0]
click at [333, 129] on label "Yes" at bounding box center [329, 139] width 24 height 21
click at [311, 133] on input "Yes" at bounding box center [305, 139] width 12 height 12
radio input "true"
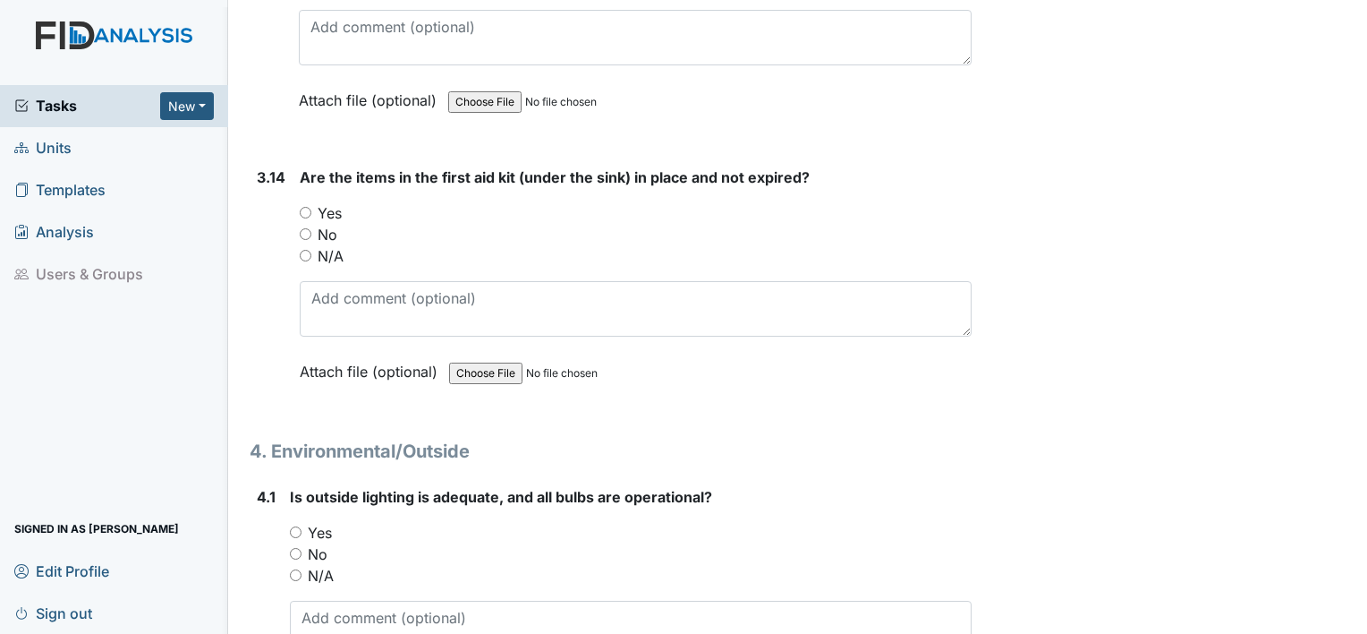
scroll to position [10813, 0]
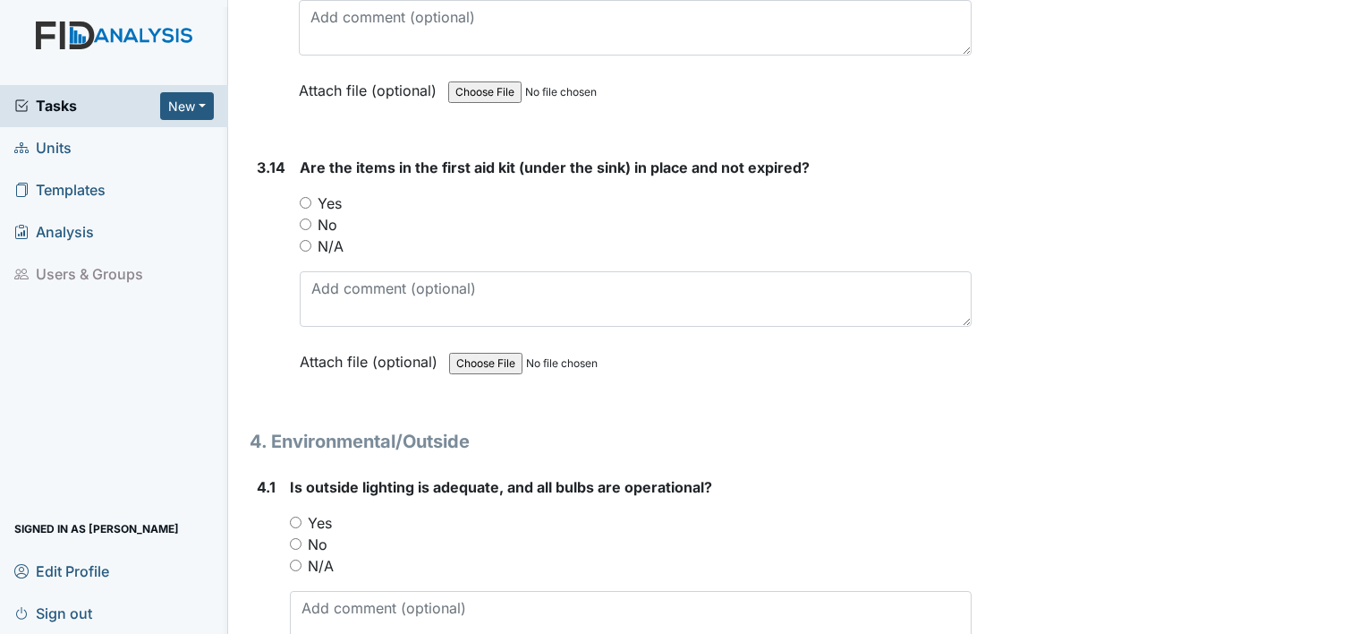
click at [320, 192] on label "Yes" at bounding box center [330, 202] width 24 height 21
click at [311, 197] on input "Yes" at bounding box center [306, 203] width 12 height 12
radio input "true"
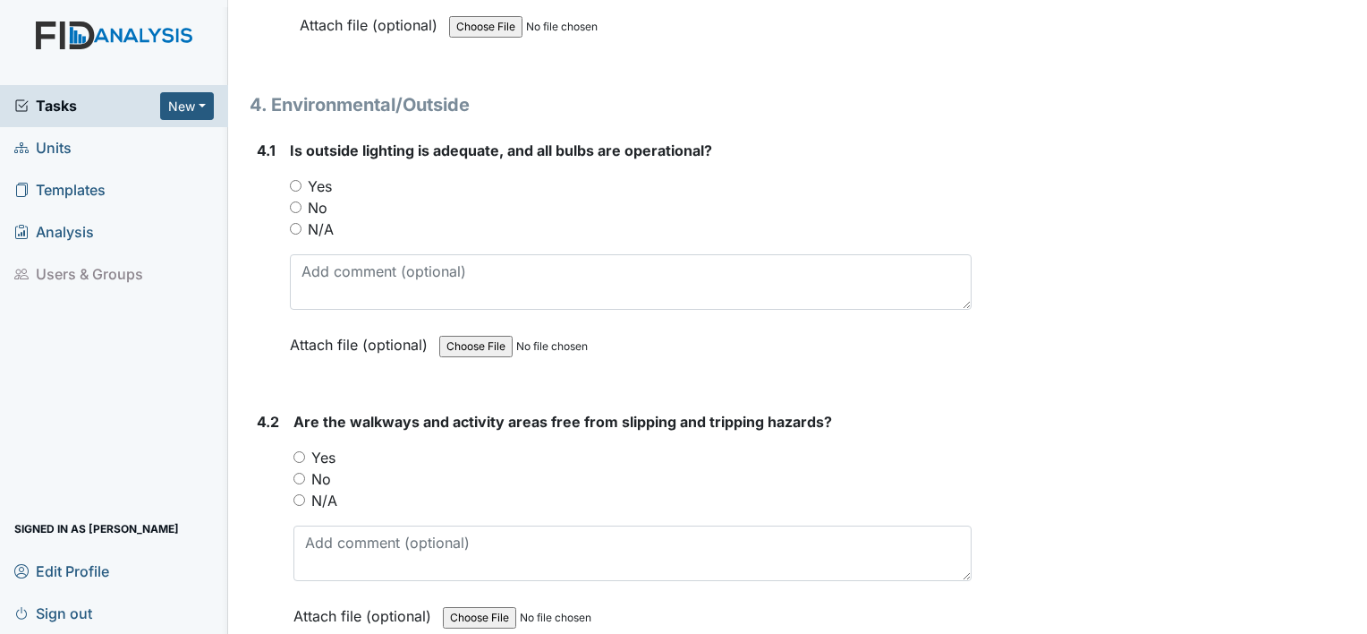
scroll to position [11150, 0]
click at [326, 175] on label "Yes" at bounding box center [320, 185] width 24 height 21
click at [302, 179] on input "Yes" at bounding box center [296, 185] width 12 height 12
radio input "true"
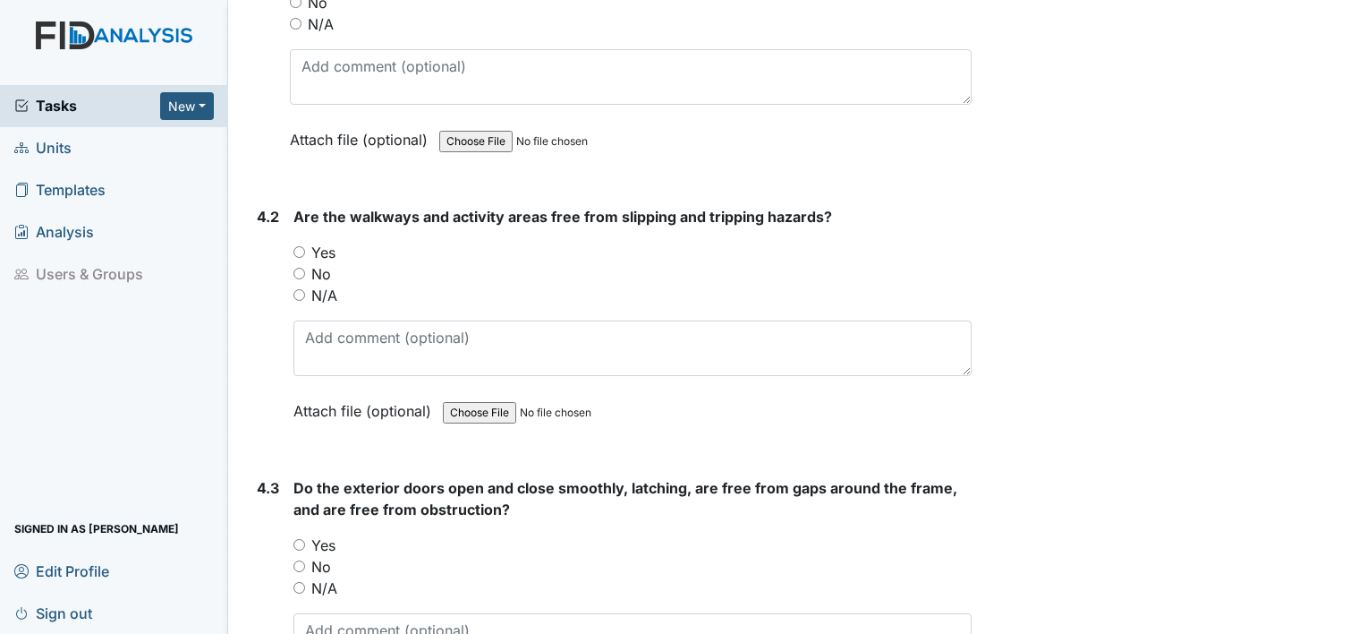
click at [326, 242] on label "Yes" at bounding box center [323, 252] width 24 height 21
click at [305, 246] on input "Yes" at bounding box center [300, 252] width 12 height 12
radio input "true"
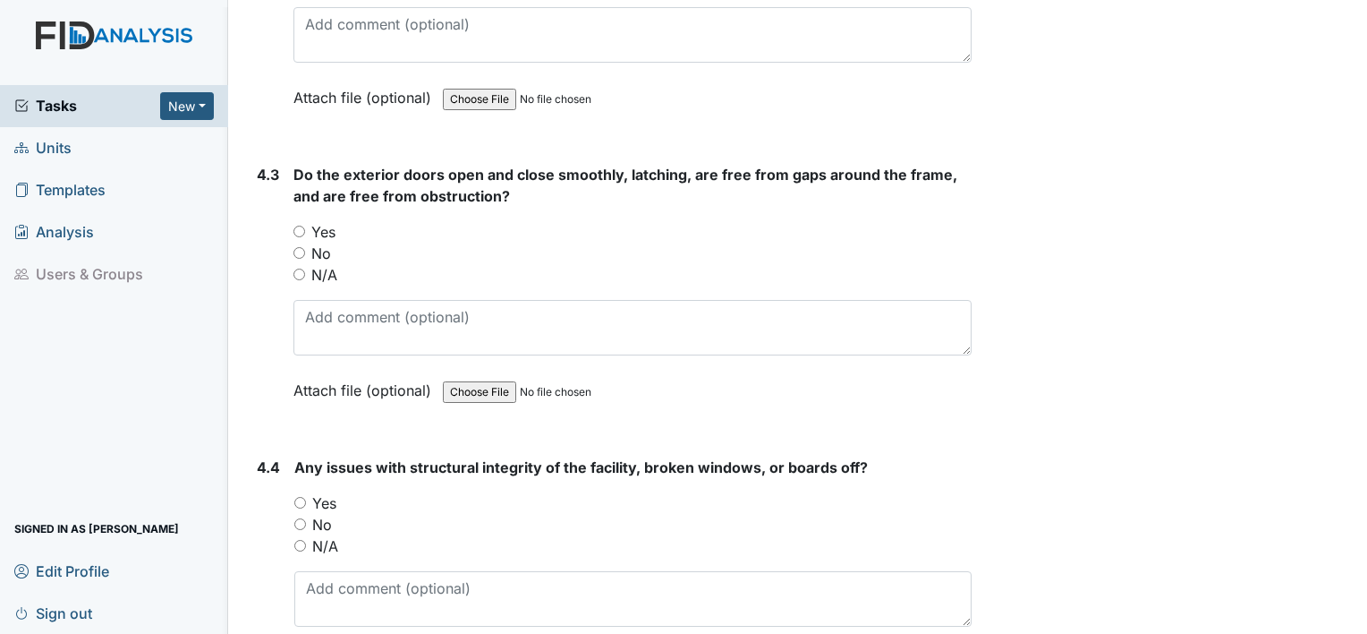
scroll to position [11669, 0]
click at [330, 262] on label "N/A" at bounding box center [324, 272] width 26 height 21
click at [305, 267] on input "N/A" at bounding box center [300, 273] width 12 height 12
radio input "true"
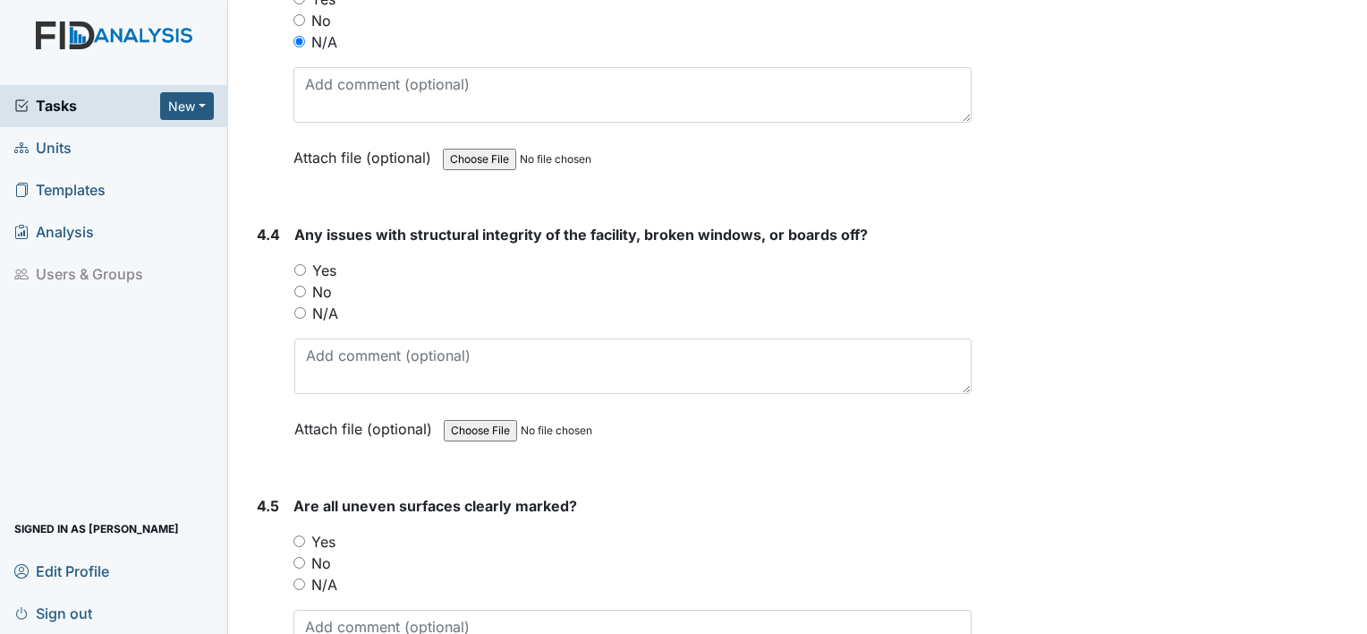
scroll to position [11906, 0]
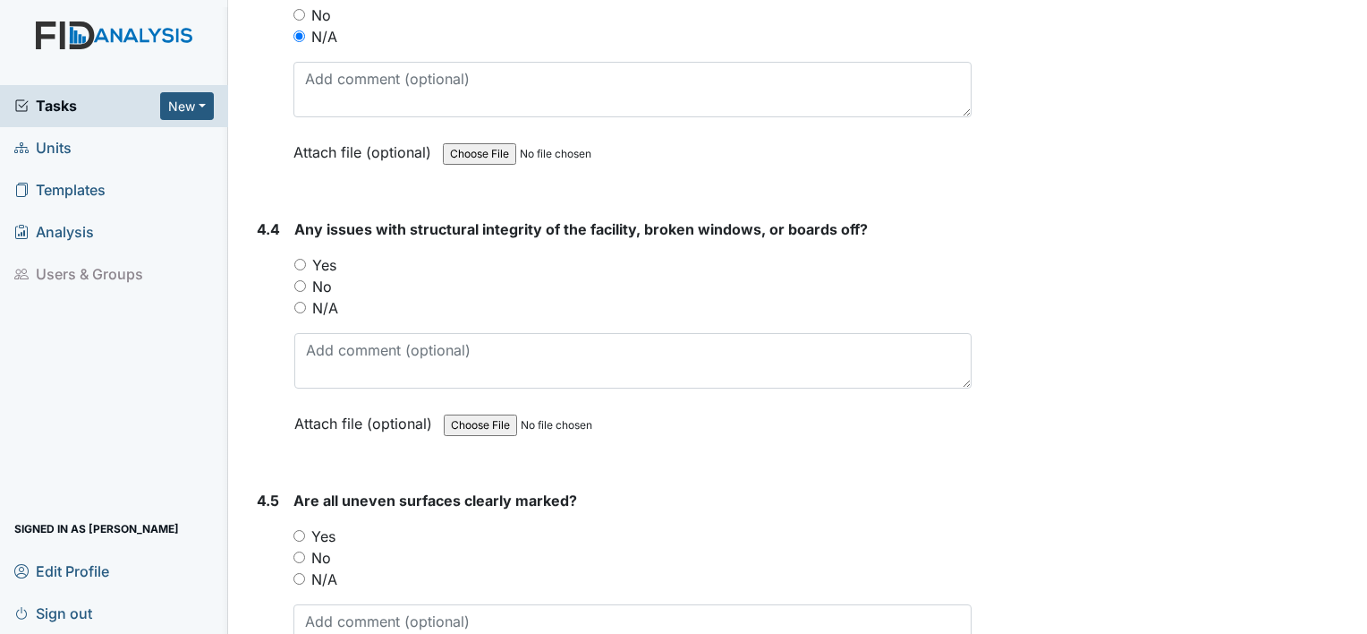
click at [327, 276] on label "No" at bounding box center [322, 286] width 20 height 21
click at [306, 280] on input "No" at bounding box center [300, 286] width 12 height 12
radio input "true"
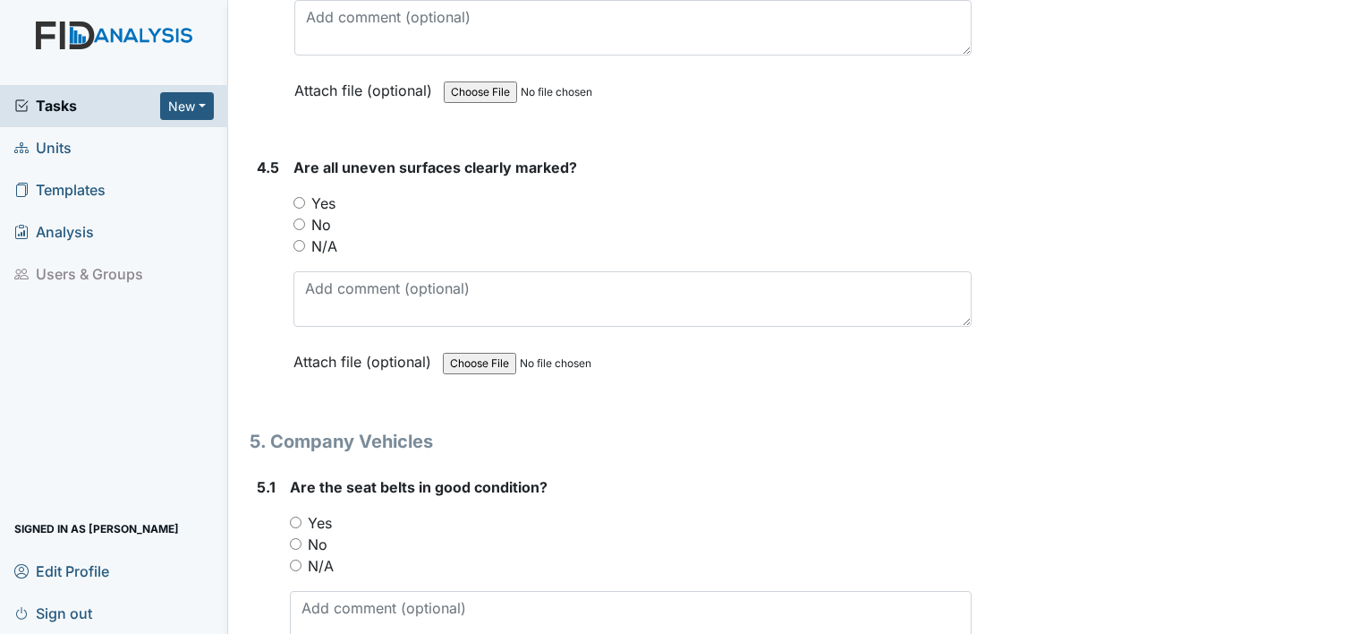
scroll to position [12248, 0]
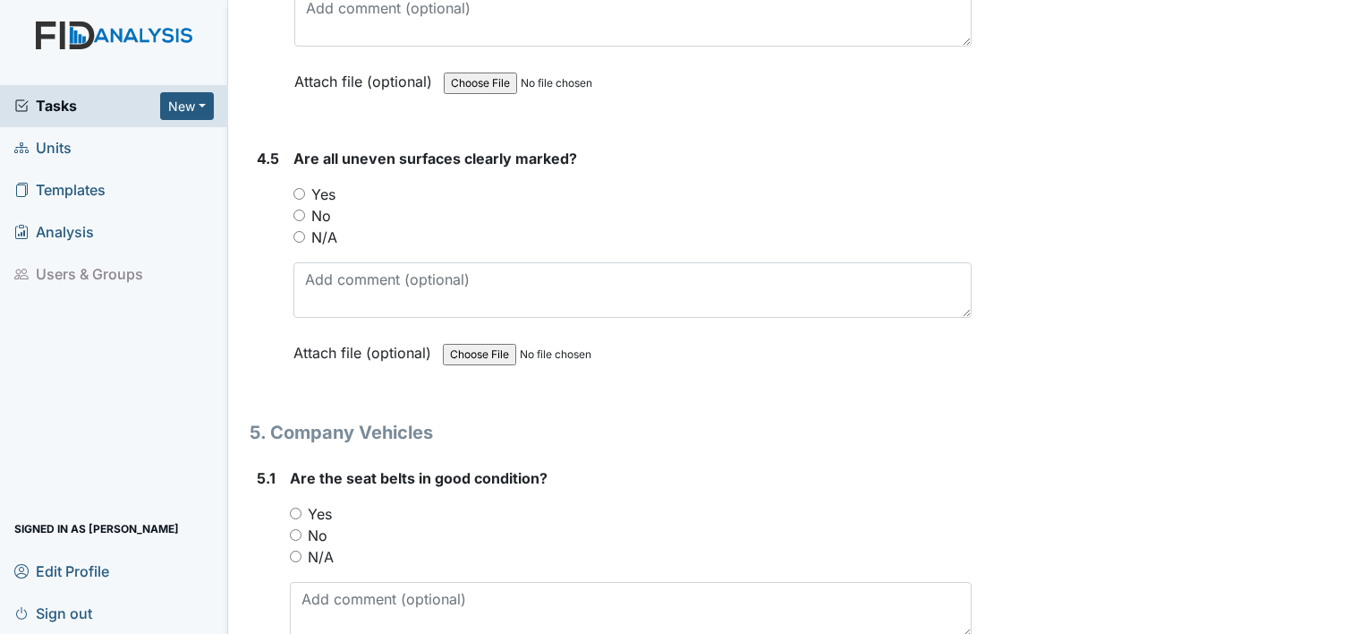
click at [330, 183] on label "Yes" at bounding box center [323, 193] width 24 height 21
click at [305, 188] on input "Yes" at bounding box center [300, 194] width 12 height 12
radio input "true"
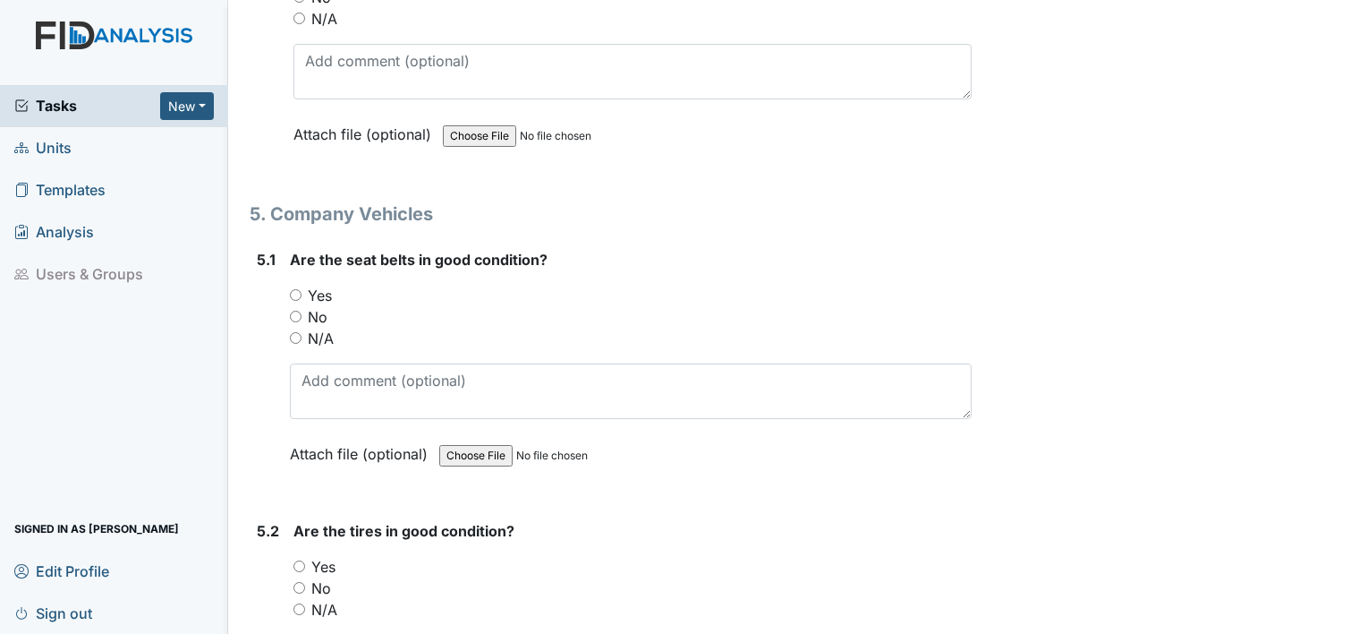
scroll to position [12487, 0]
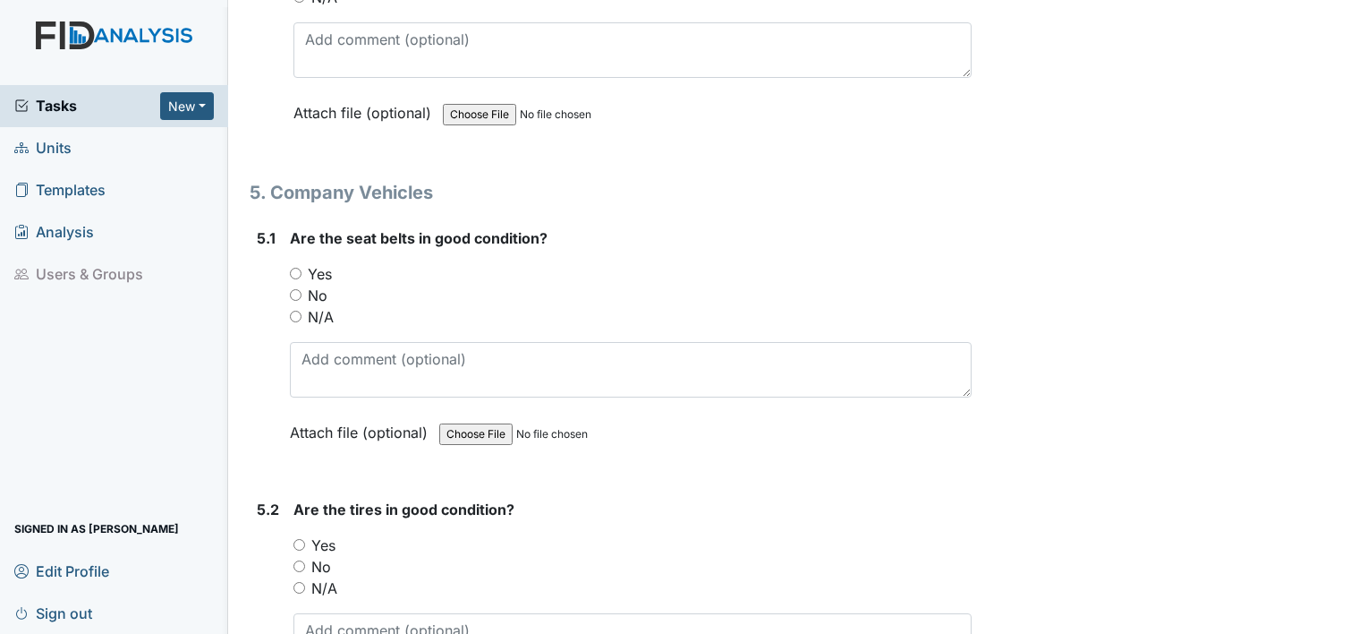
click at [325, 263] on label "Yes" at bounding box center [320, 273] width 24 height 21
click at [302, 268] on input "Yes" at bounding box center [296, 274] width 12 height 12
radio input "true"
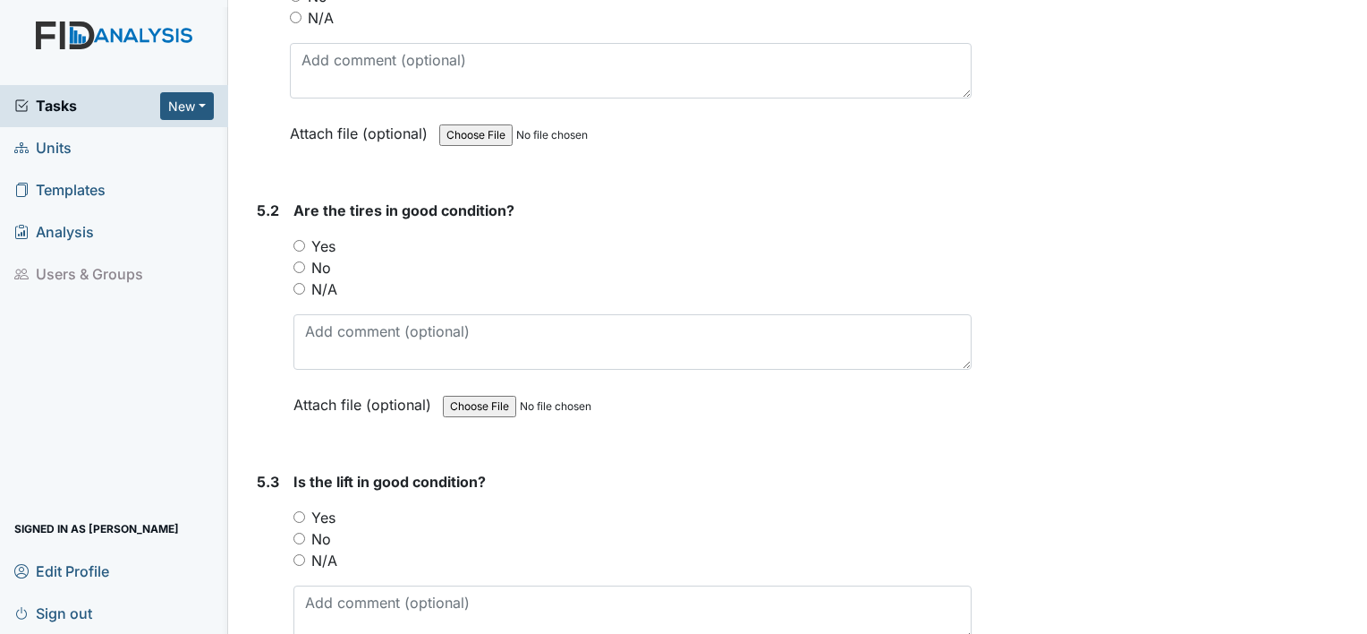
scroll to position [12793, 0]
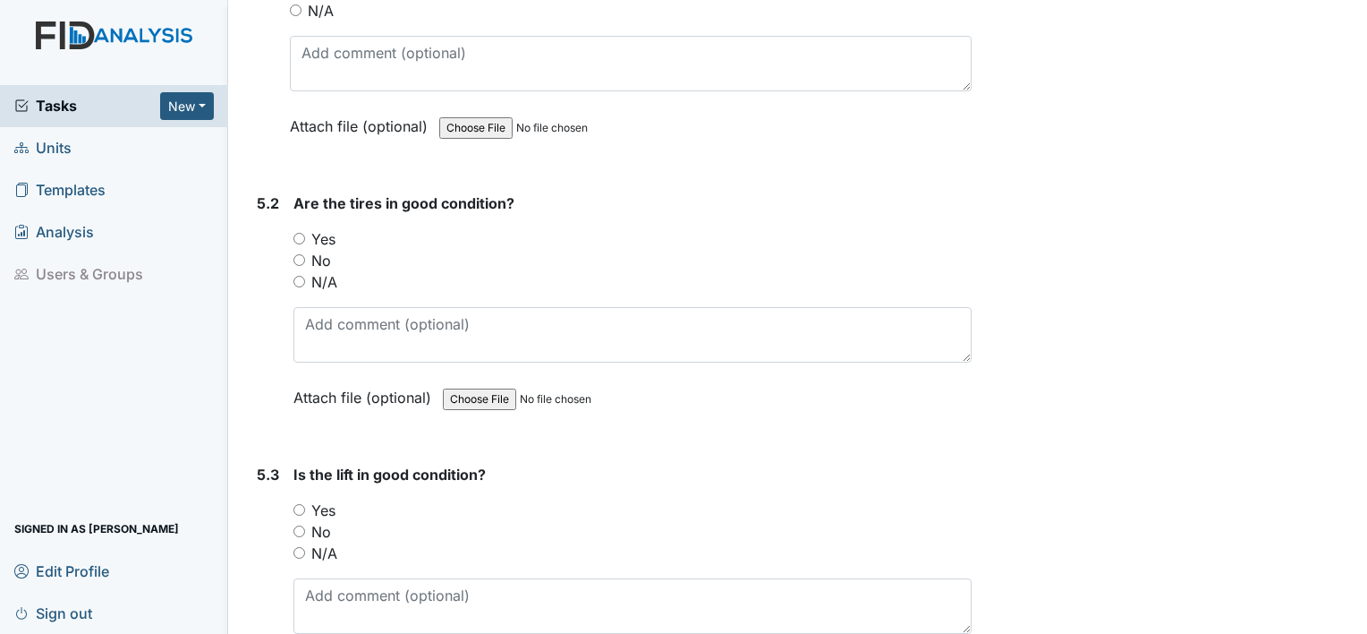
click at [326, 228] on label "Yes" at bounding box center [323, 238] width 24 height 21
click at [305, 233] on input "Yes" at bounding box center [300, 239] width 12 height 12
radio input "true"
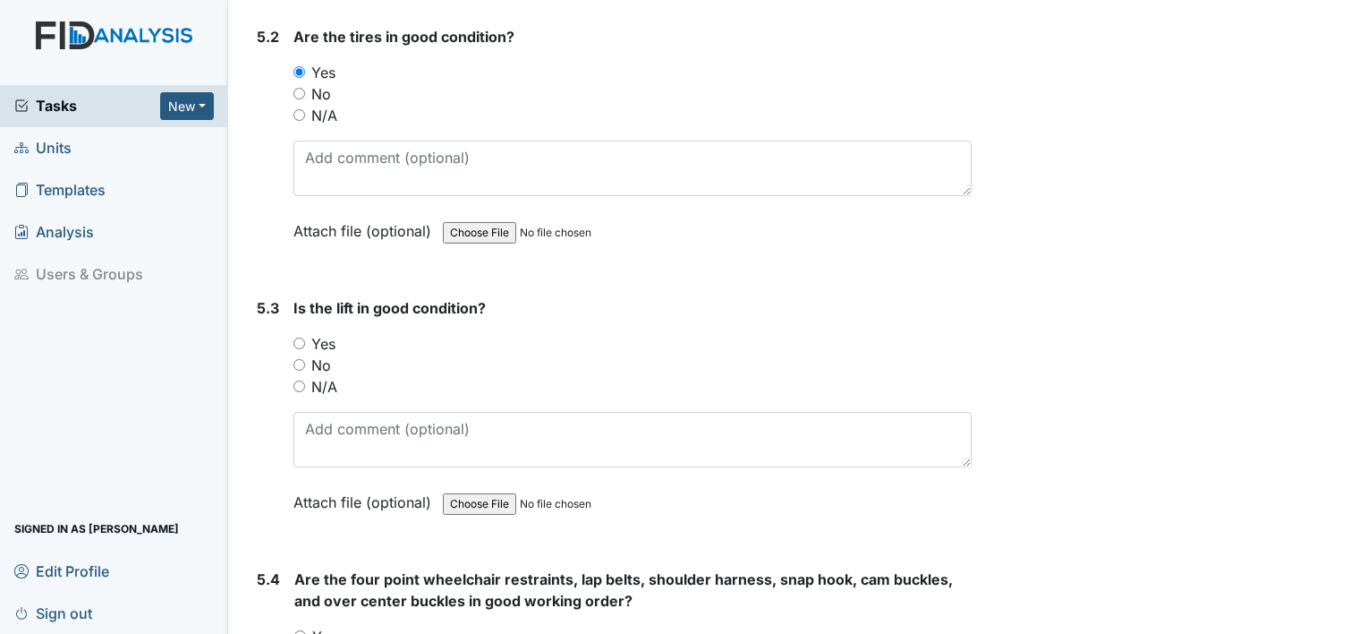
scroll to position [12969, 0]
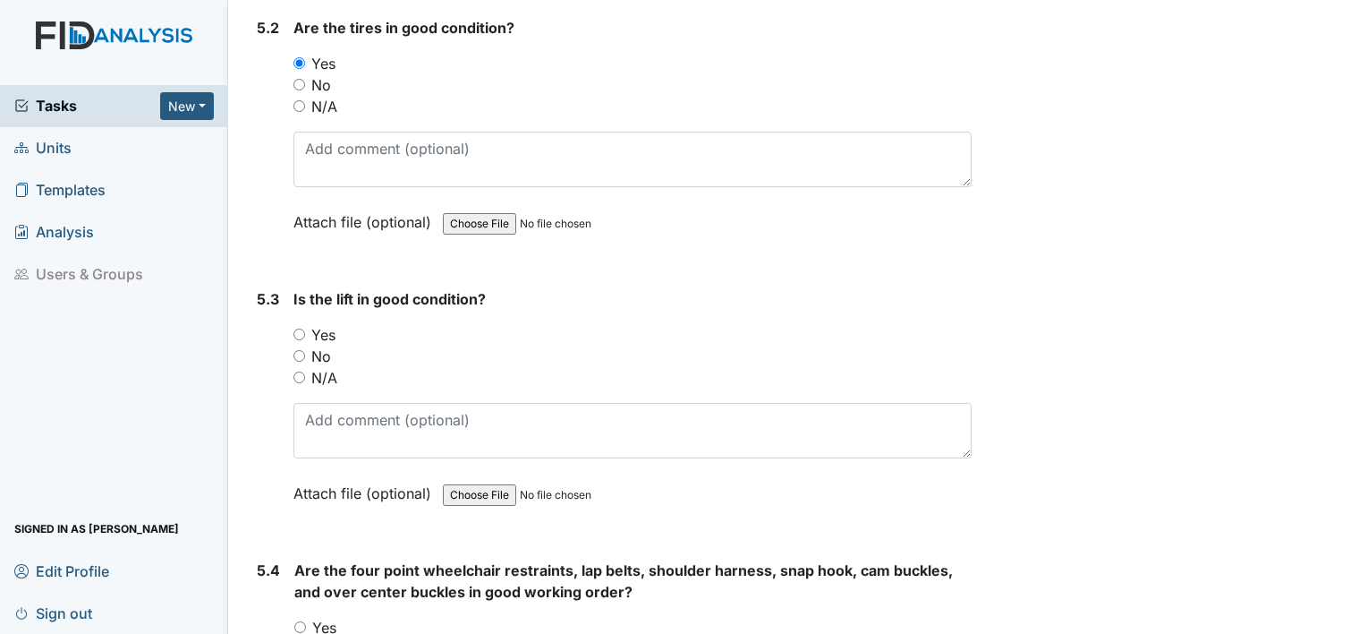
click at [326, 367] on label "N/A" at bounding box center [324, 377] width 26 height 21
click at [305, 371] on input "N/A" at bounding box center [300, 377] width 12 height 12
radio input "true"
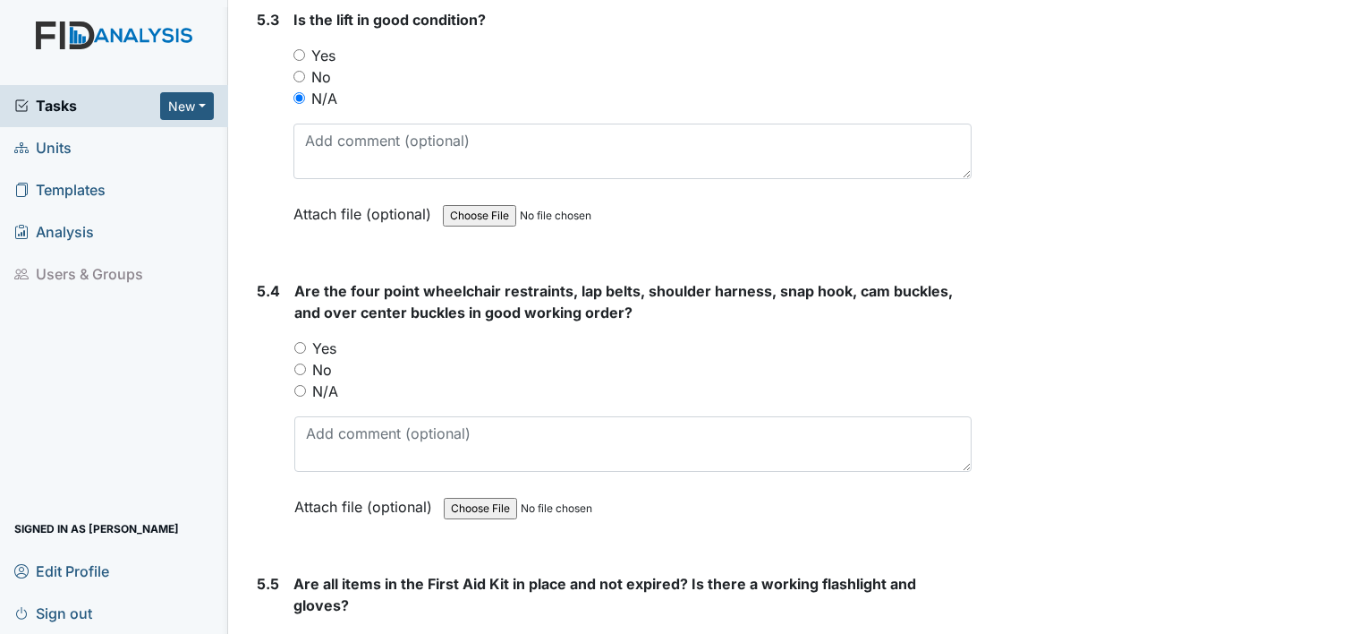
scroll to position [13262, 0]
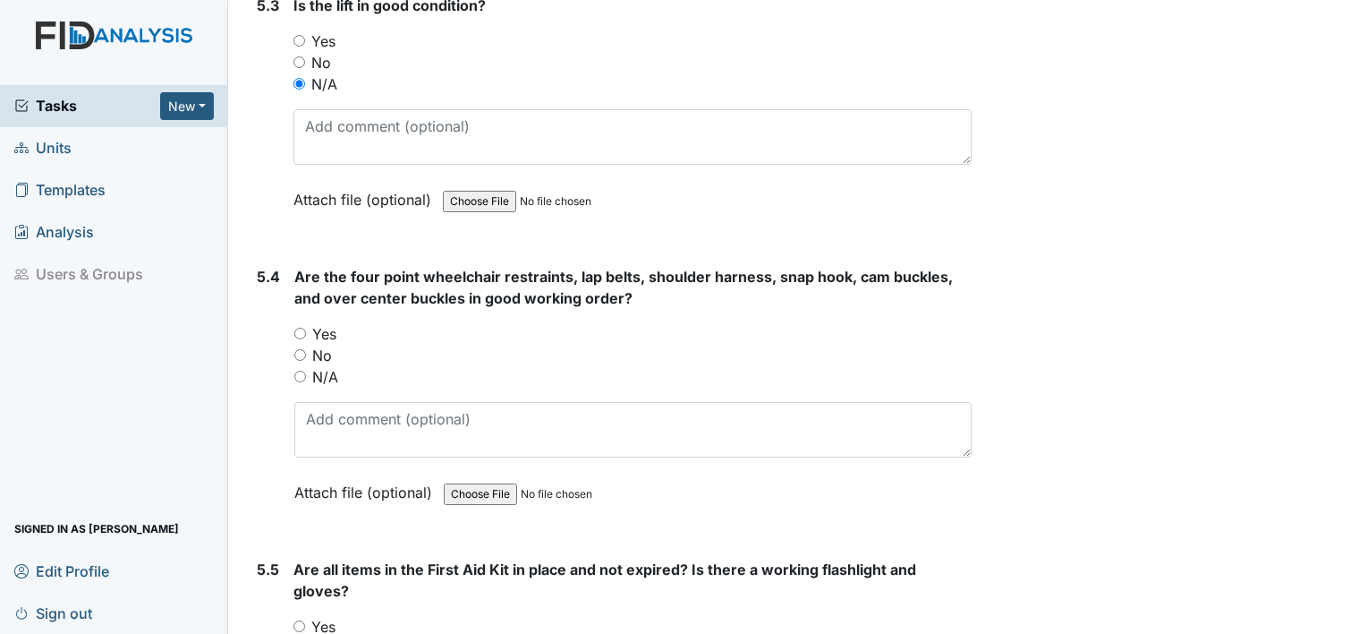
click at [329, 323] on label "Yes" at bounding box center [324, 333] width 24 height 21
click at [306, 328] on input "Yes" at bounding box center [300, 334] width 12 height 12
radio input "true"
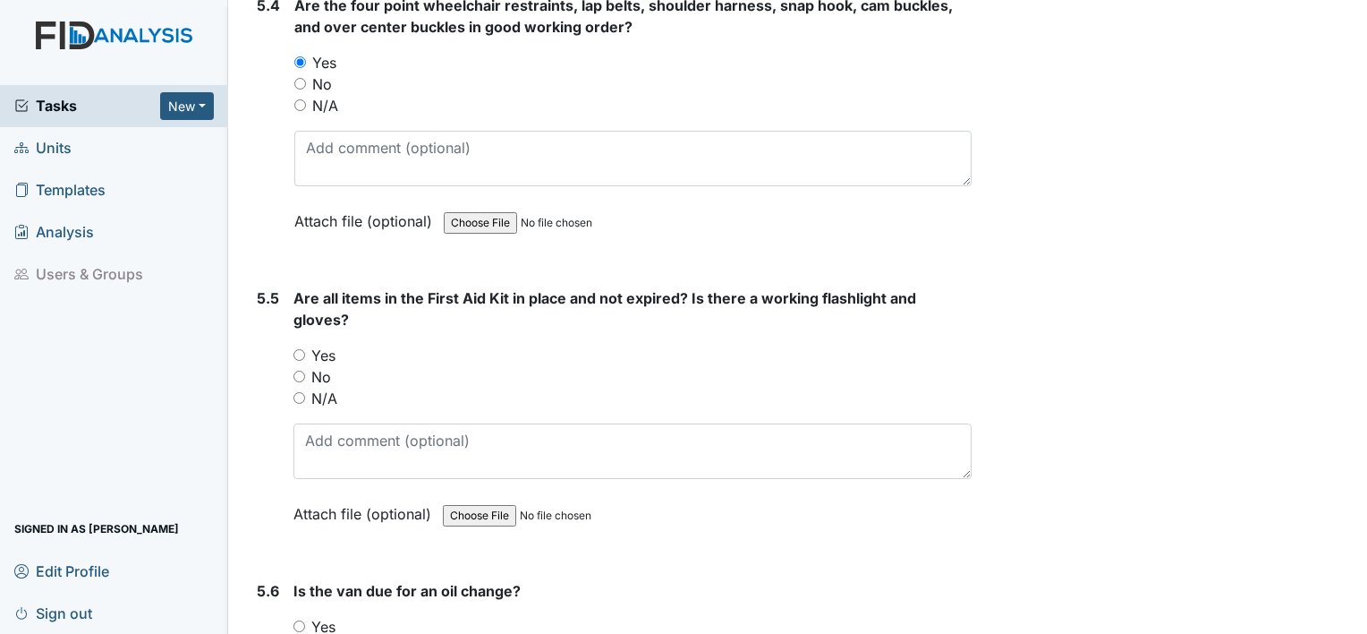
scroll to position [13534, 0]
click at [324, 344] on label "Yes" at bounding box center [323, 354] width 24 height 21
click at [305, 348] on input "Yes" at bounding box center [300, 354] width 12 height 12
radio input "true"
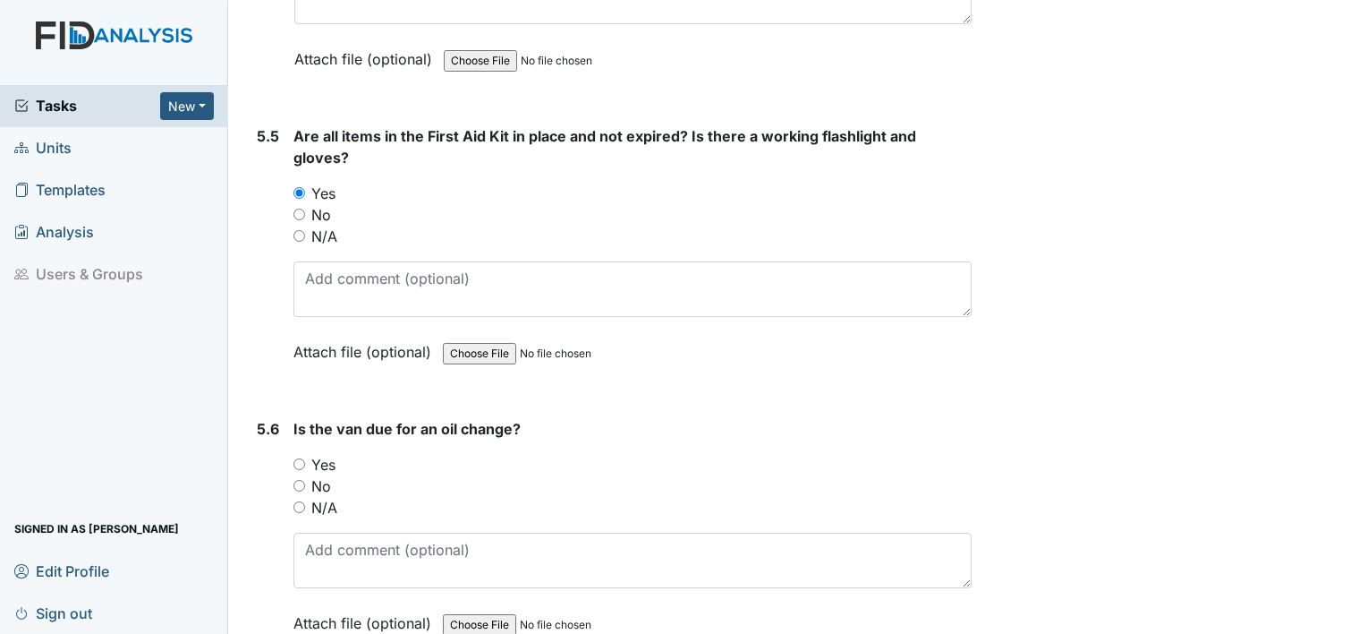
scroll to position [13754, 0]
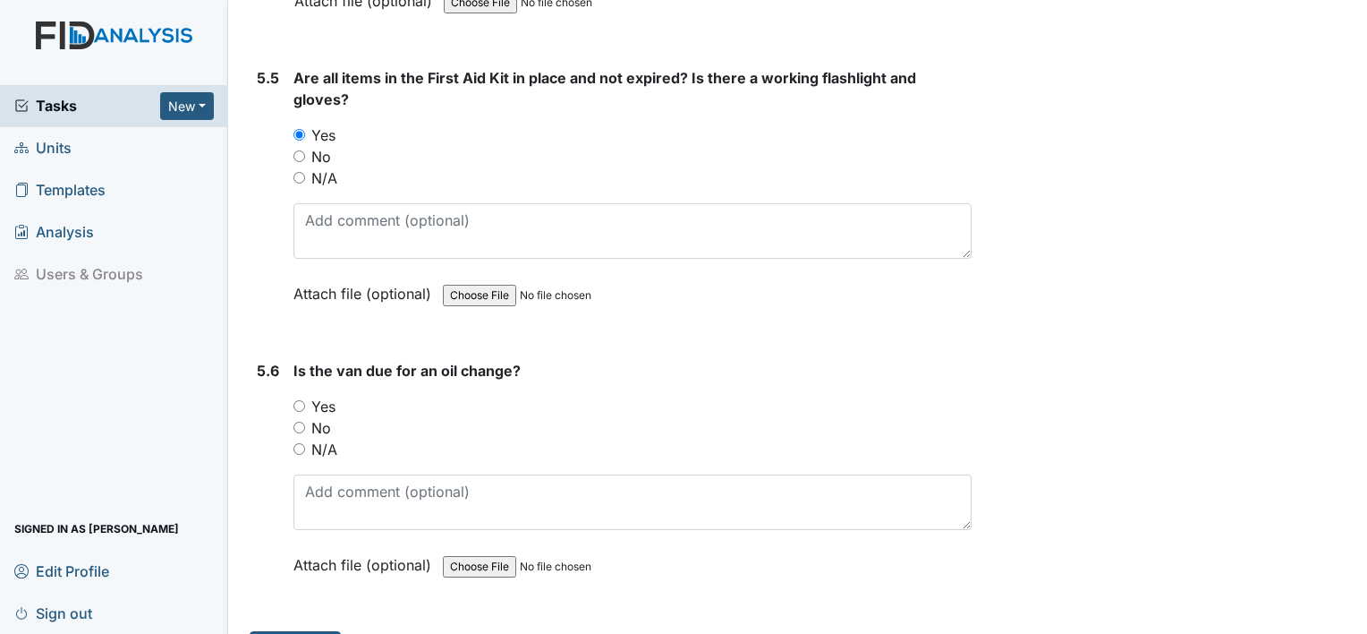
click at [324, 417] on label "No" at bounding box center [321, 427] width 20 height 21
click at [305, 421] on input "No" at bounding box center [300, 427] width 12 height 12
radio input "true"
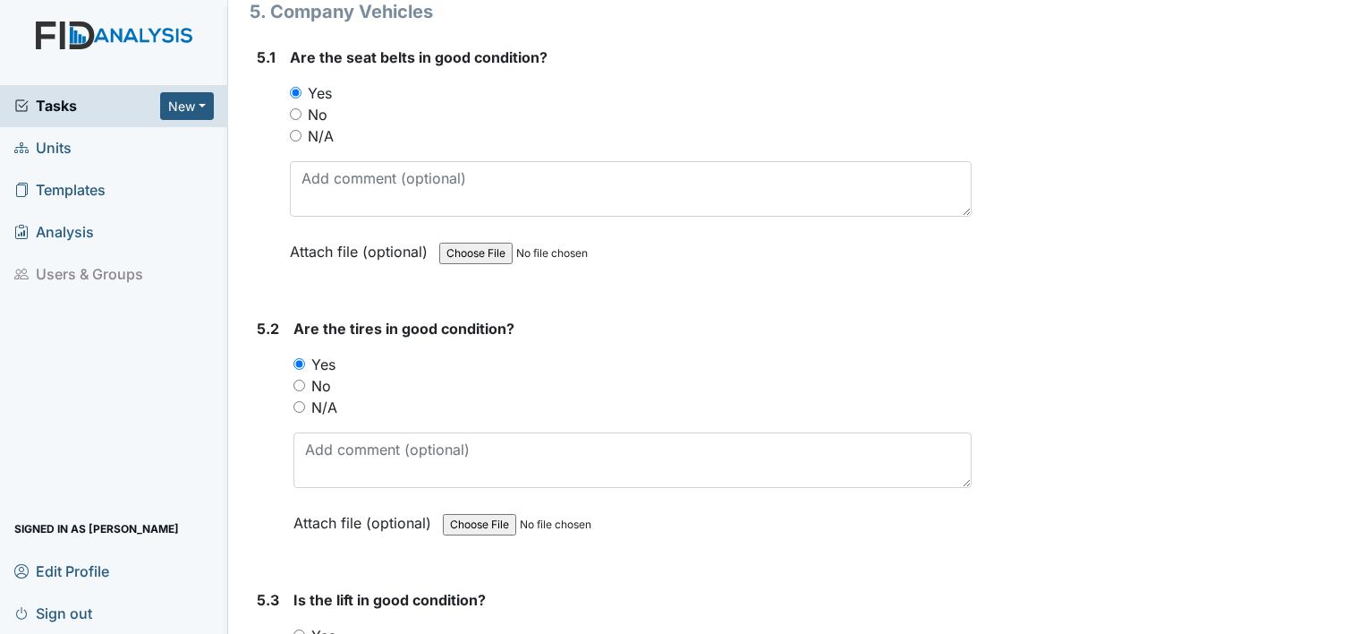
scroll to position [12662, 0]
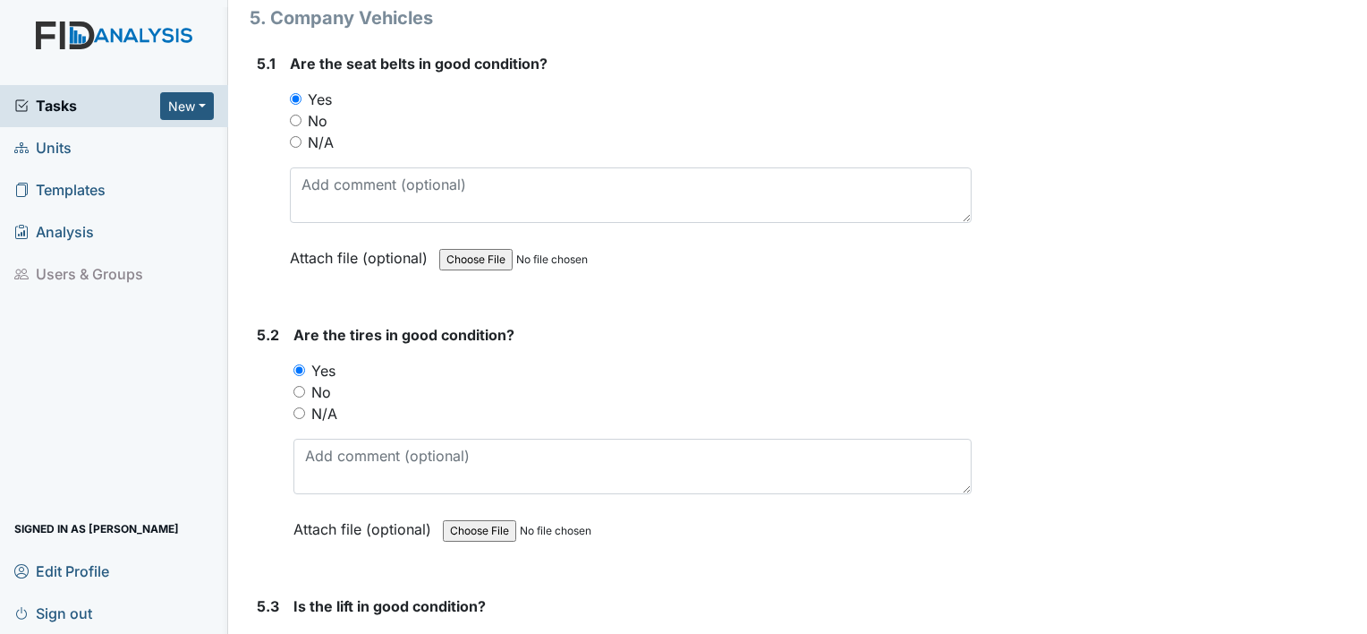
click at [301, 595] on strong "Is the lift in good condition?" at bounding box center [633, 605] width 678 height 21
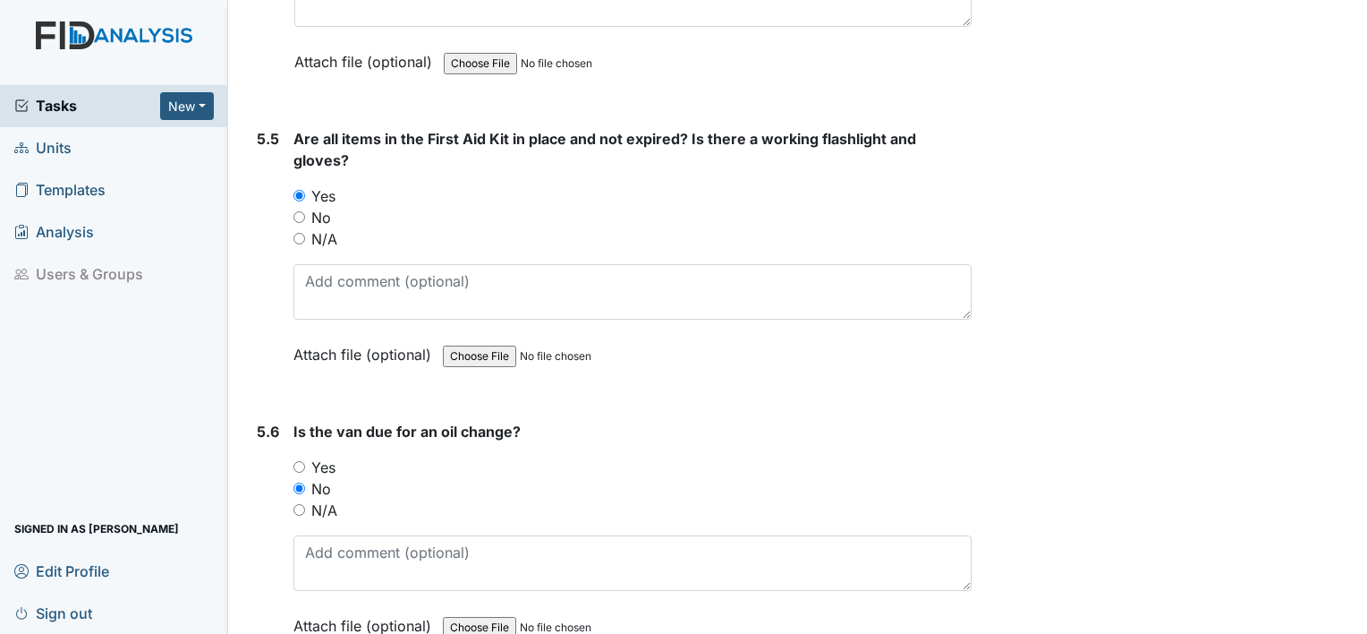
scroll to position [13754, 0]
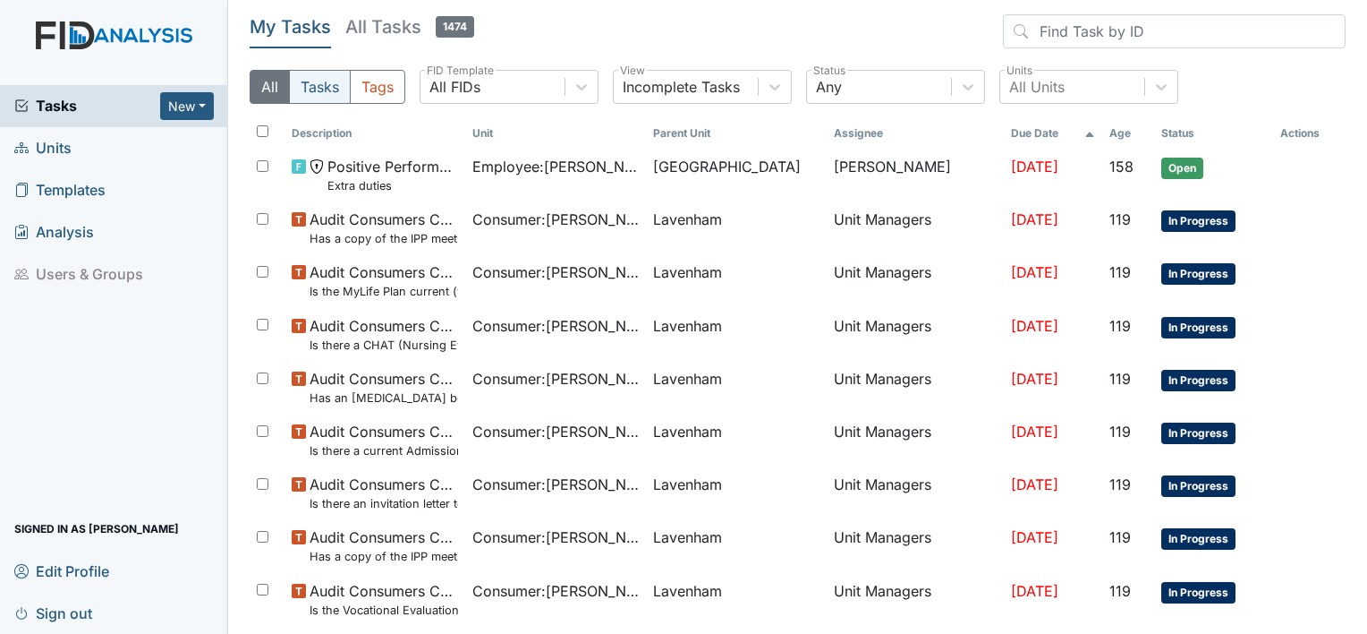
click at [328, 89] on button "Tasks" at bounding box center [320, 87] width 62 height 34
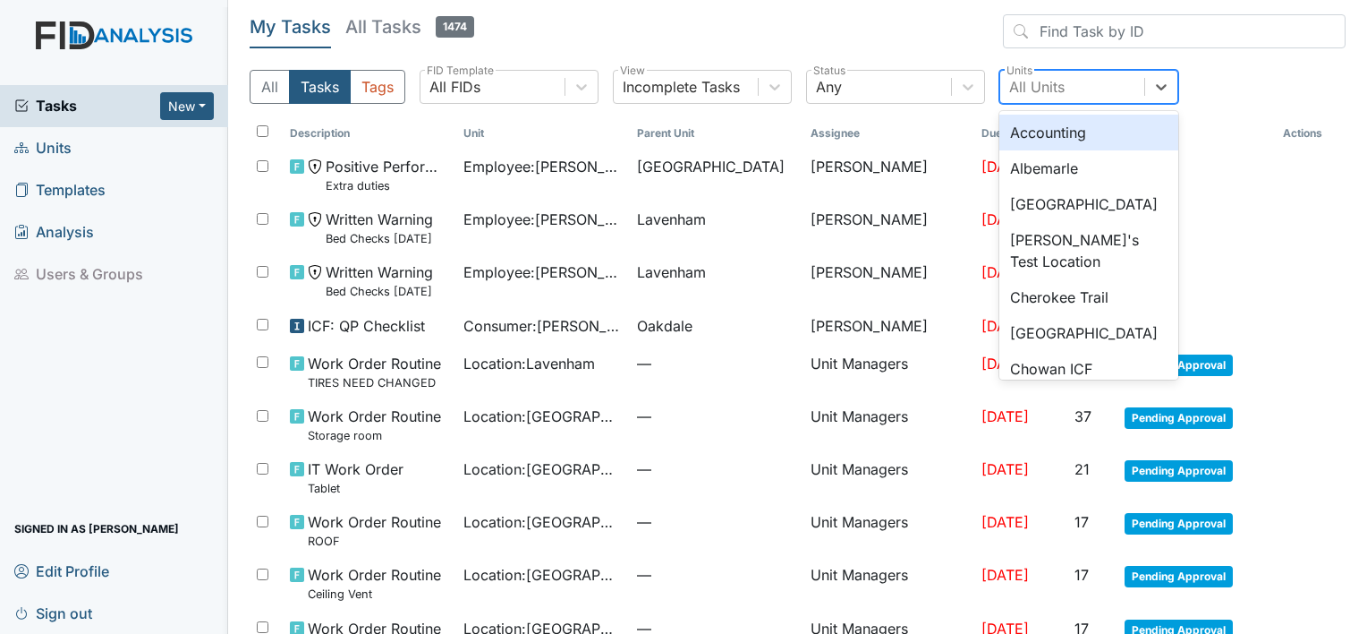
click at [1102, 81] on div "All Units" at bounding box center [1072, 87] width 144 height 32
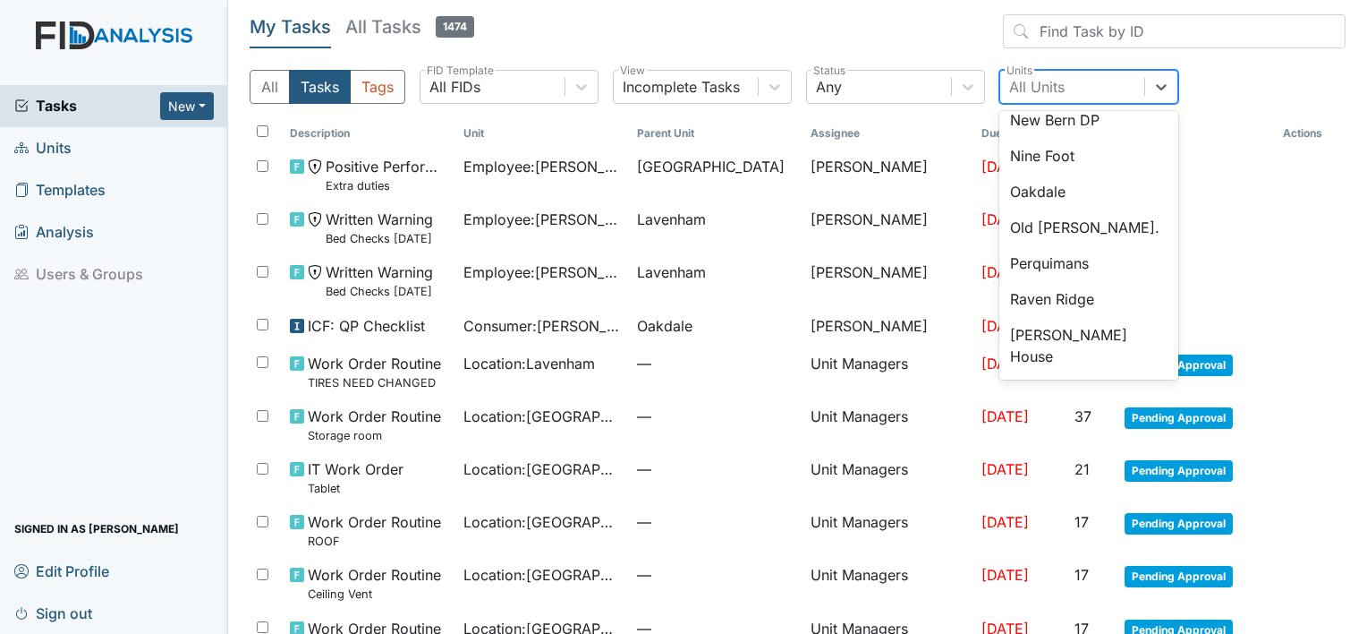
scroll to position [1303, 0]
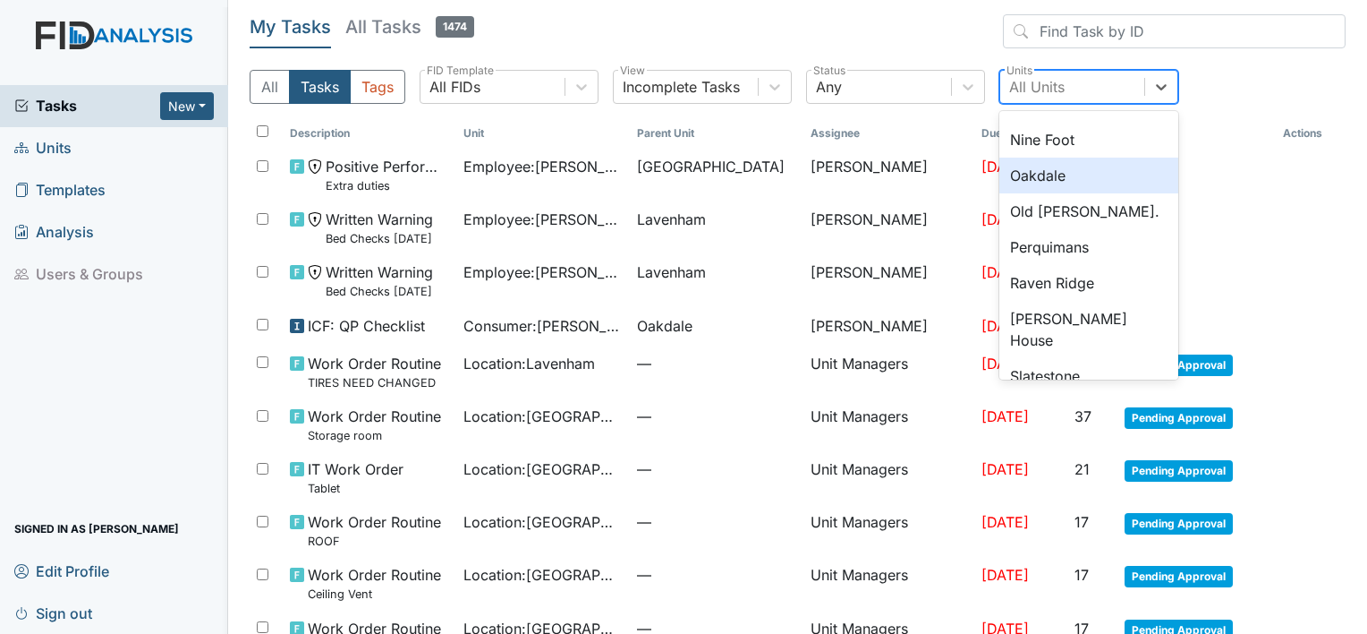
click at [1082, 167] on div "Oakdale" at bounding box center [1089, 176] width 179 height 36
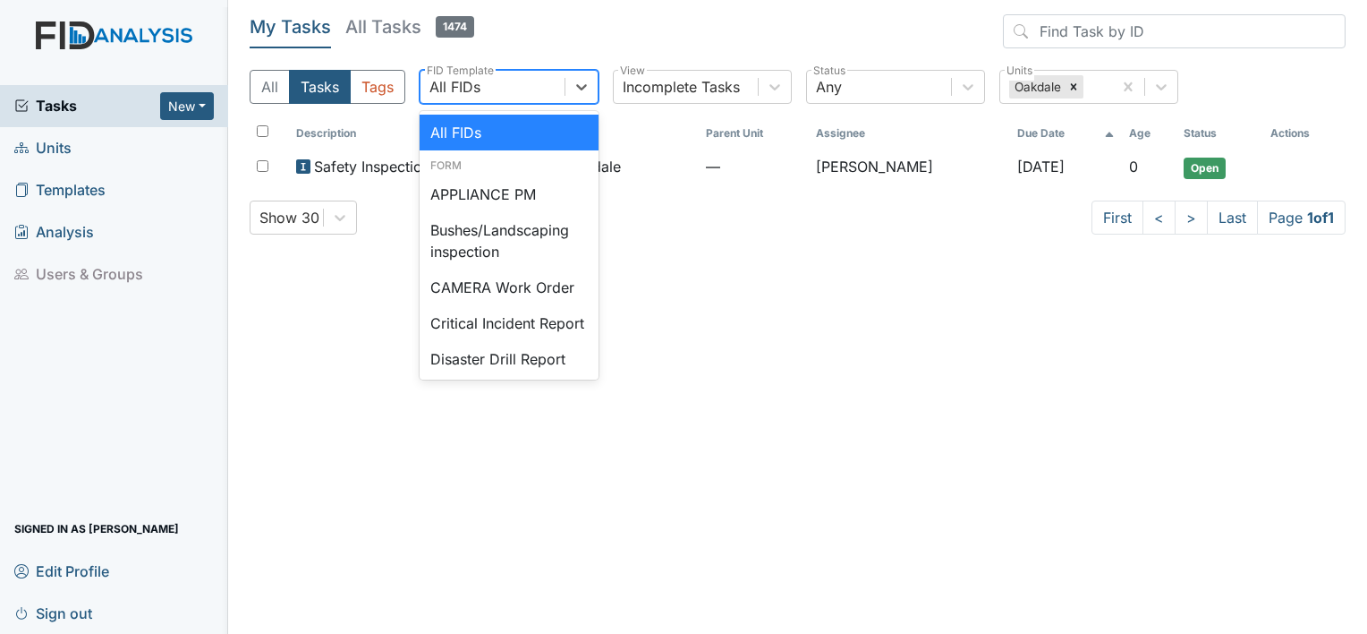
click at [492, 84] on div "All FIDs" at bounding box center [493, 87] width 144 height 32
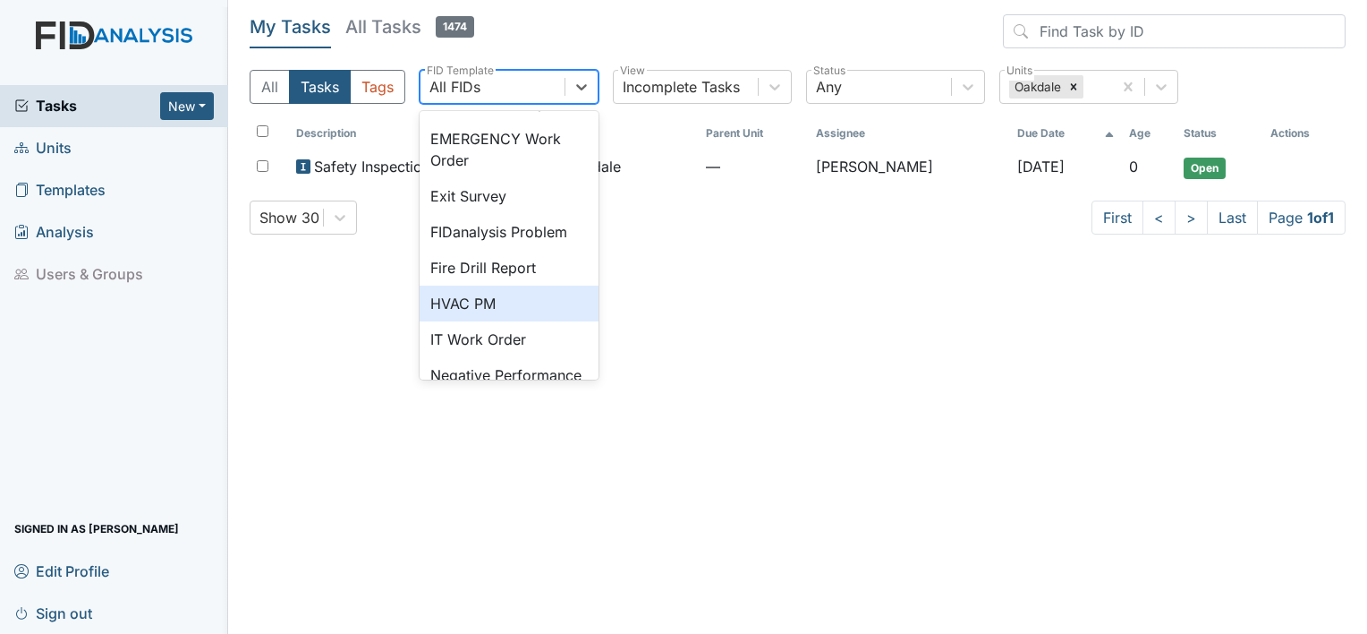
scroll to position [260, 0]
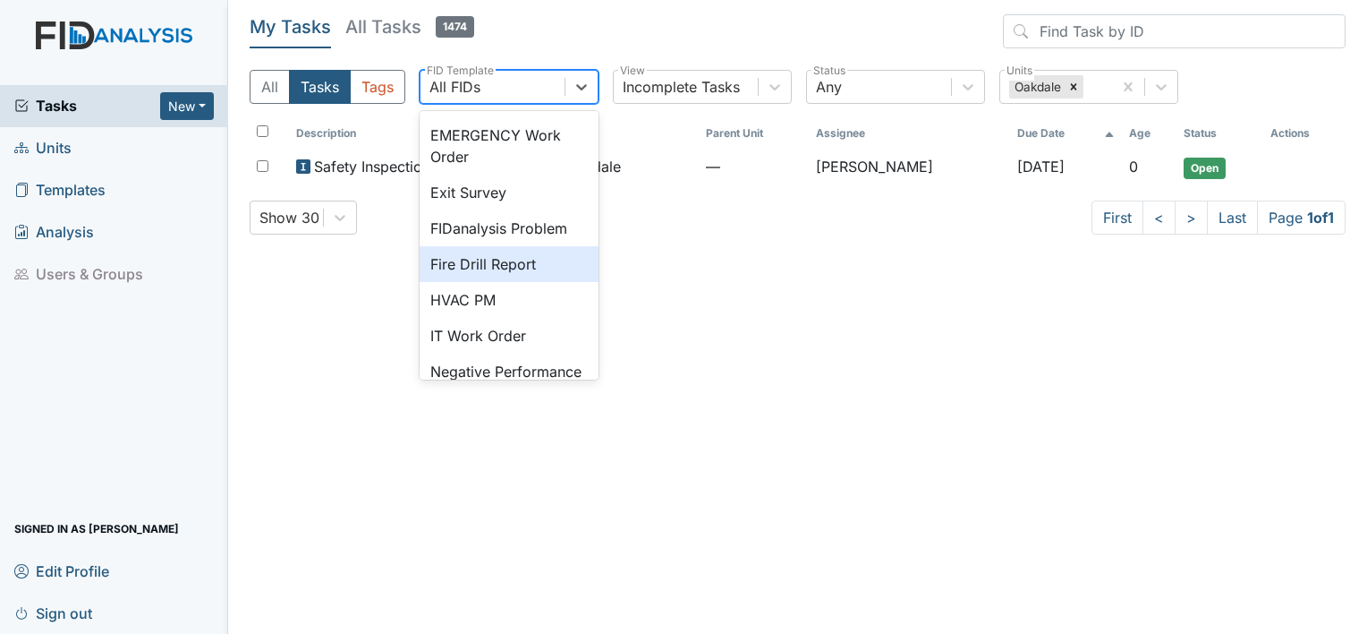
click at [490, 282] on div "Fire Drill Report" at bounding box center [509, 264] width 179 height 36
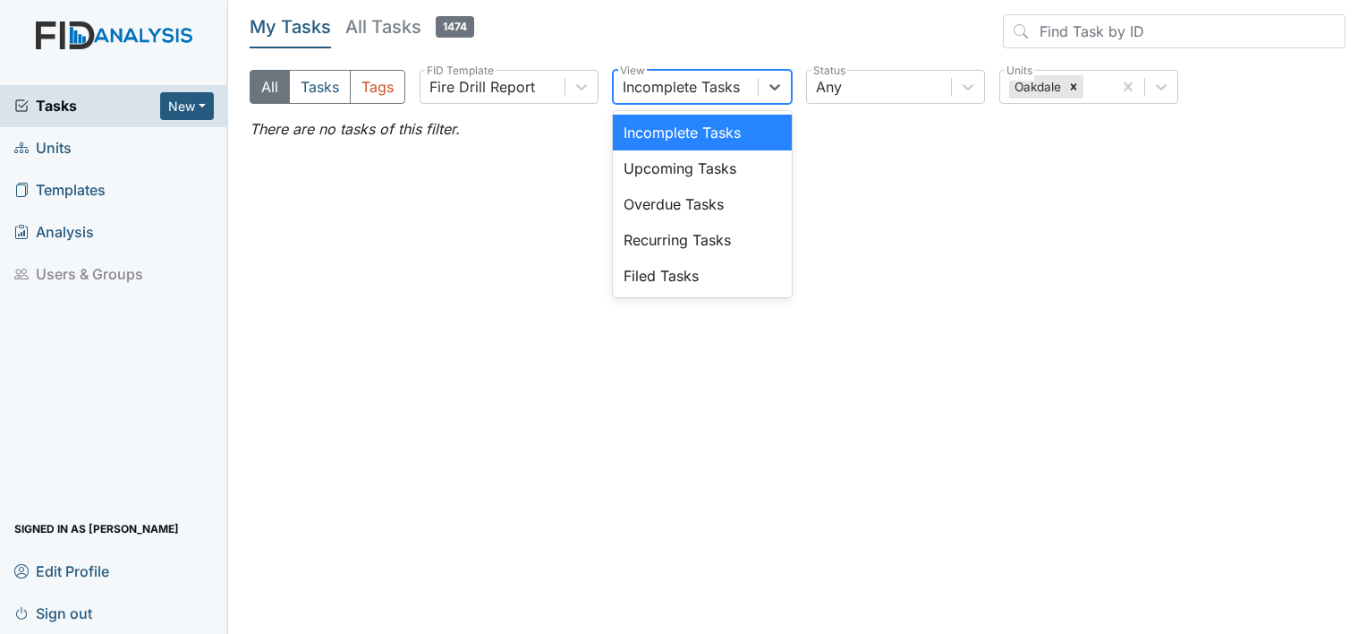
click at [719, 98] on div "Incomplete Tasks" at bounding box center [686, 87] width 144 height 32
click at [706, 268] on div "Filed Tasks" at bounding box center [702, 276] width 179 height 36
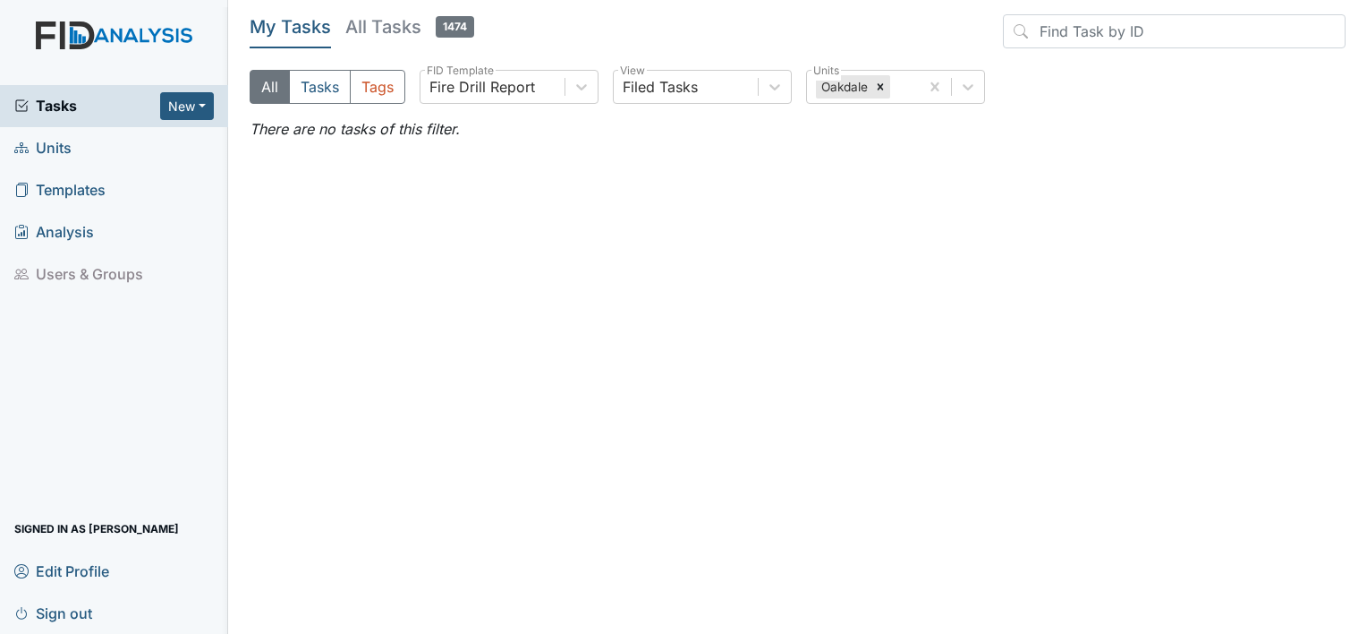
click at [373, 21] on h5 "All Tasks 1474" at bounding box center [409, 26] width 129 height 25
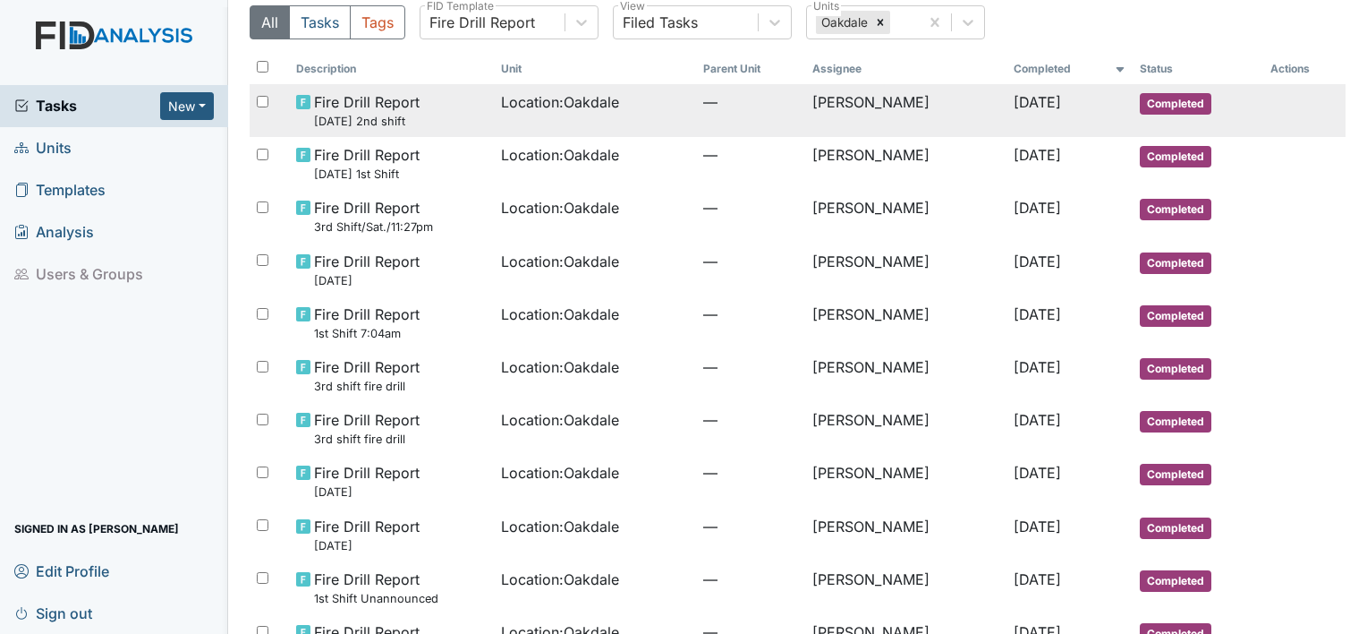
scroll to position [67, 0]
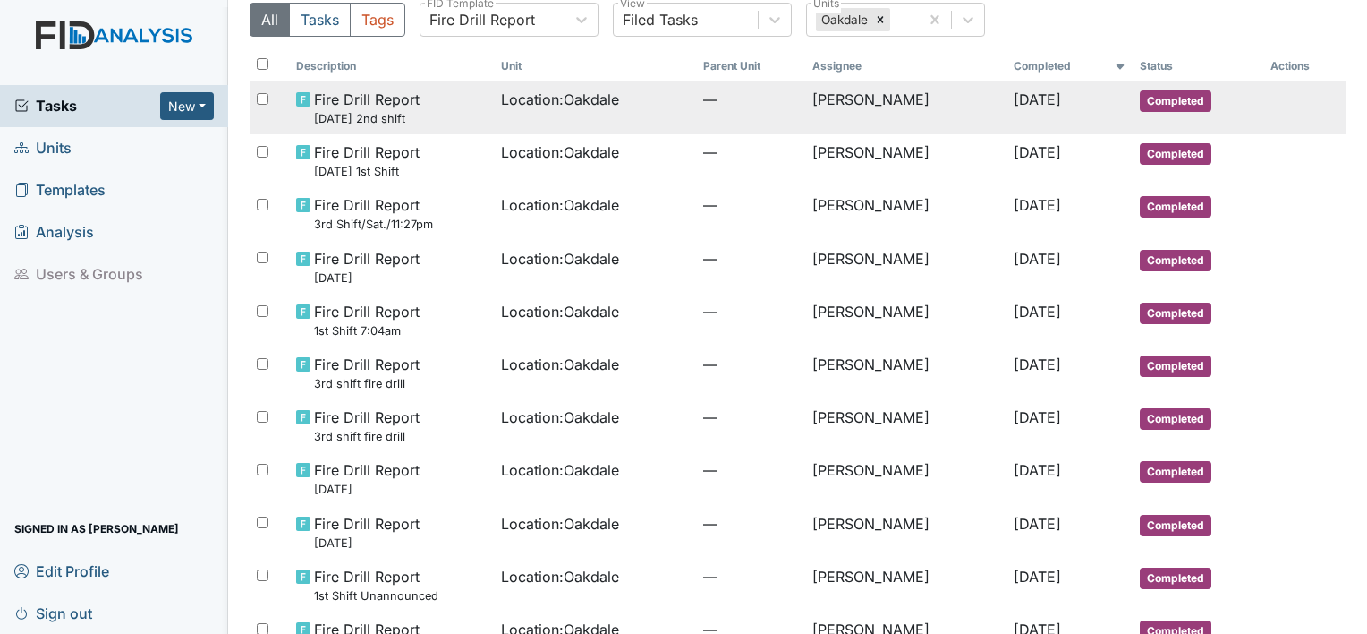
click at [539, 115] on td "Location : Oakdale" at bounding box center [595, 107] width 202 height 53
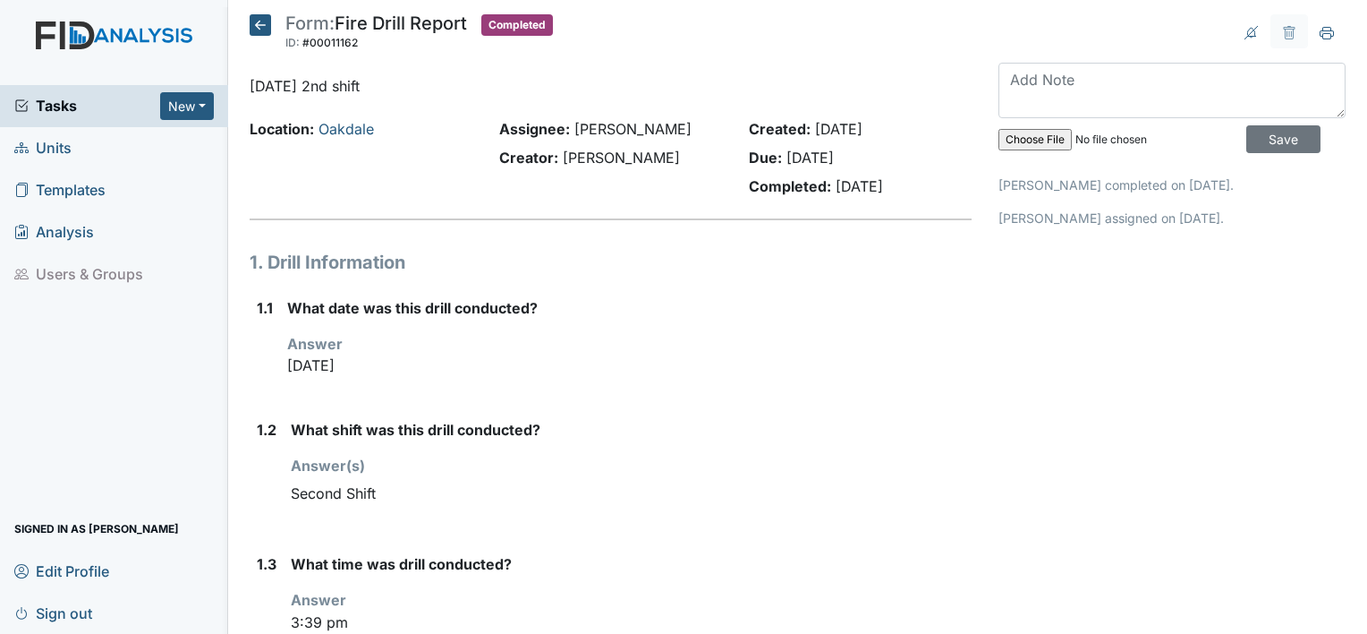
click at [257, 27] on icon at bounding box center [260, 24] width 21 height 21
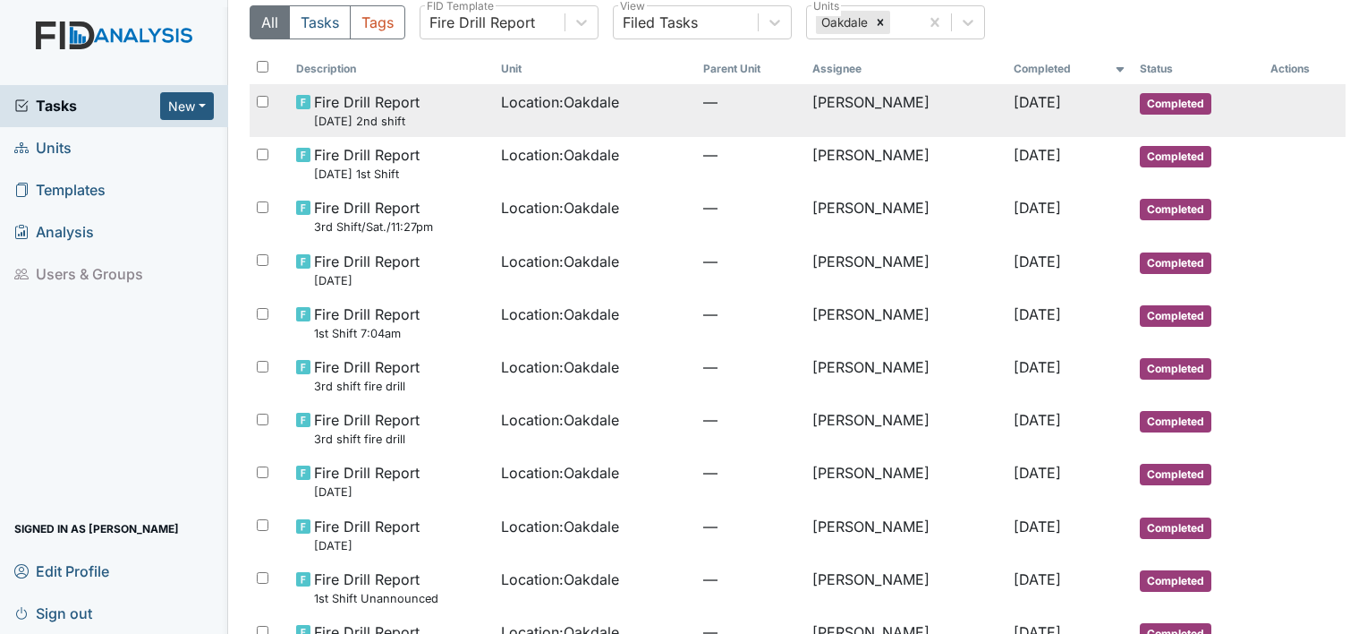
scroll to position [82, 0]
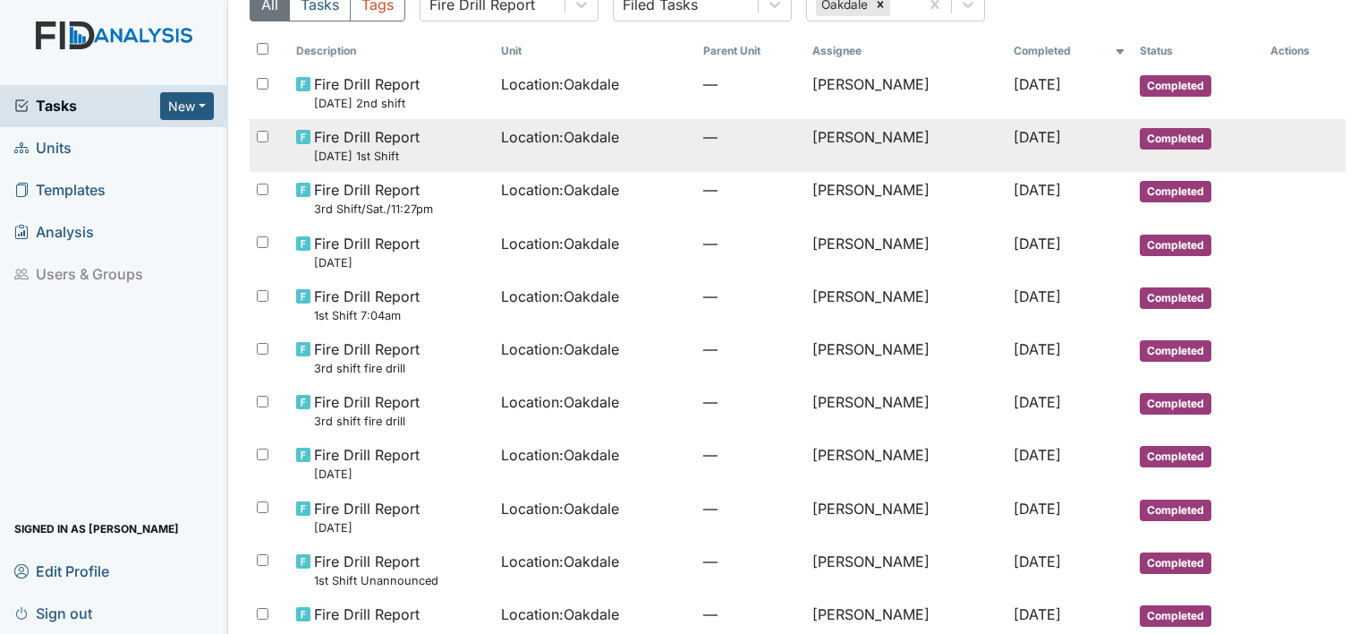
click at [582, 141] on span "Location : [GEOGRAPHIC_DATA]" at bounding box center [560, 136] width 118 height 21
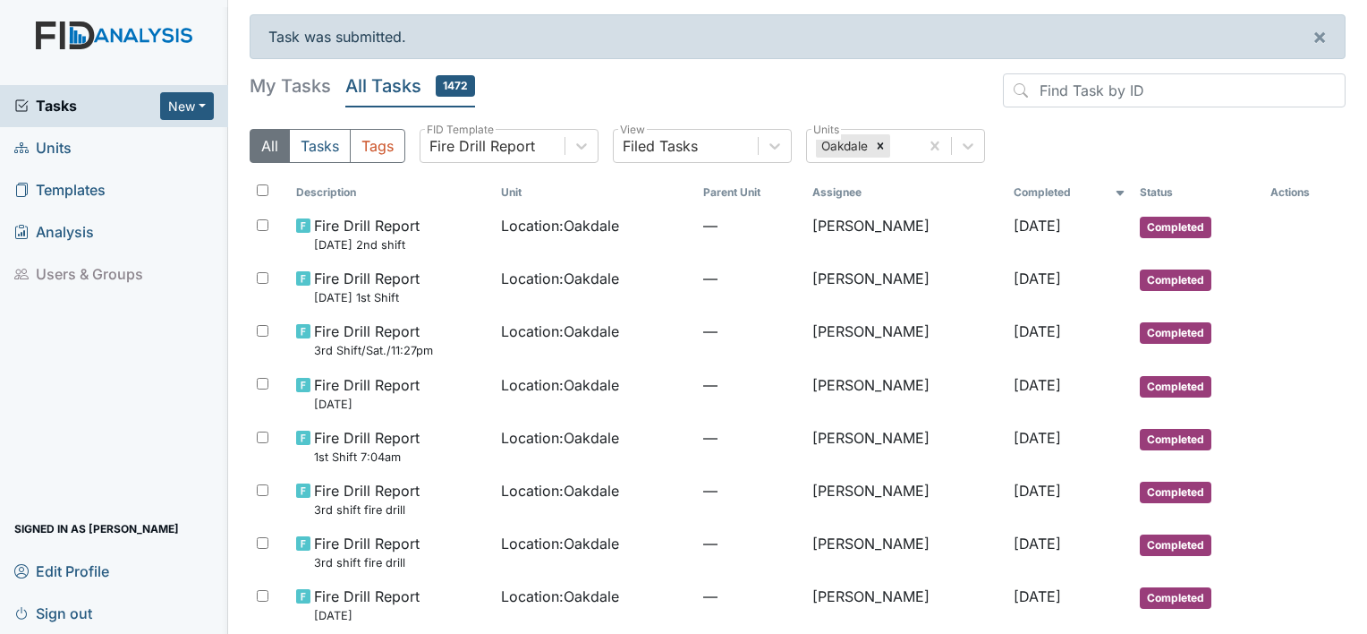
click at [57, 107] on span "Tasks" at bounding box center [87, 105] width 146 height 21
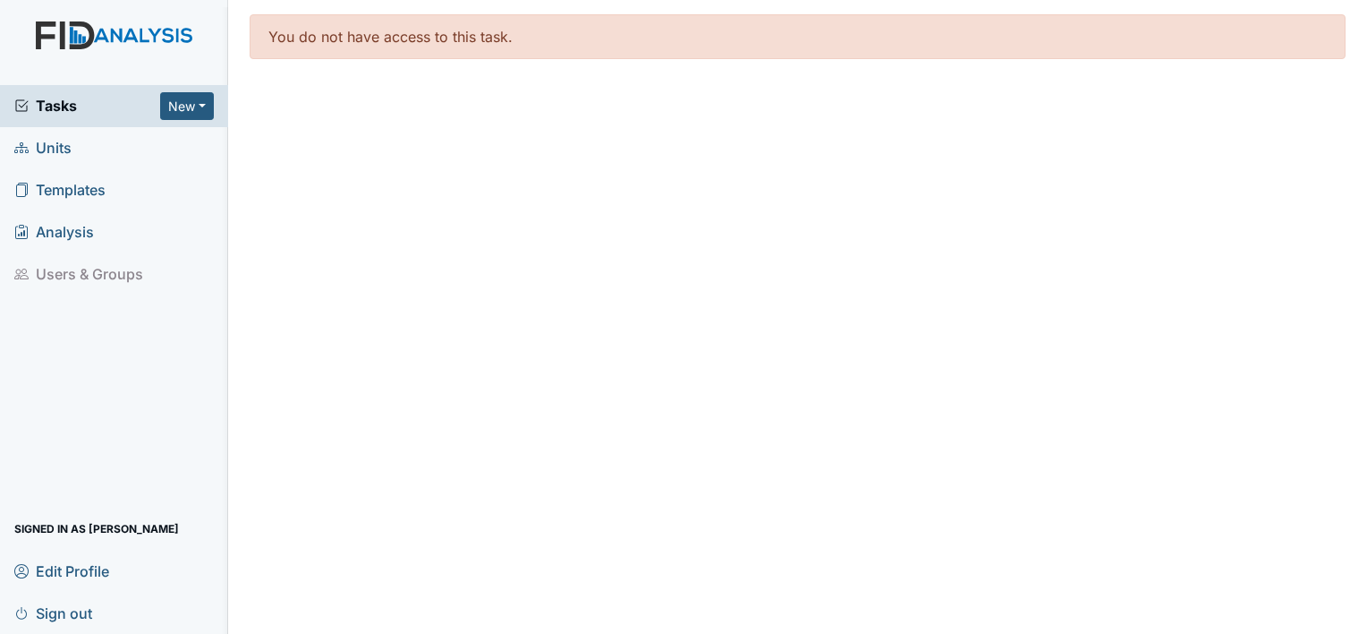
click at [53, 106] on span "Tasks" at bounding box center [87, 105] width 146 height 21
